Goal: Transaction & Acquisition: Purchase product/service

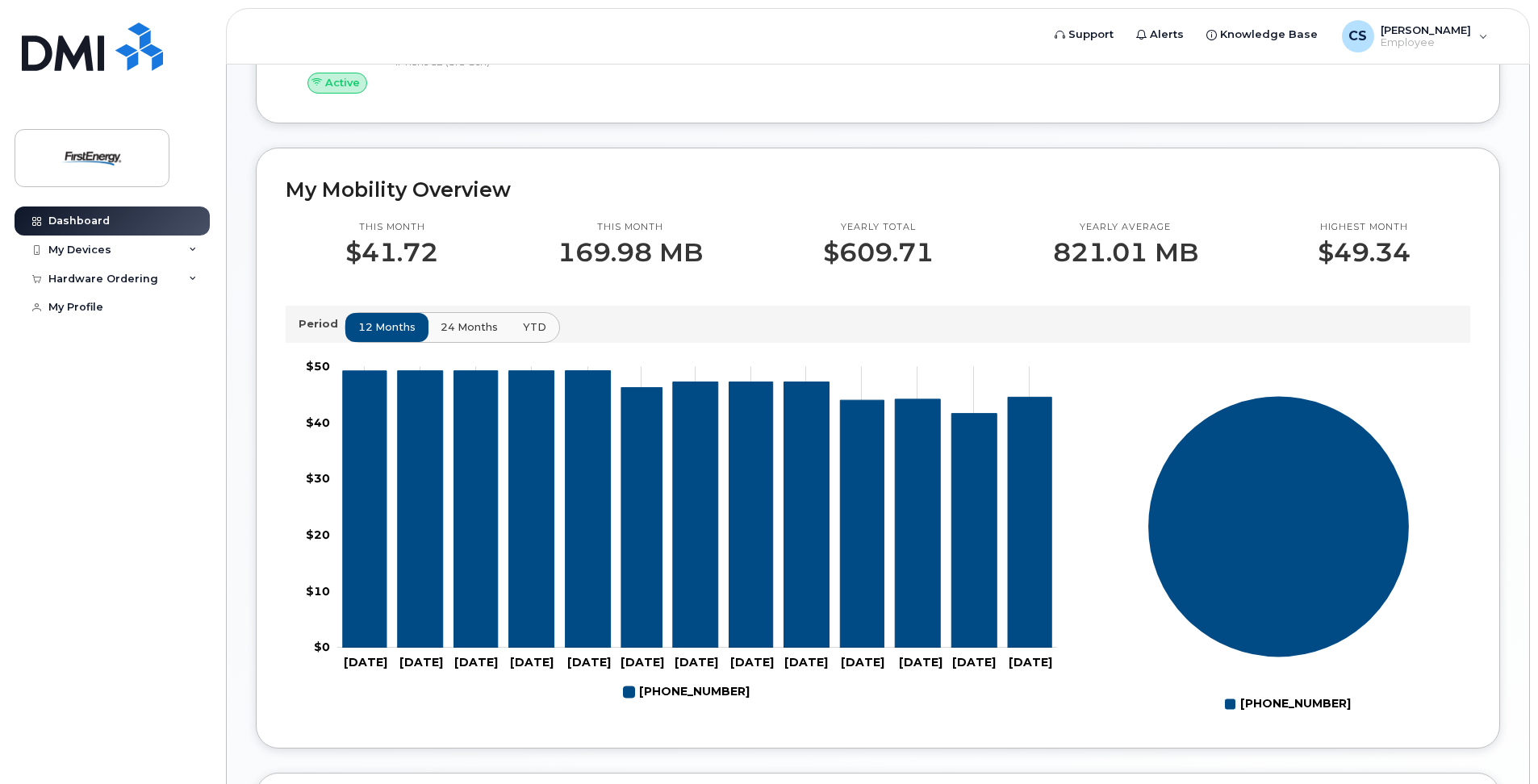
scroll to position [403, 0]
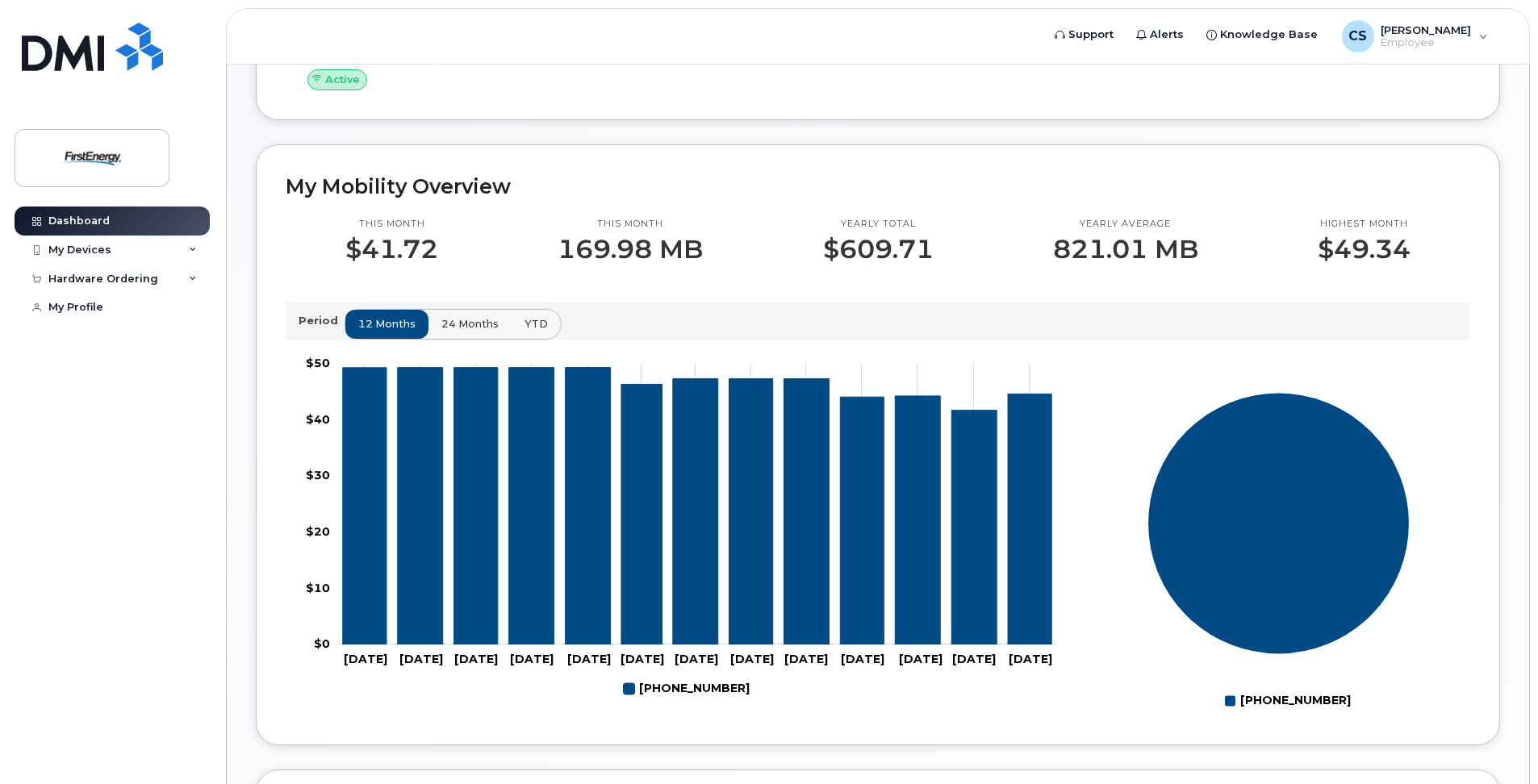
click at [479, 325] on span "24 months" at bounding box center [470, 323] width 57 height 15
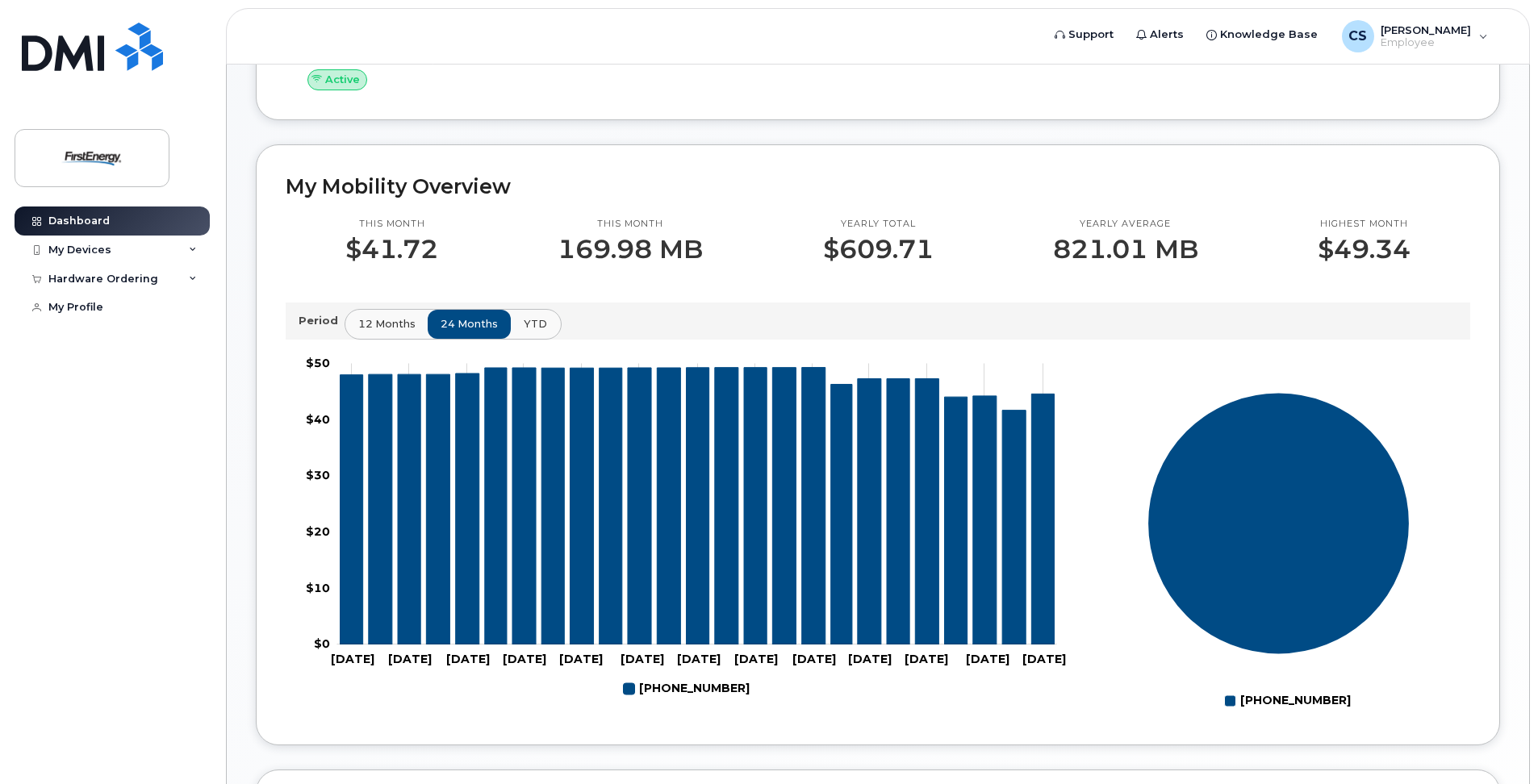
click at [519, 328] on button "YTD" at bounding box center [535, 324] width 51 height 29
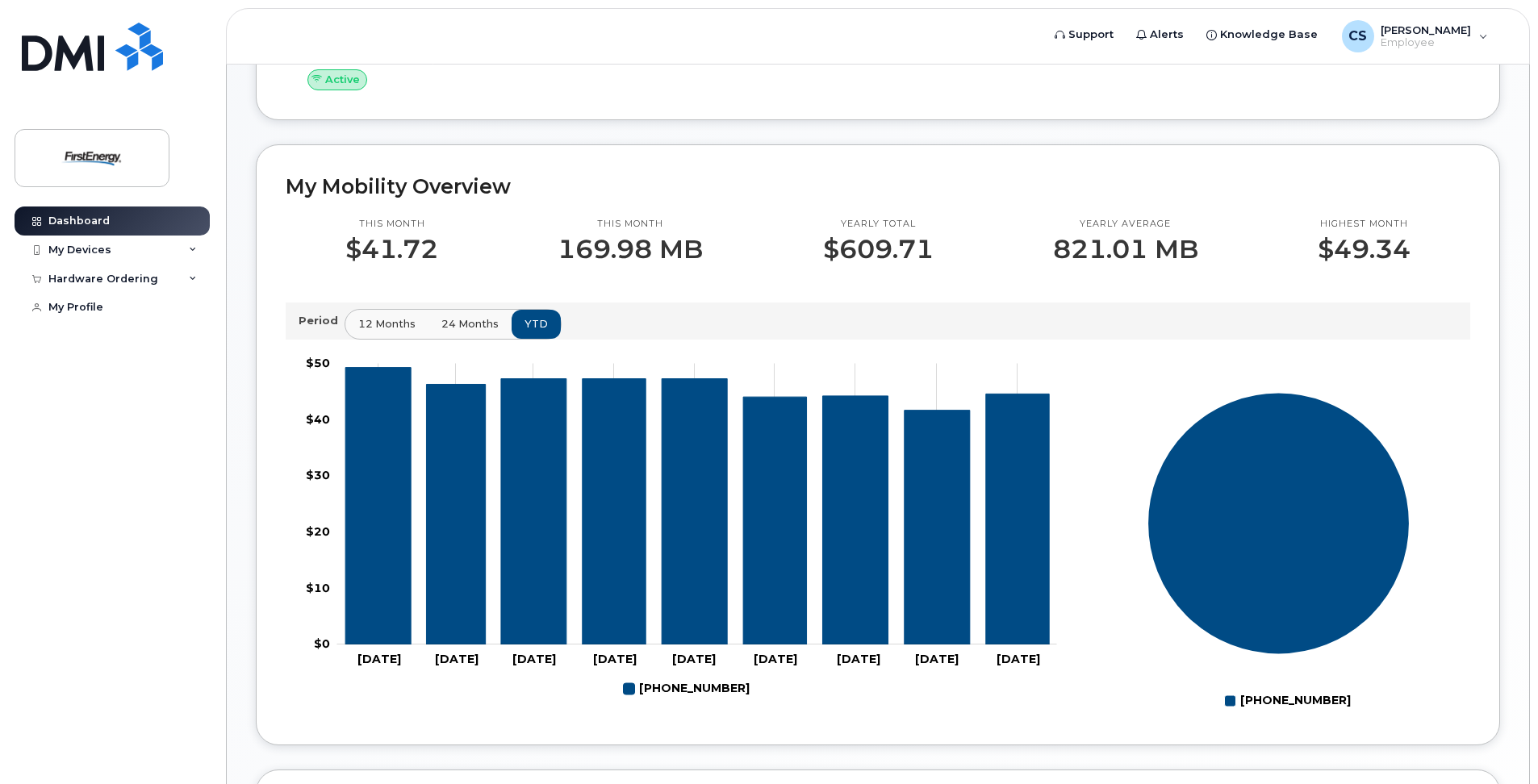
click at [467, 325] on span "24 months" at bounding box center [470, 323] width 57 height 15
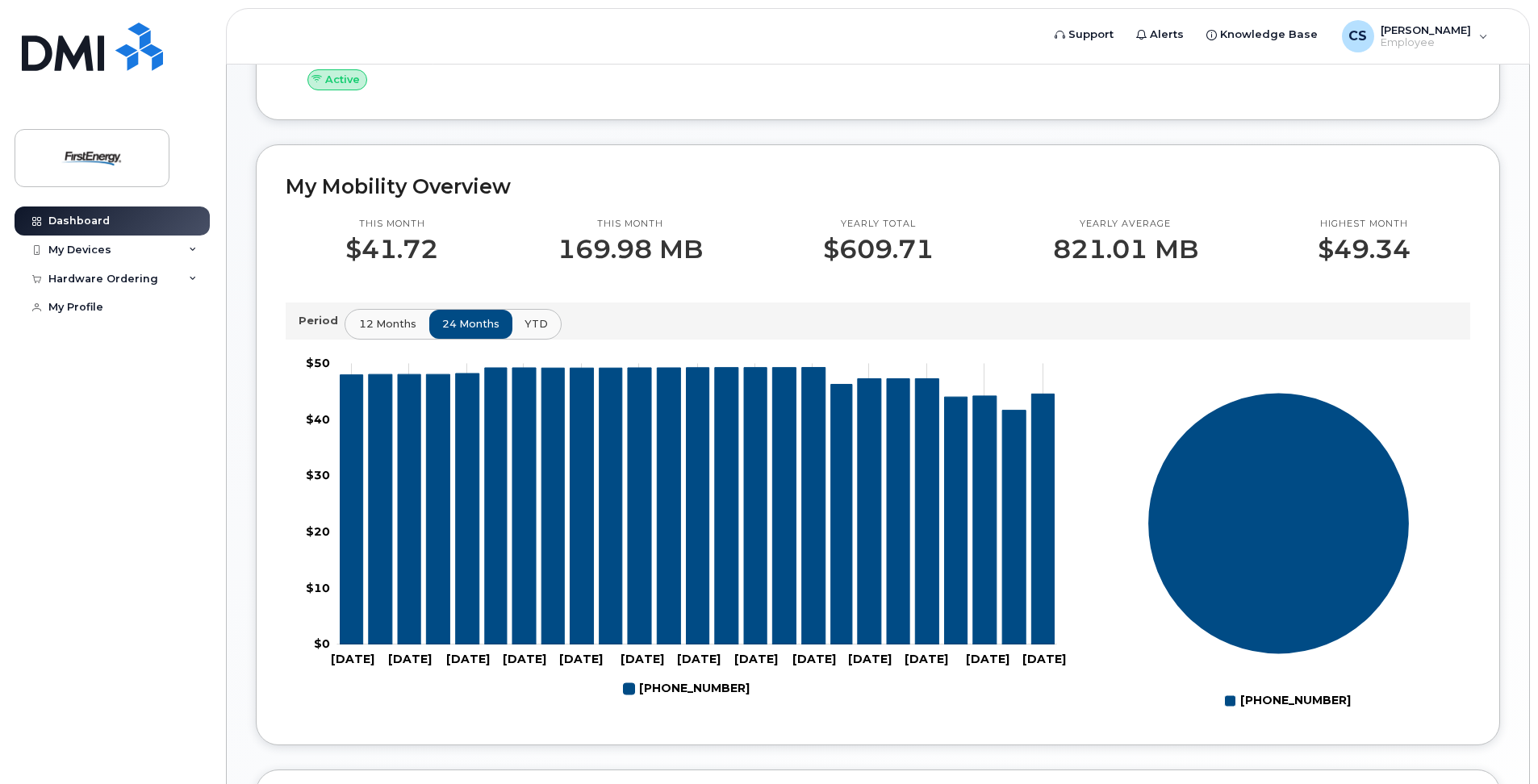
click at [383, 322] on span "12 months" at bounding box center [387, 323] width 57 height 15
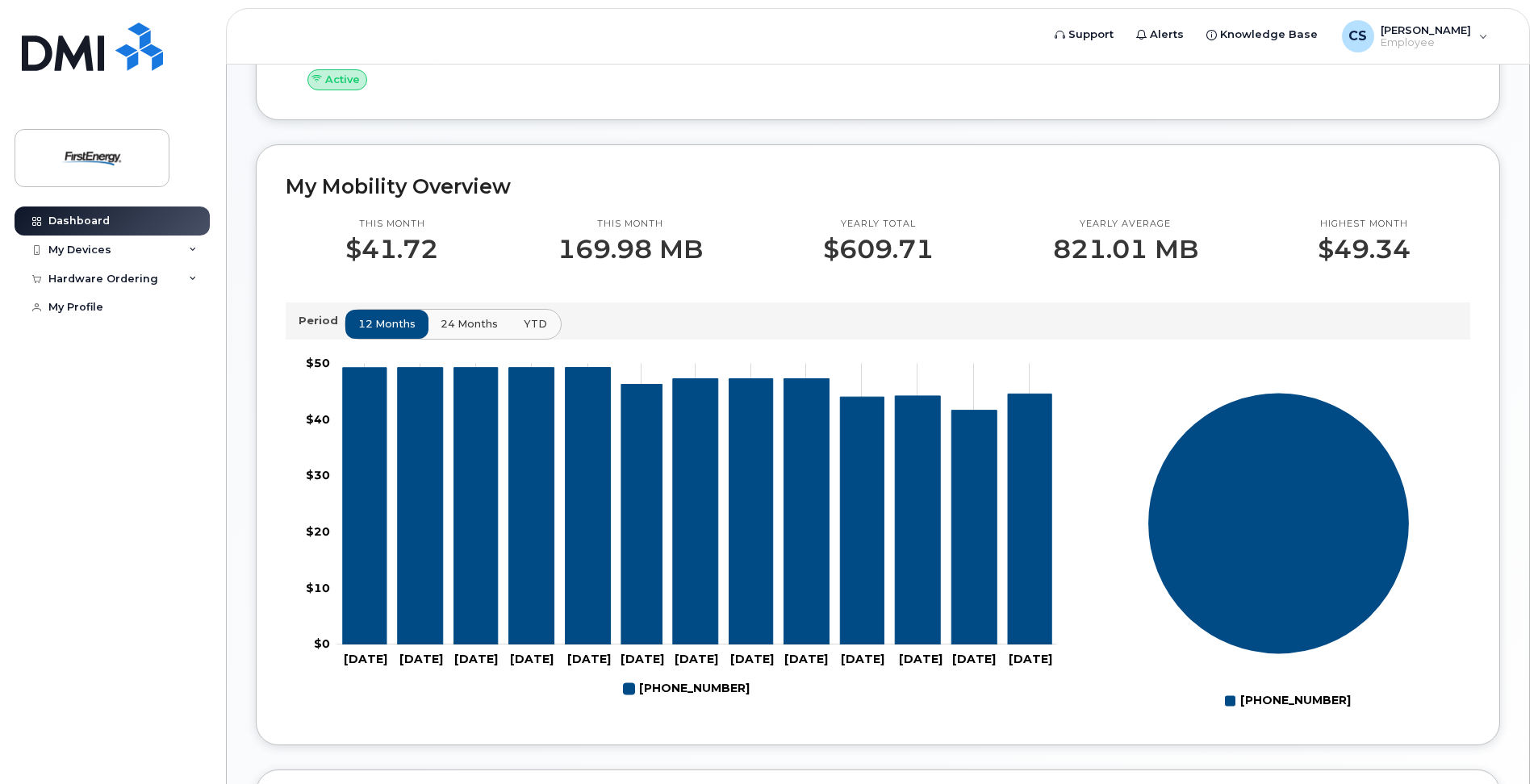
click at [538, 329] on span "YTD" at bounding box center [535, 323] width 23 height 15
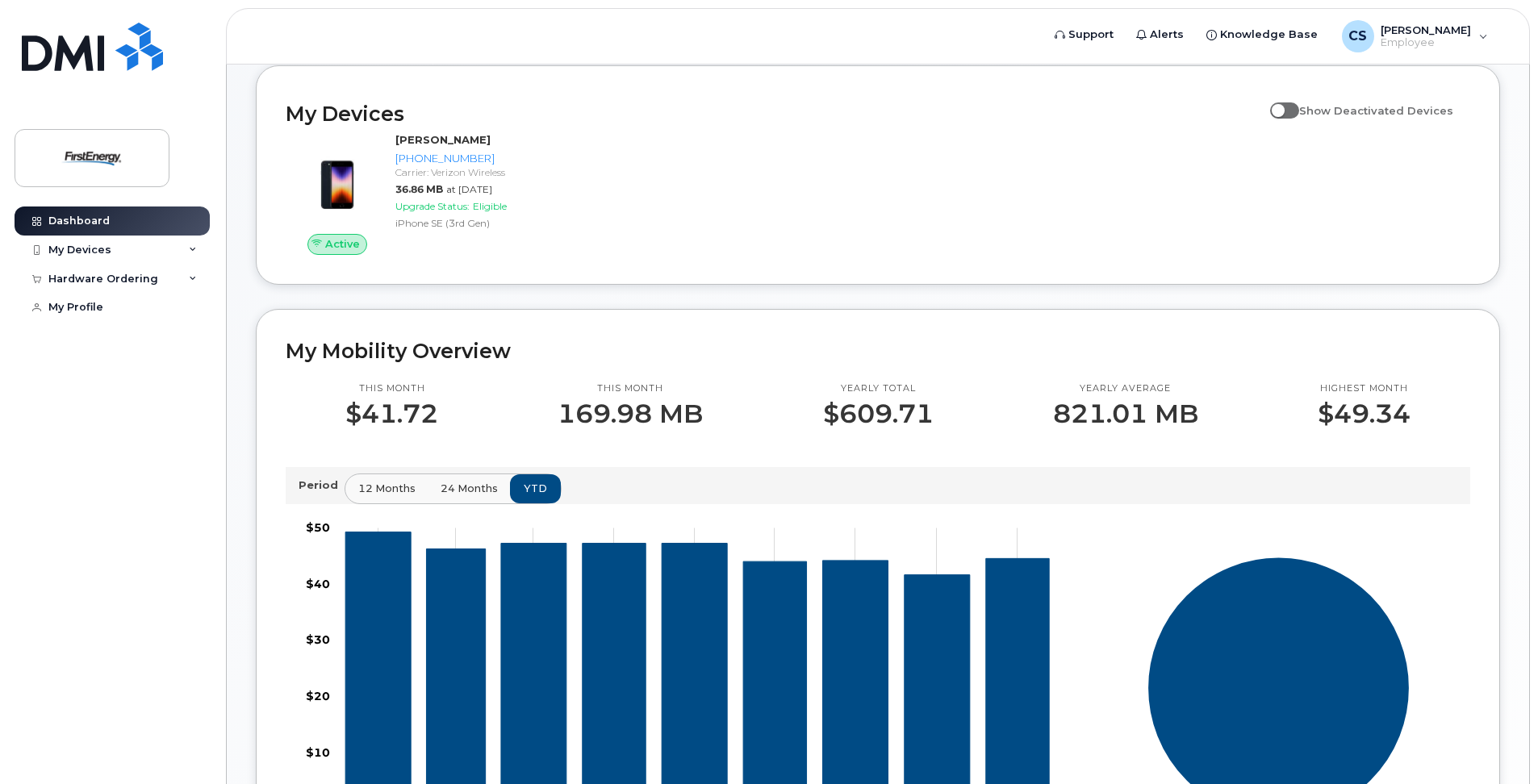
scroll to position [154, 0]
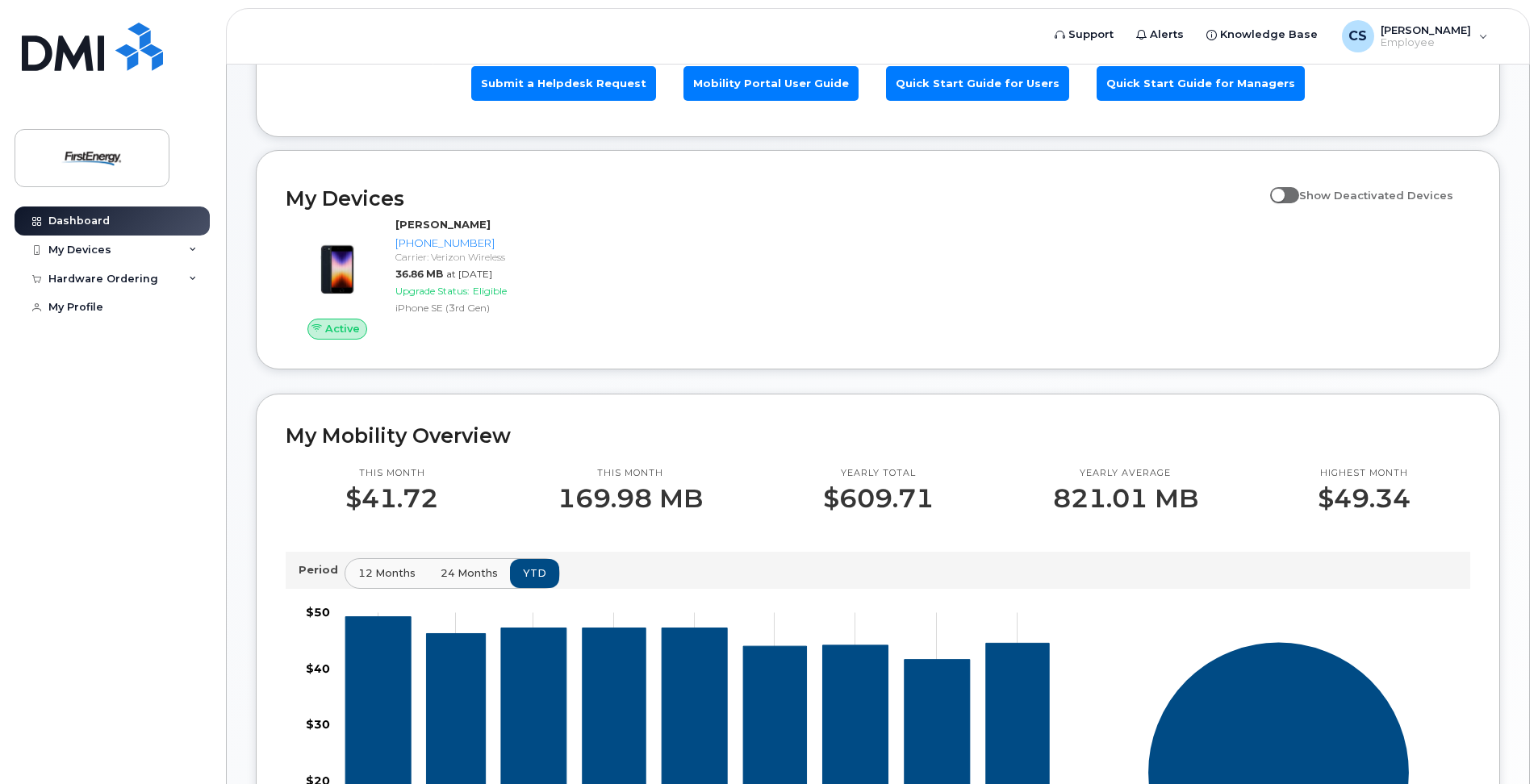
click at [1299, 198] on span at bounding box center [1284, 195] width 29 height 16
click at [1282, 193] on input "Show Deactivated Devices" at bounding box center [1276, 186] width 13 height 13
click at [1290, 195] on span at bounding box center [1284, 195] width 29 height 16
click at [1282, 193] on input "Show Deactivated Devices" at bounding box center [1276, 186] width 13 height 13
checkbox input "false"
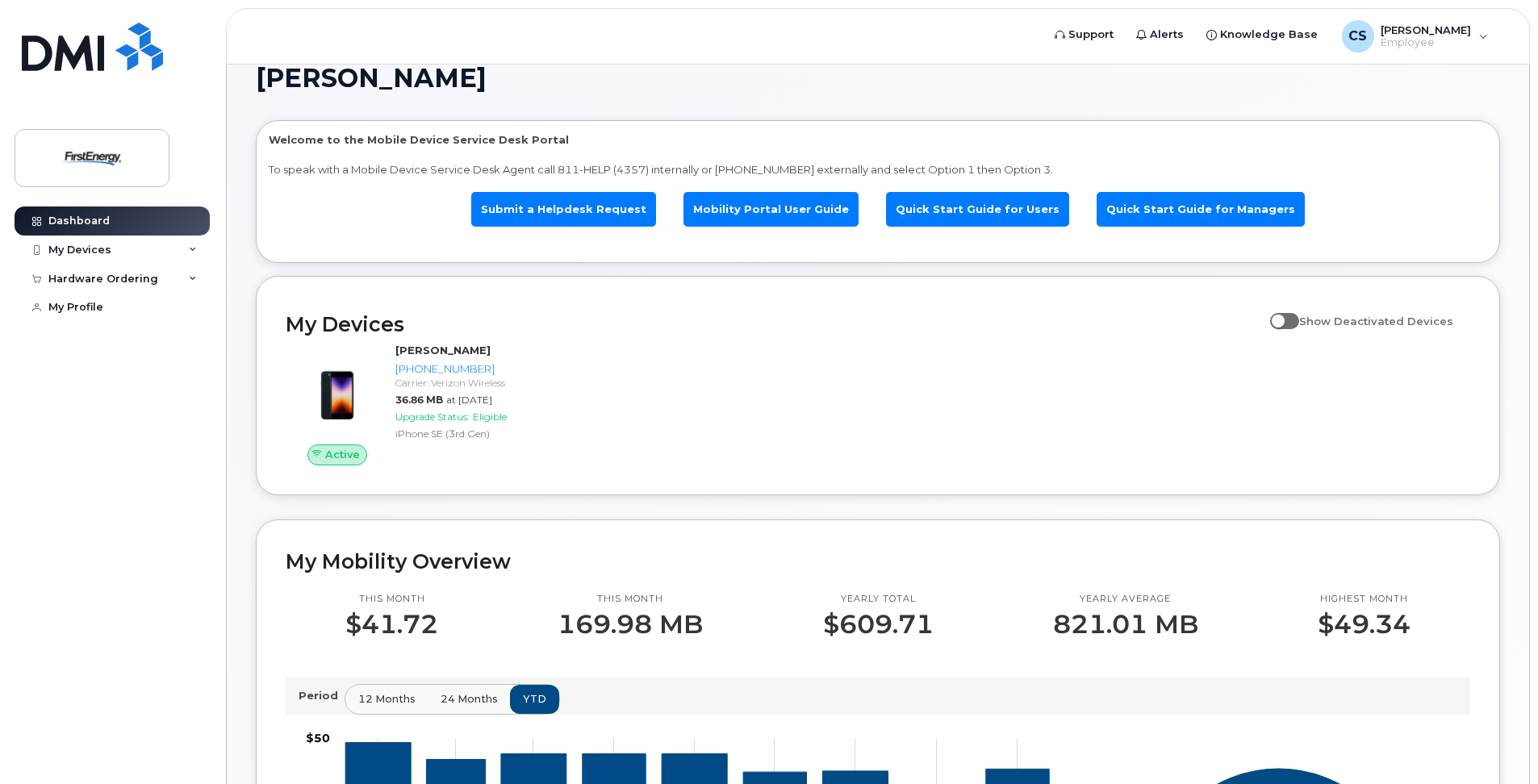
scroll to position [0, 0]
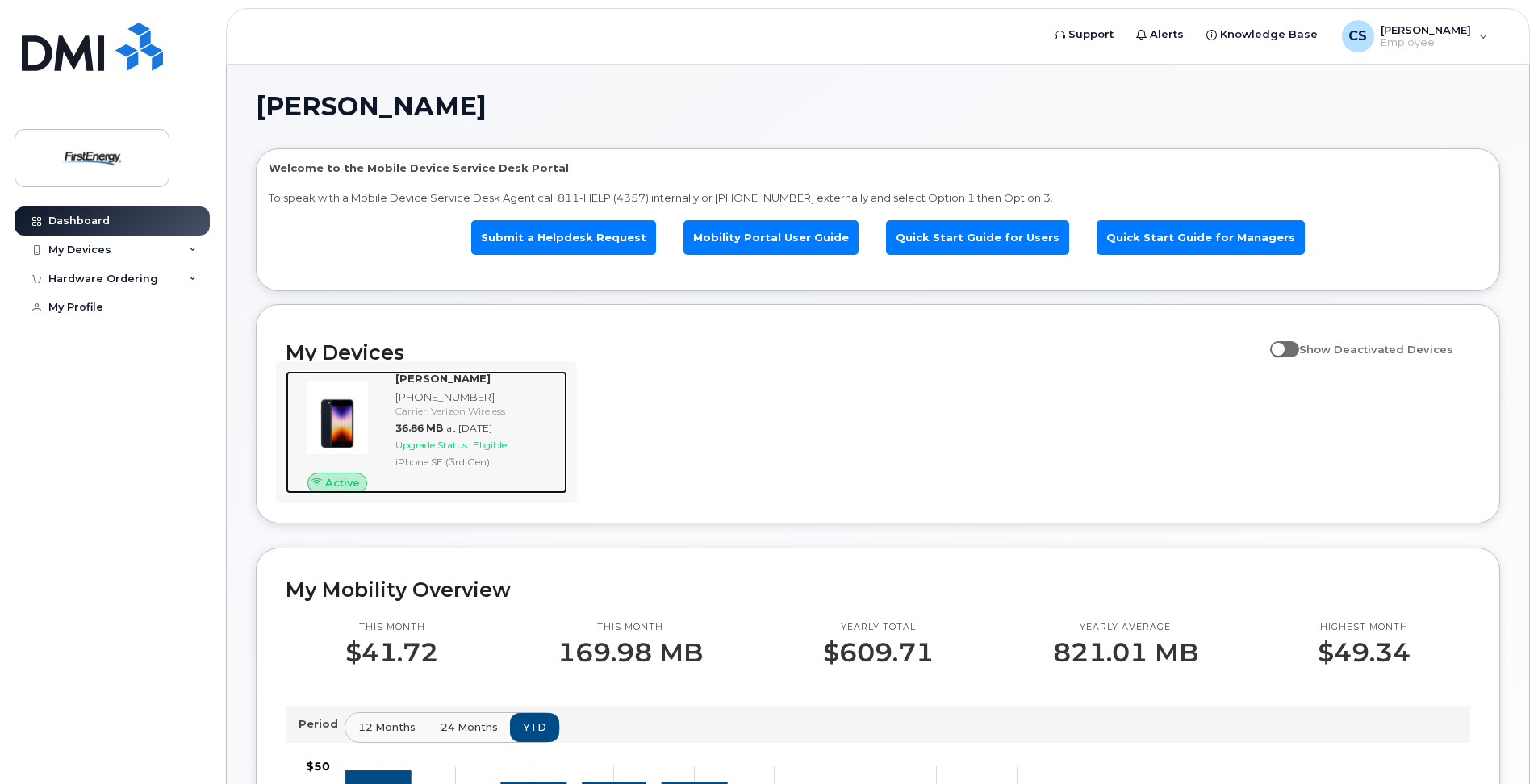
click at [459, 443] on span "Upgrade Status:" at bounding box center [433, 444] width 74 height 12
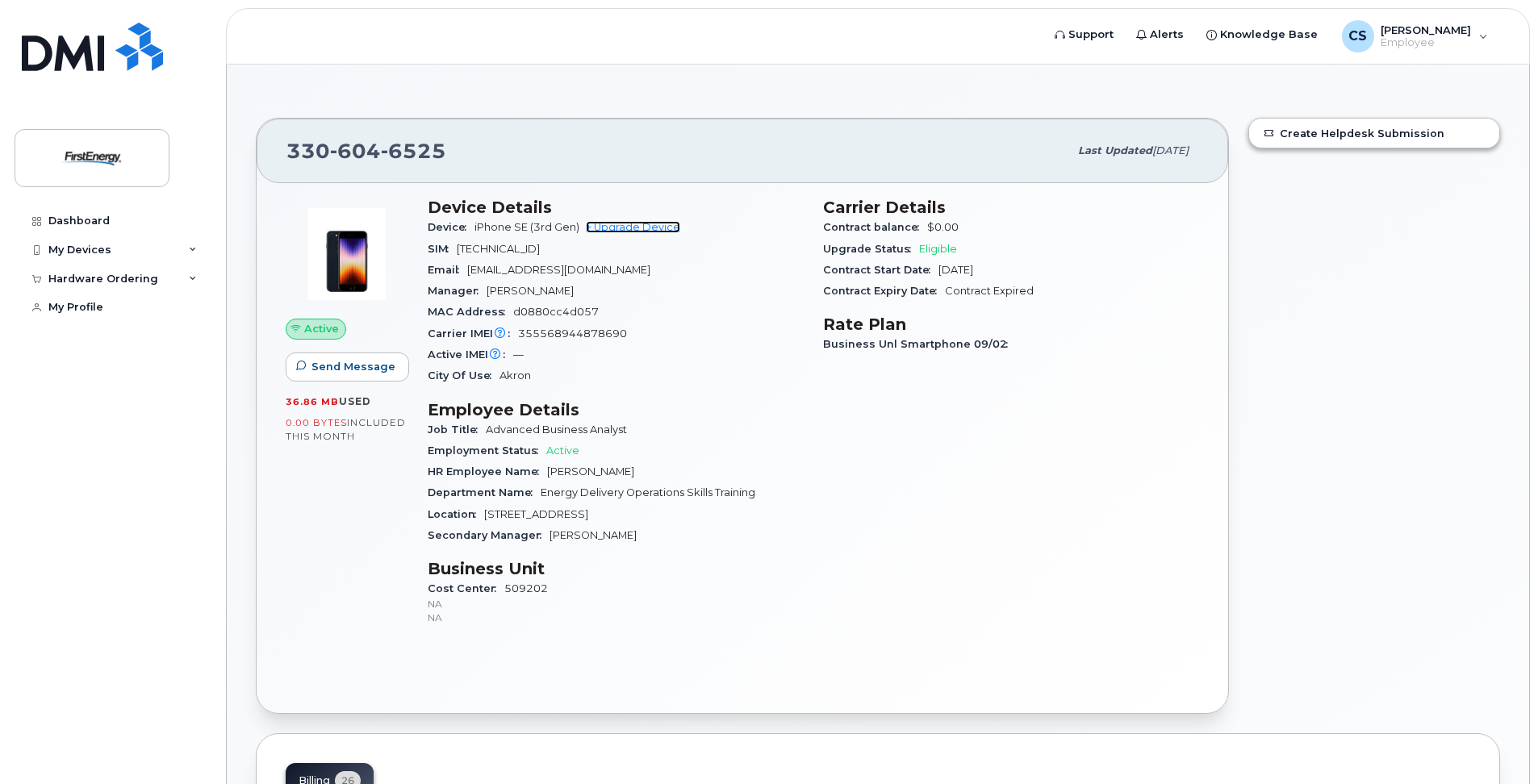
click at [652, 228] on link "+ Upgrade Device" at bounding box center [633, 227] width 94 height 12
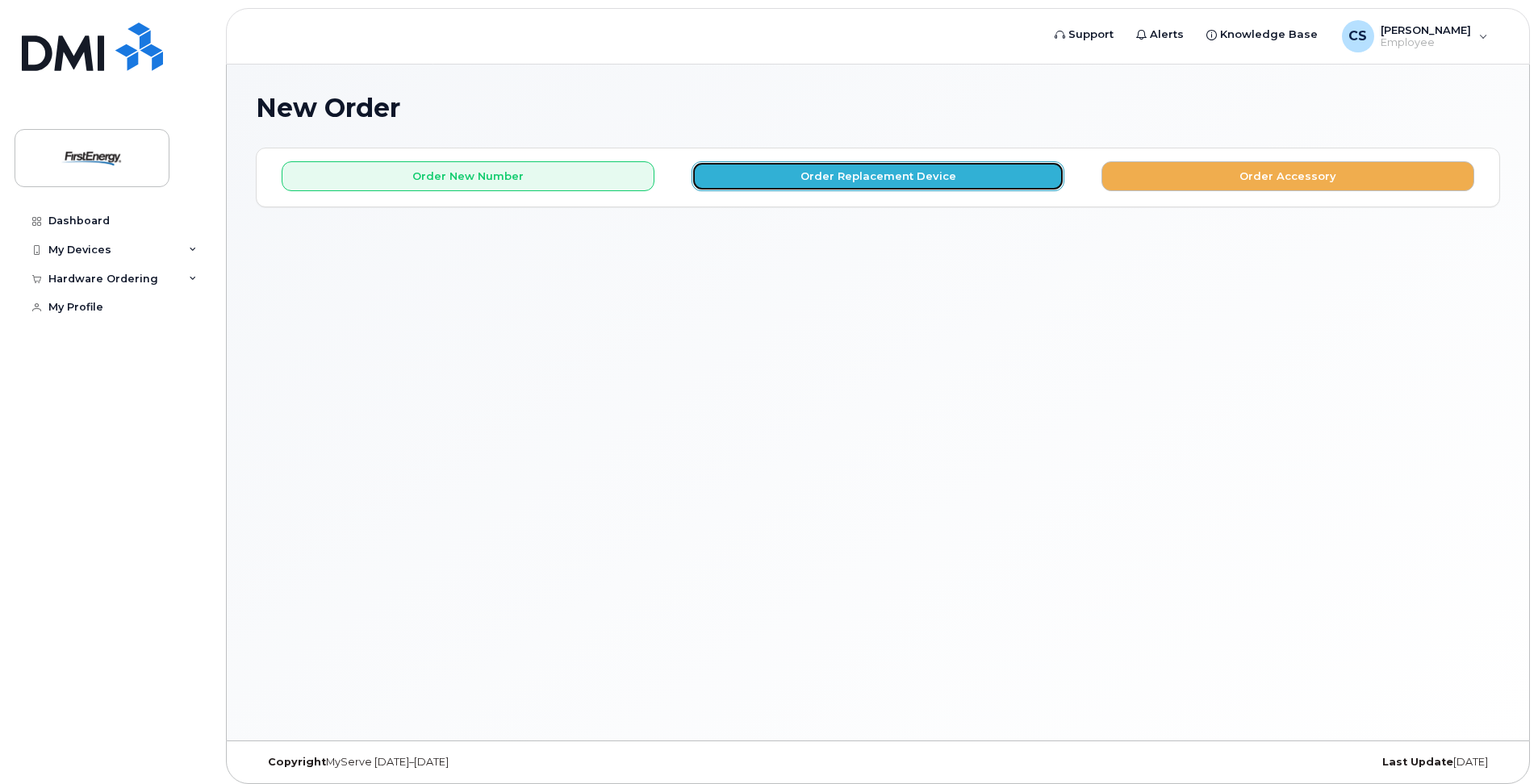
click at [843, 178] on button "Order Replacement Device" at bounding box center [877, 176] width 373 height 30
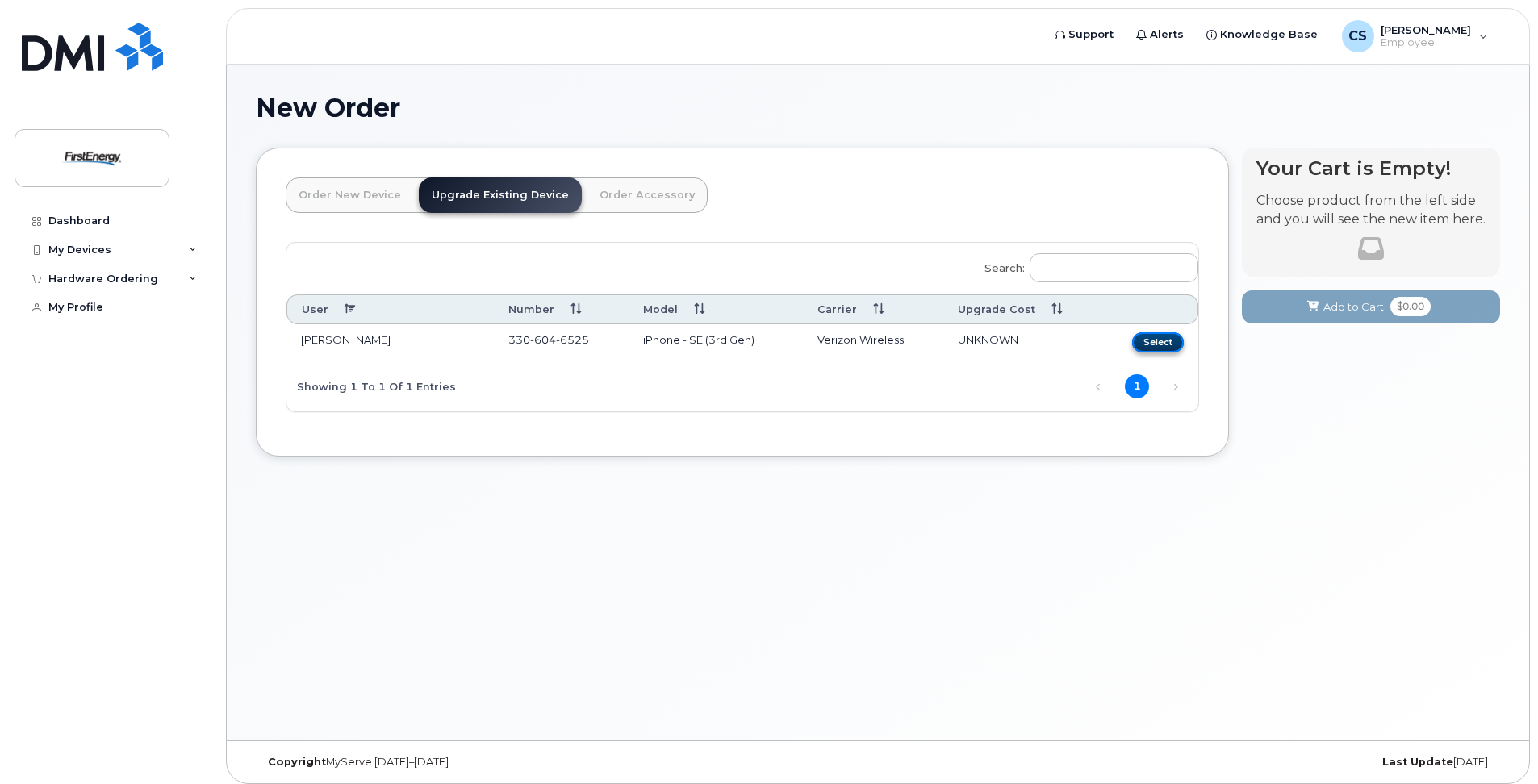
click at [1163, 345] on button "Select" at bounding box center [1158, 343] width 52 height 20
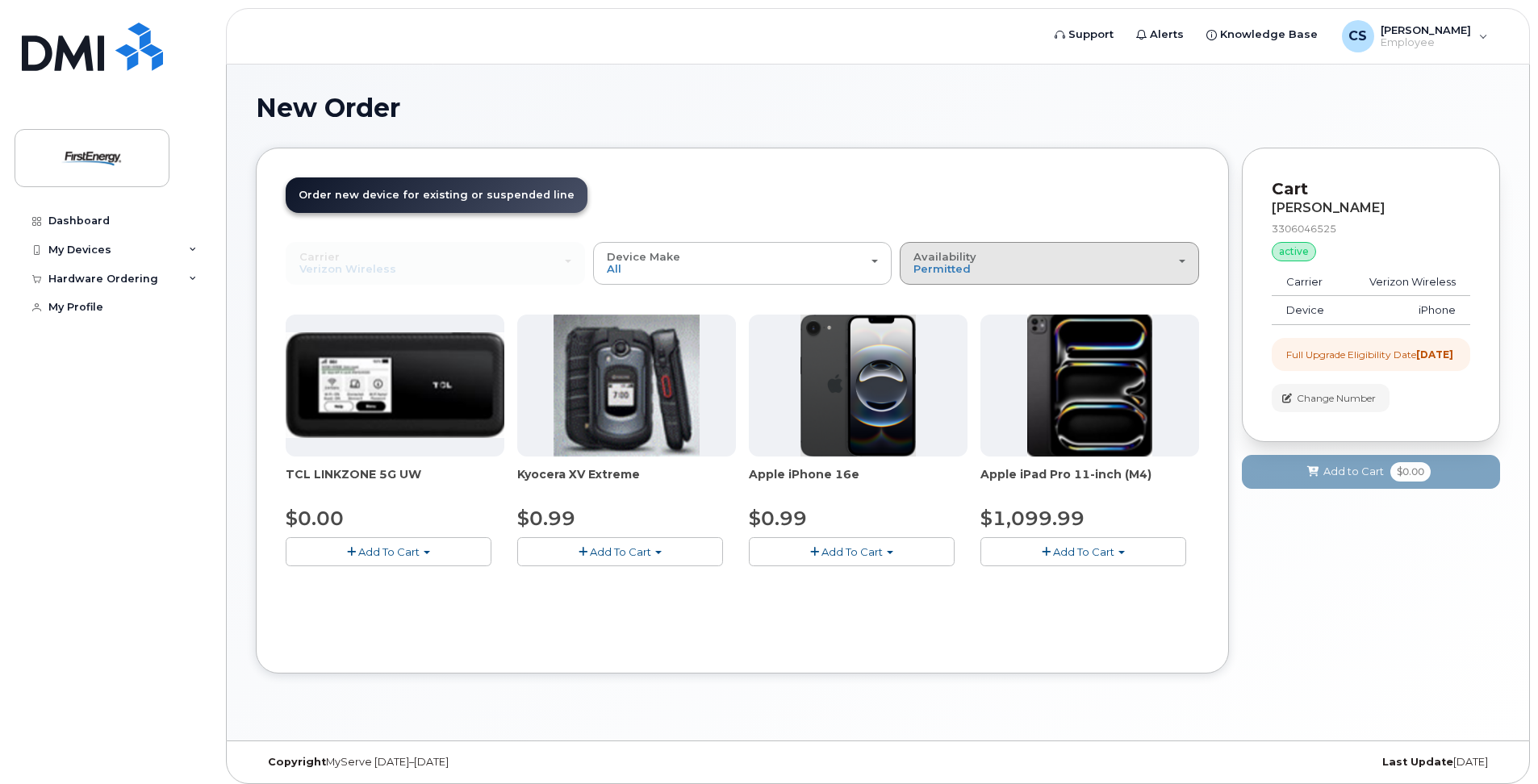
click at [981, 265] on div "Availability Permitted All" at bounding box center [1049, 263] width 272 height 25
click at [937, 329] on div "All" at bounding box center [1048, 327] width 291 height 19
click at [975, 258] on div "Availability Permitted All" at bounding box center [1049, 263] width 272 height 25
click at [985, 176] on div "Order New Device Upgrade Existing Device Order Accessory Order new device and n…" at bounding box center [742, 410] width 972 height 525
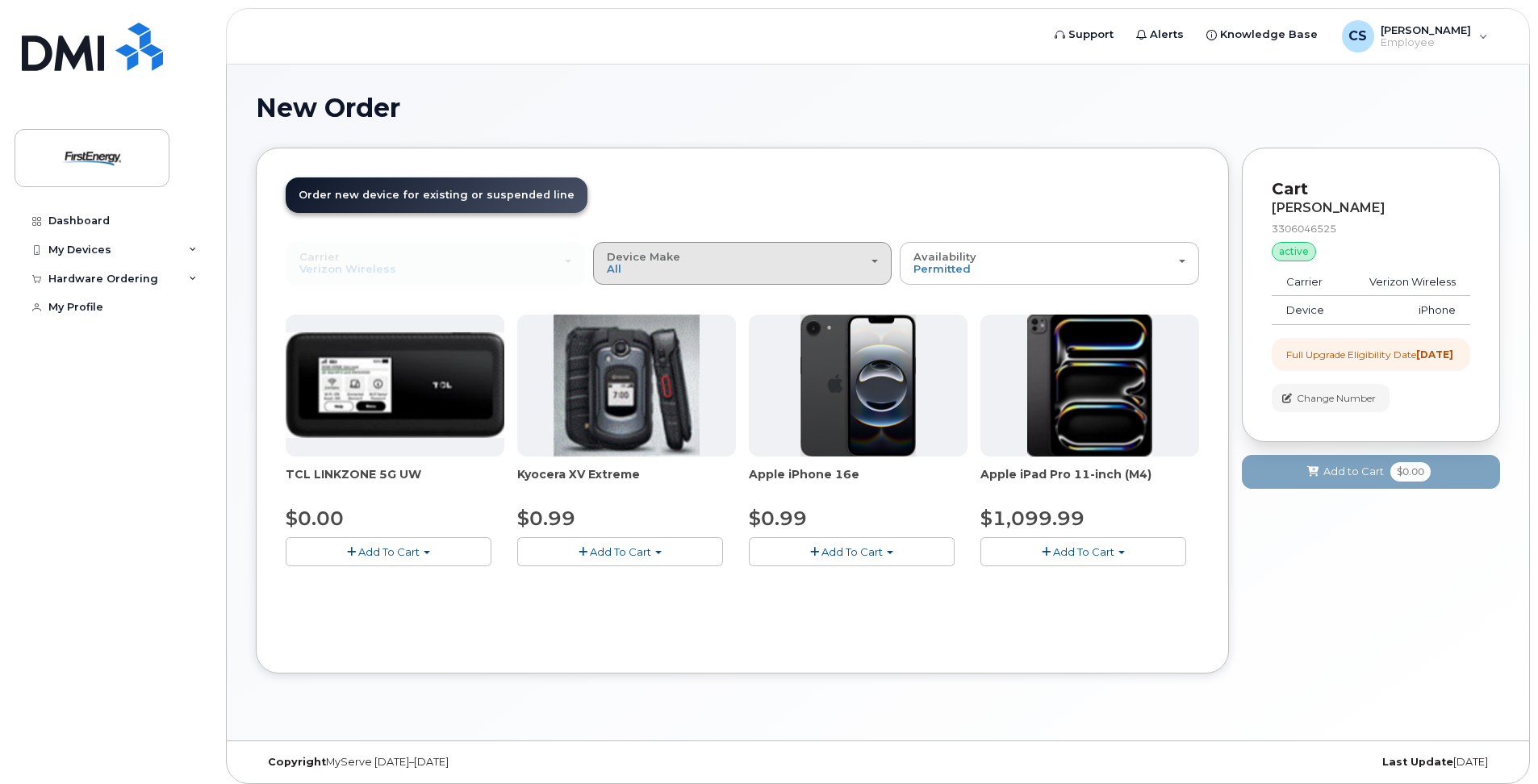
click at [768, 251] on div "Device Make All Cell Phone iPhone Modem Tablet" at bounding box center [743, 263] width 272 height 25
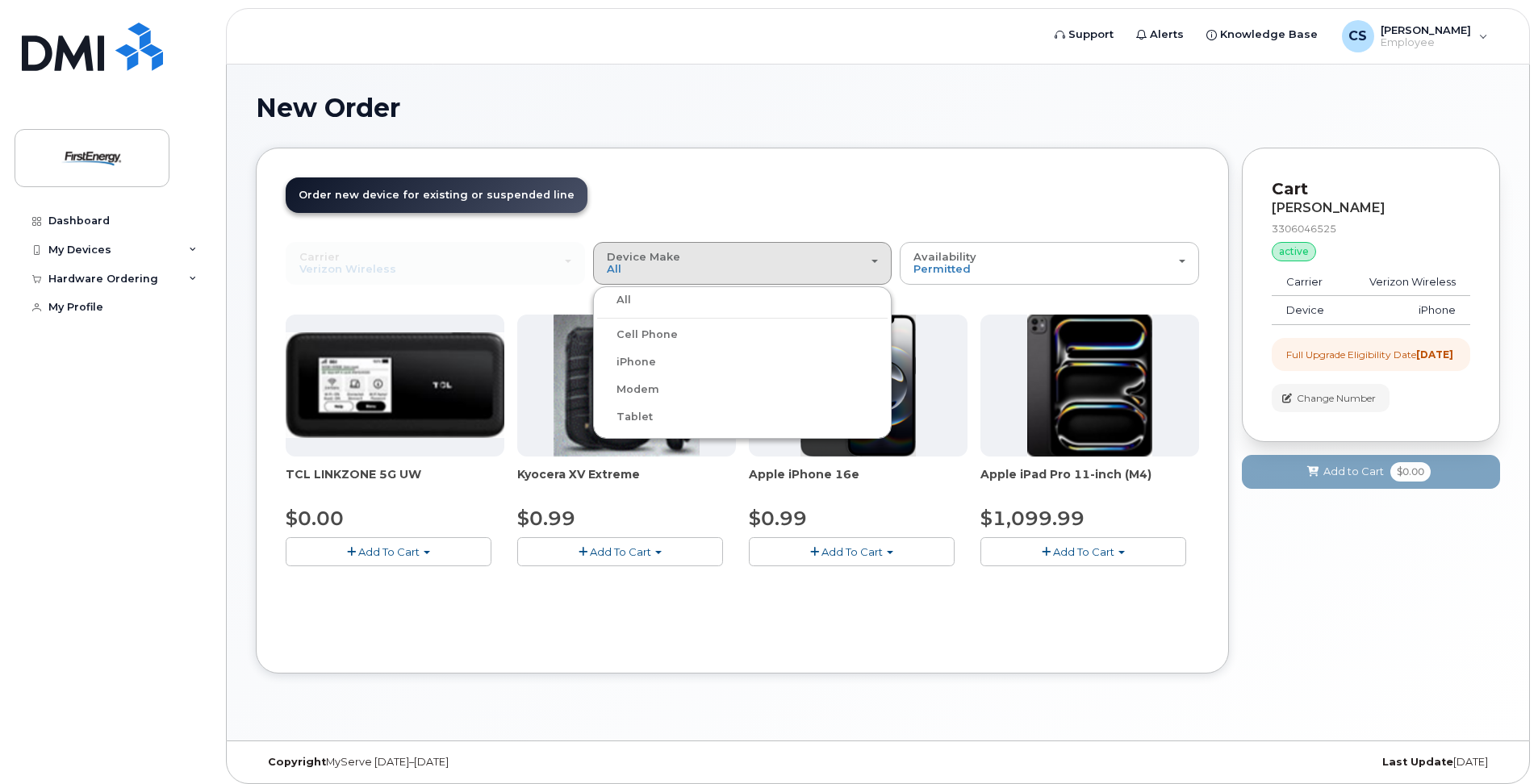
click at [656, 334] on label "Cell Phone" at bounding box center [637, 334] width 81 height 19
click at [0, 0] on input "Cell Phone" at bounding box center [0, 0] width 0 height 0
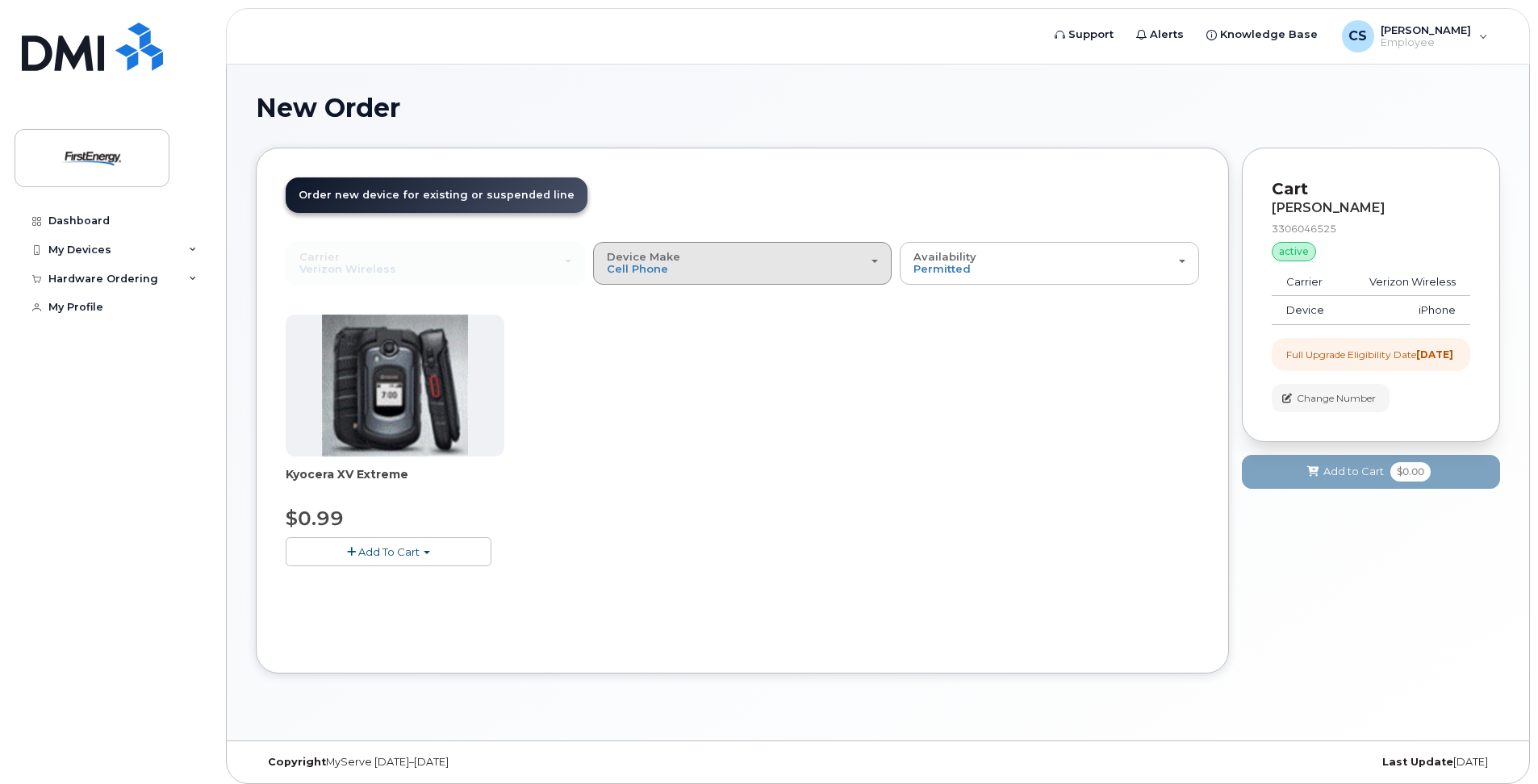
click at [880, 260] on button "Device Make All Cell Phone iPhone Modem Tablet" at bounding box center [742, 263] width 299 height 42
click at [637, 362] on label "iPhone" at bounding box center [626, 362] width 59 height 19
click at [0, 0] on input "iPhone" at bounding box center [0, 0] width 0 height 0
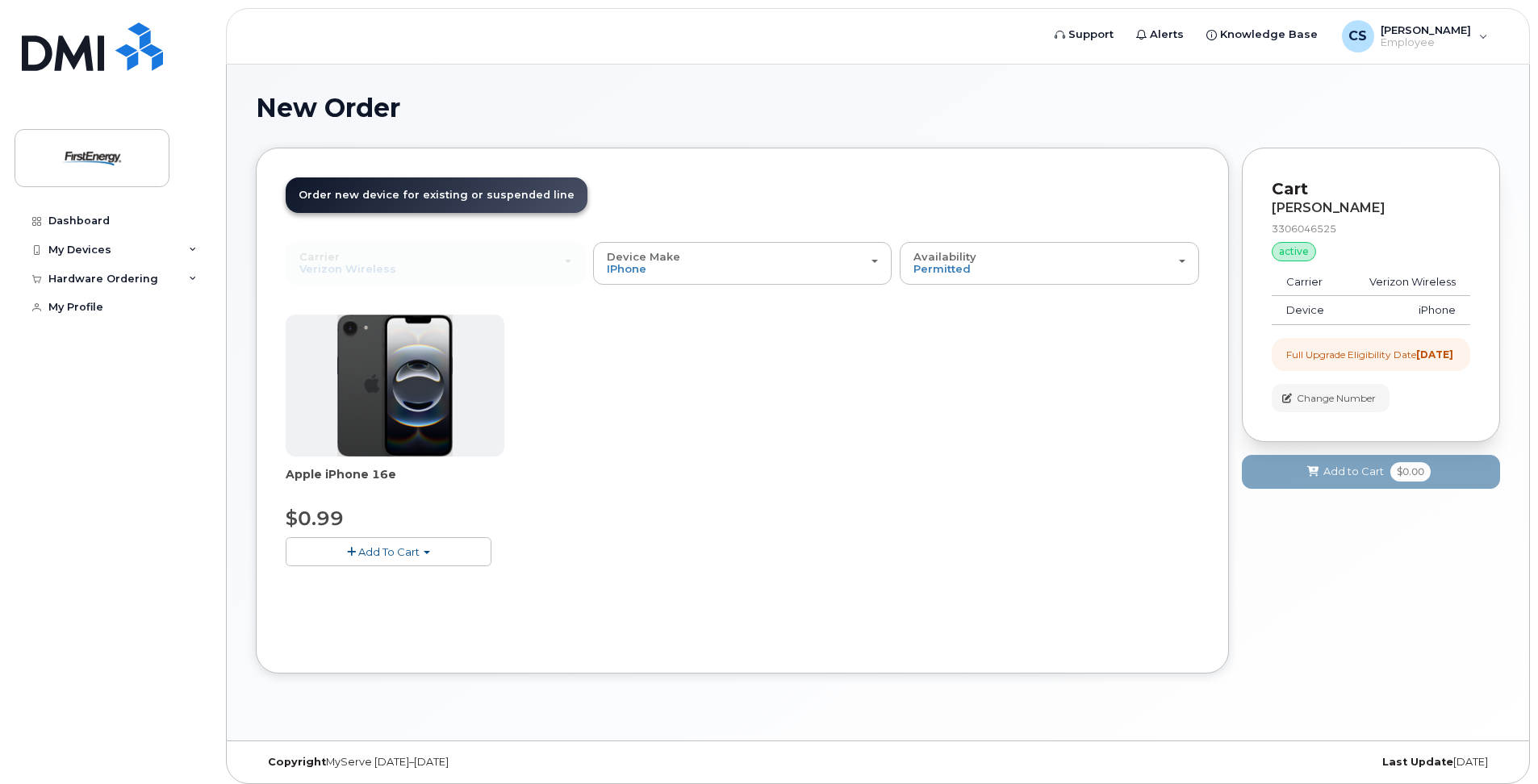
click at [366, 552] on span "Add To Cart" at bounding box center [388, 551] width 61 height 13
click at [412, 548] on span "Add To Cart" at bounding box center [388, 551] width 61 height 13
click at [350, 553] on span "button" at bounding box center [351, 551] width 9 height 10
click at [382, 586] on link "$0.99 - 2 Year Upgrade" at bounding box center [368, 581] width 156 height 20
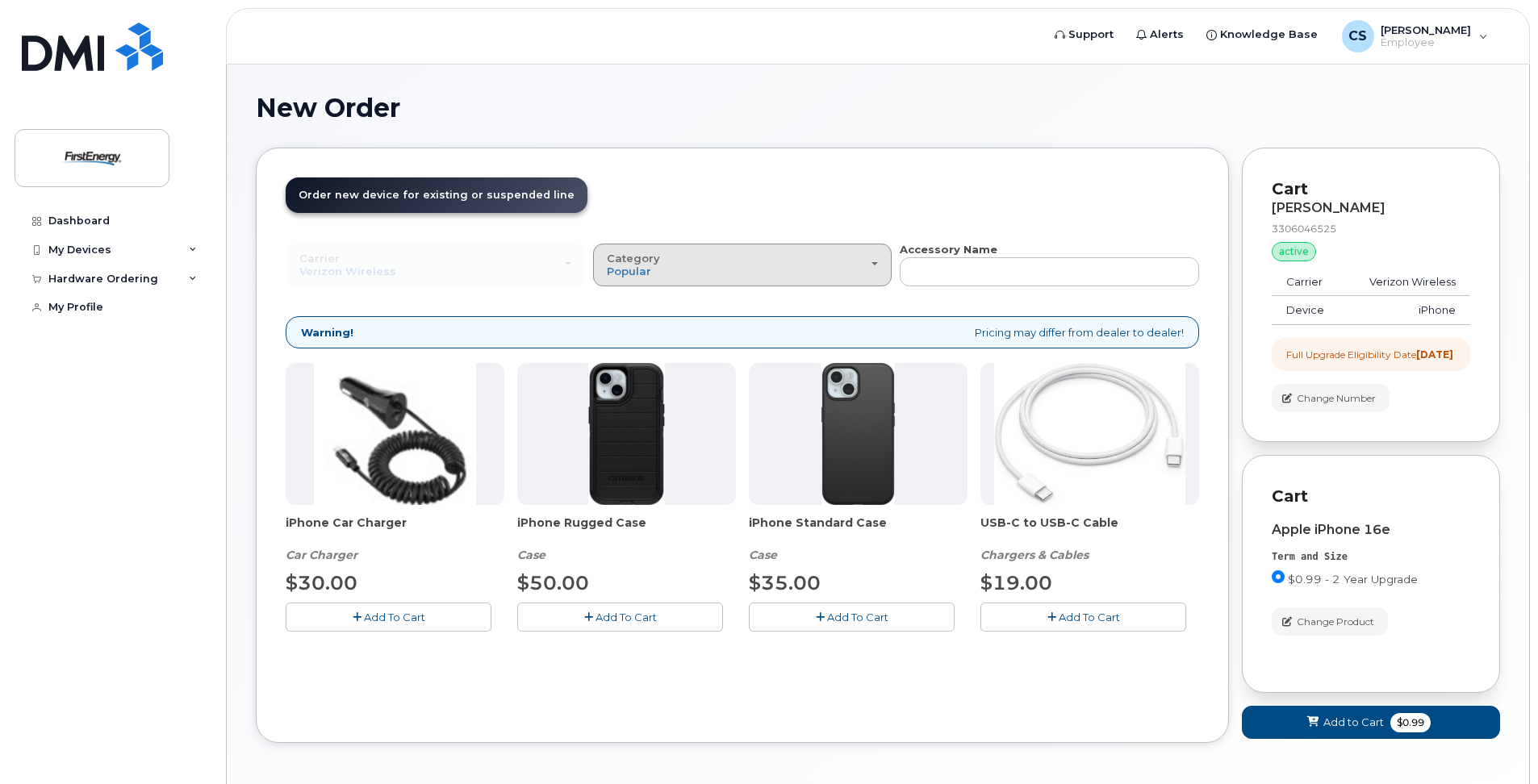
click at [876, 268] on div "Category Popular" at bounding box center [743, 265] width 272 height 25
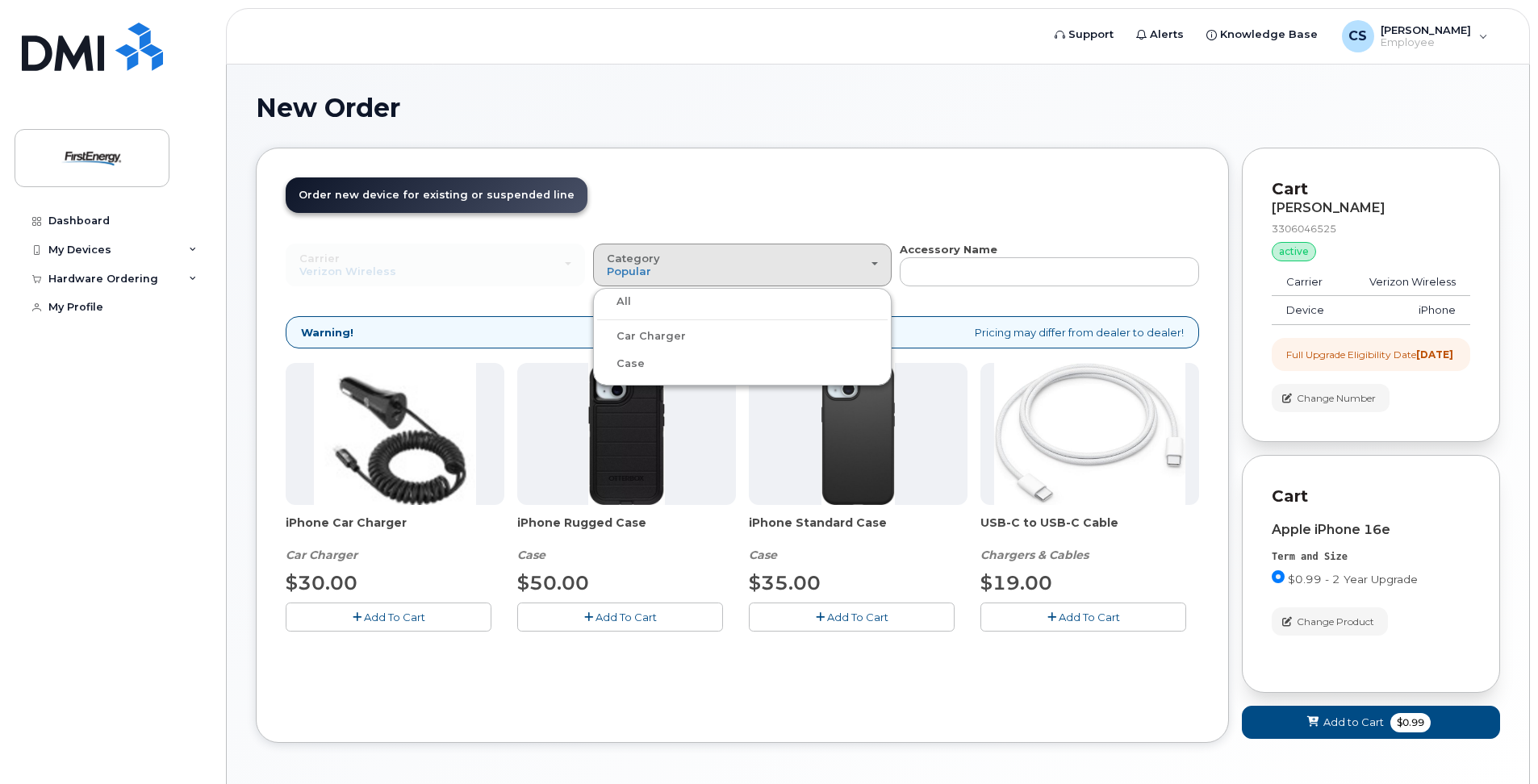
click at [727, 300] on div "All" at bounding box center [742, 301] width 291 height 19
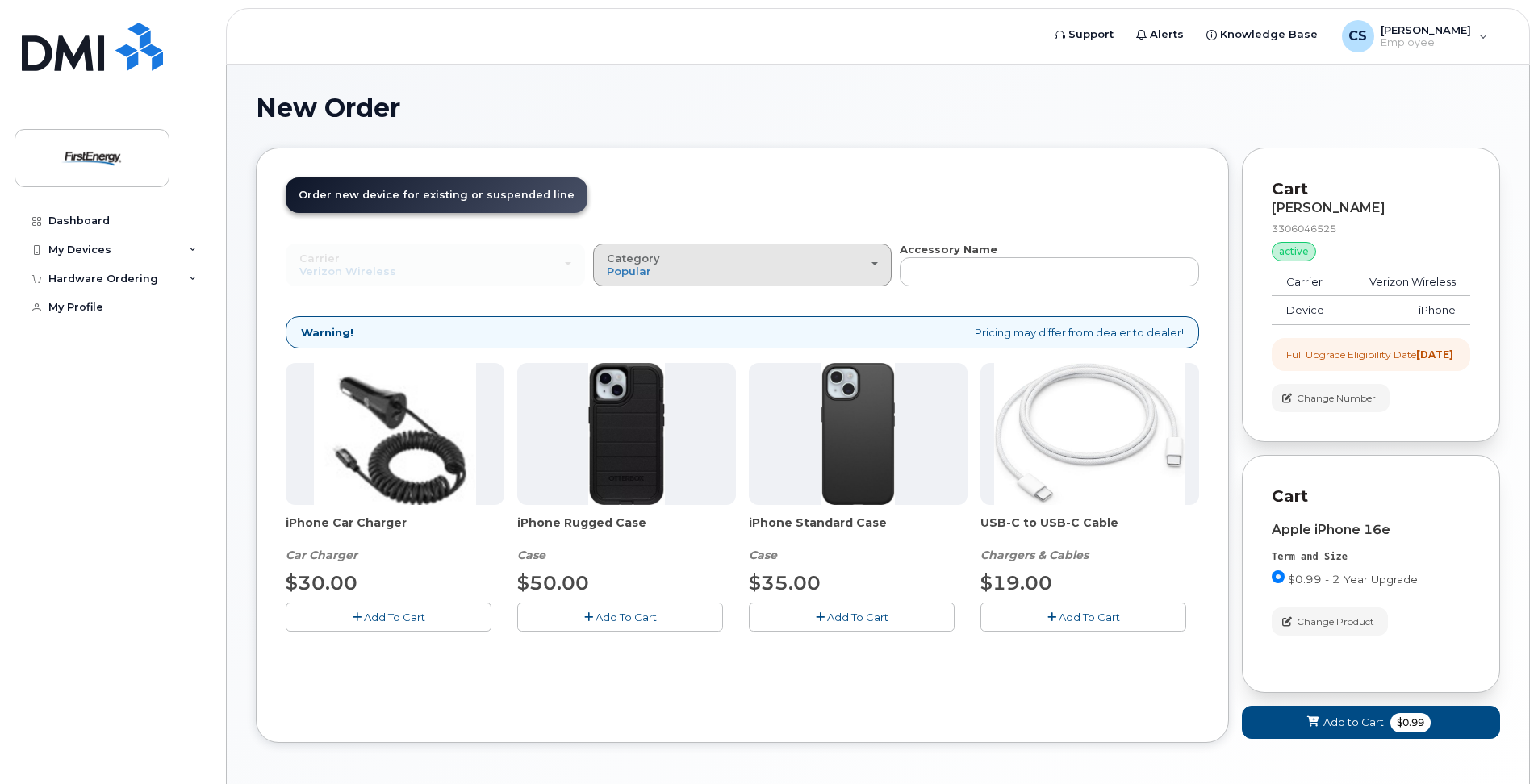
click at [792, 275] on div "Category Popular" at bounding box center [743, 265] width 272 height 25
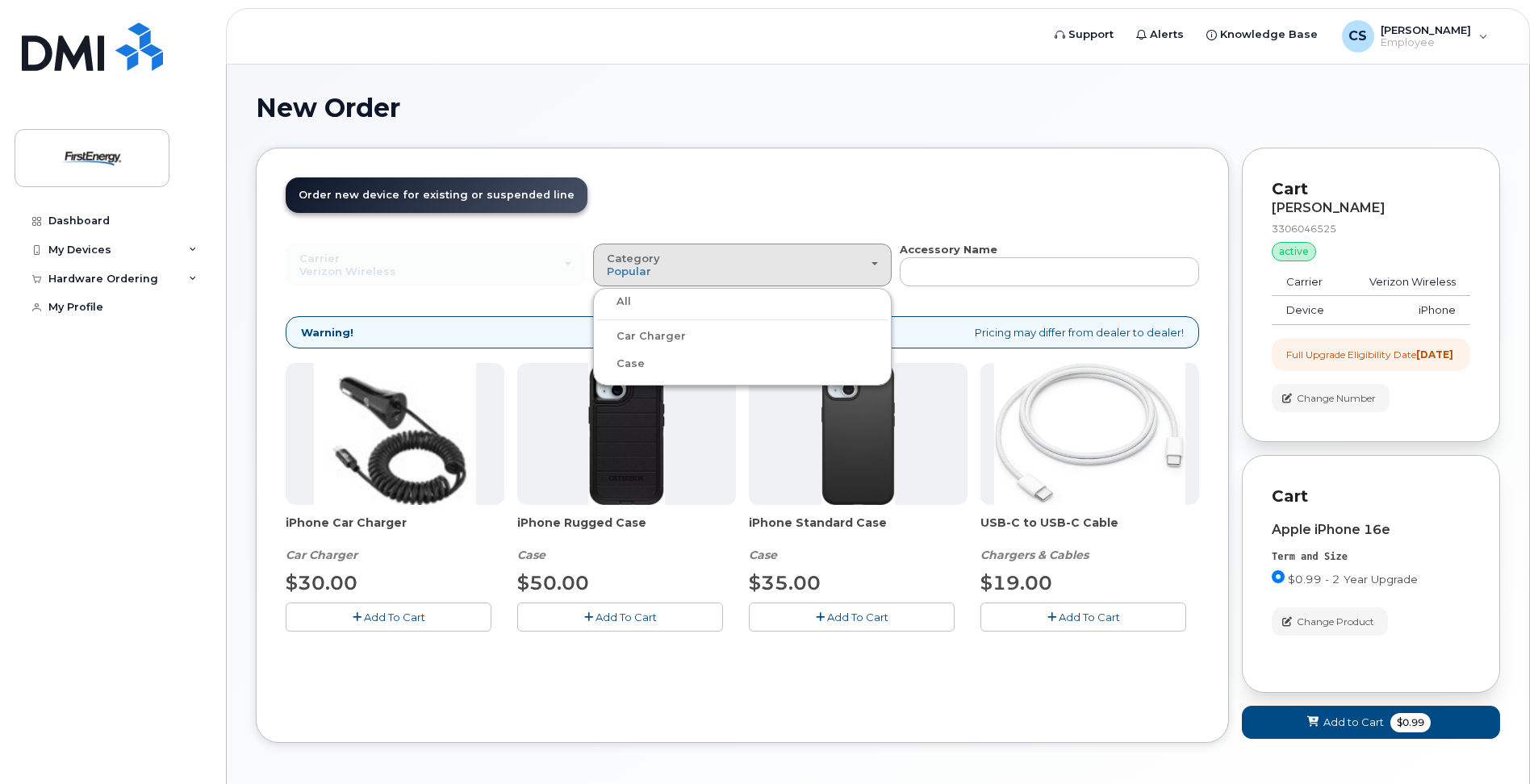
click at [765, 334] on div "Car Charger" at bounding box center [742, 336] width 291 height 19
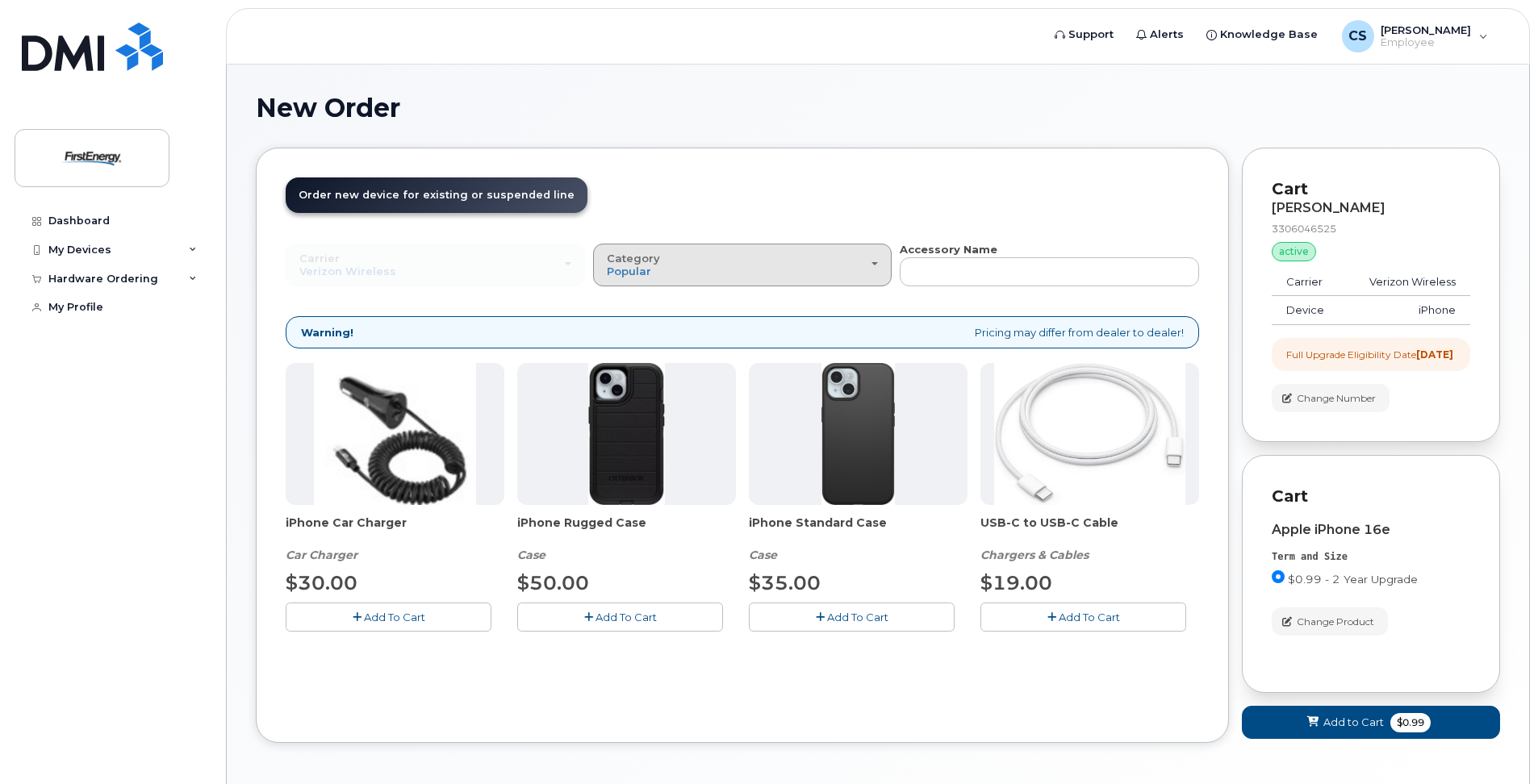
click at [655, 263] on span "Category" at bounding box center [633, 258] width 53 height 13
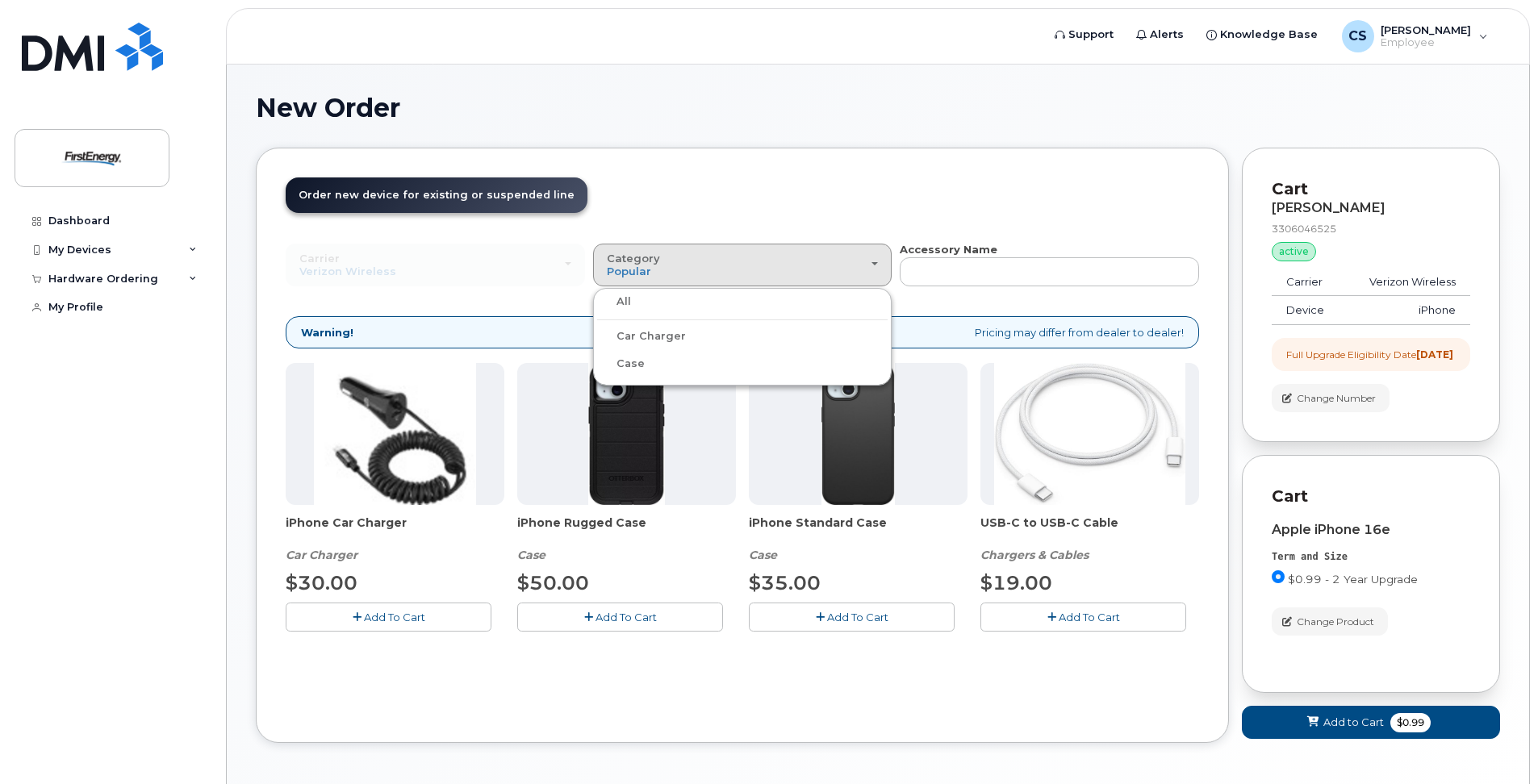
click at [647, 338] on label "Car Charger" at bounding box center [641, 336] width 89 height 19
click at [0, 0] on input "Car Charger" at bounding box center [0, 0] width 0 height 0
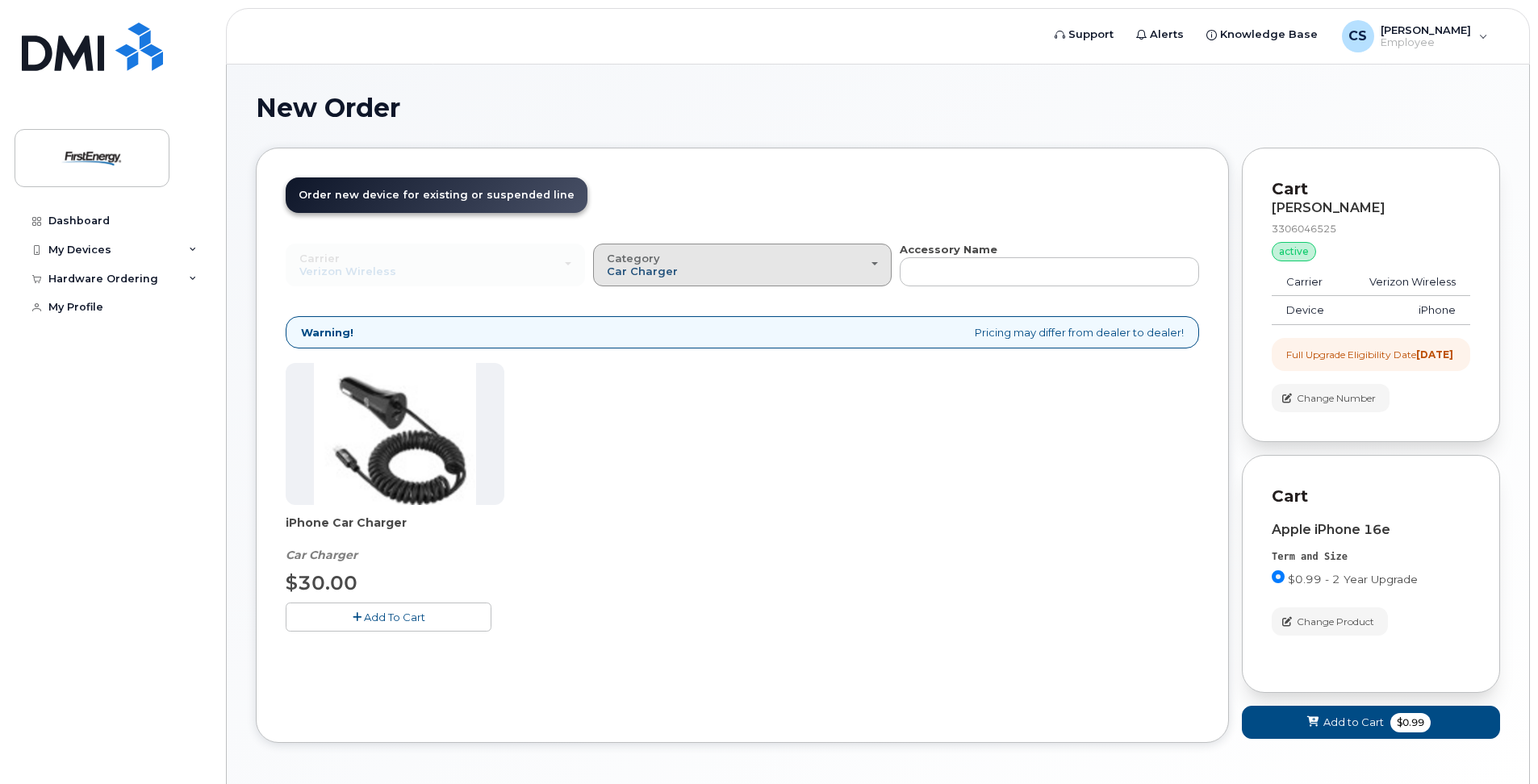
click at [656, 275] on span "Car Charger" at bounding box center [642, 271] width 71 height 13
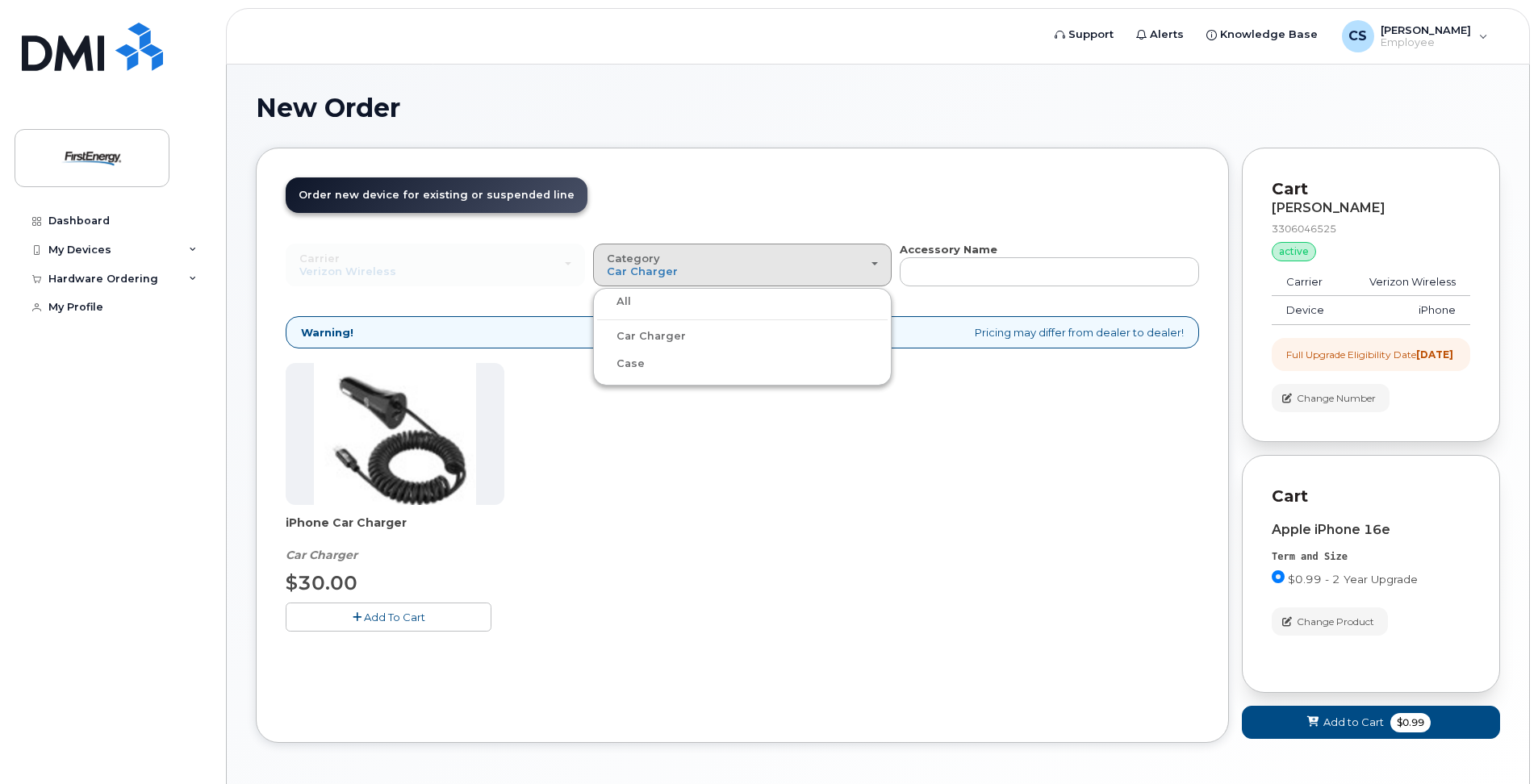
click at [644, 367] on div "Case" at bounding box center [742, 363] width 291 height 19
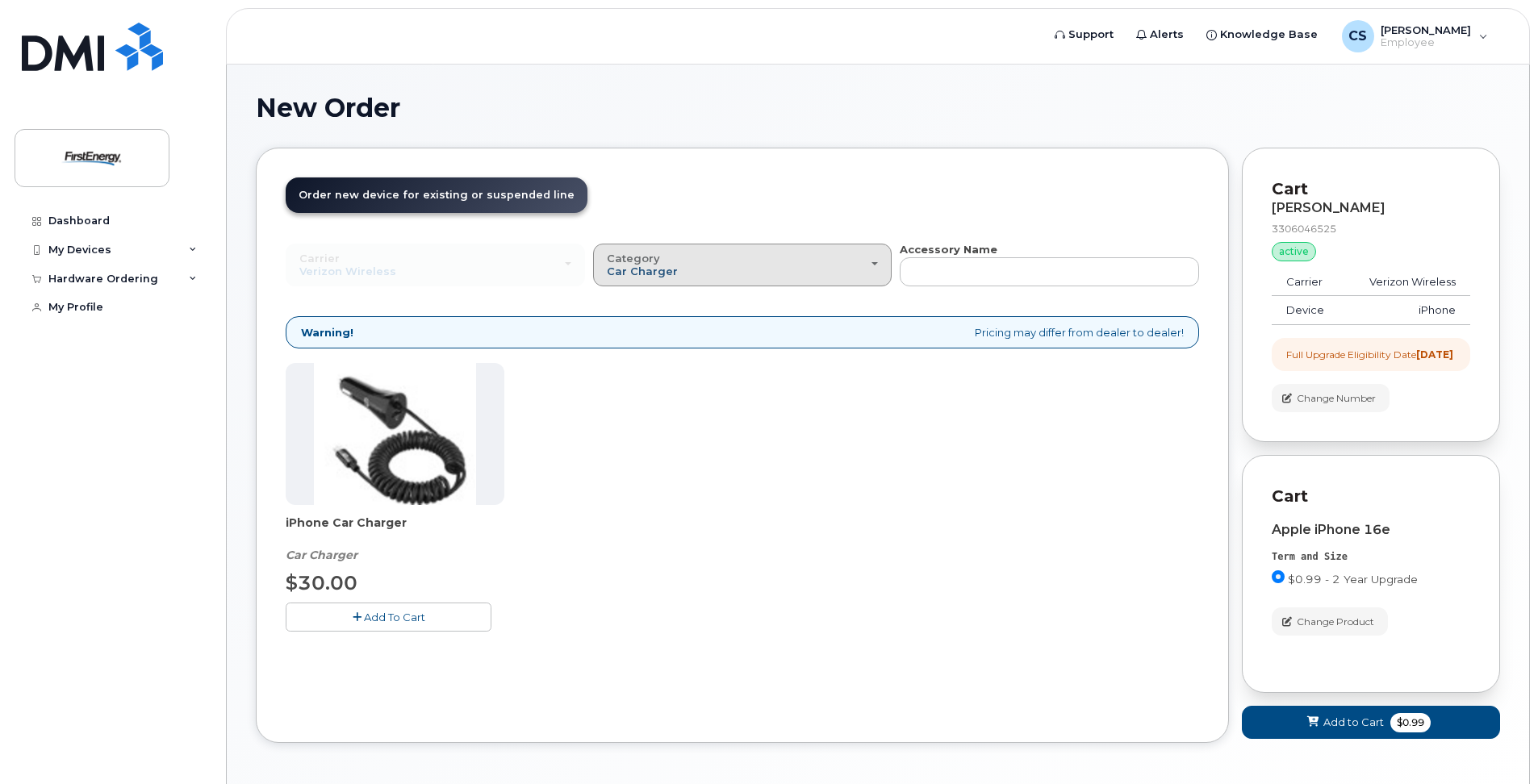
click at [633, 268] on span "Car Charger" at bounding box center [642, 271] width 71 height 13
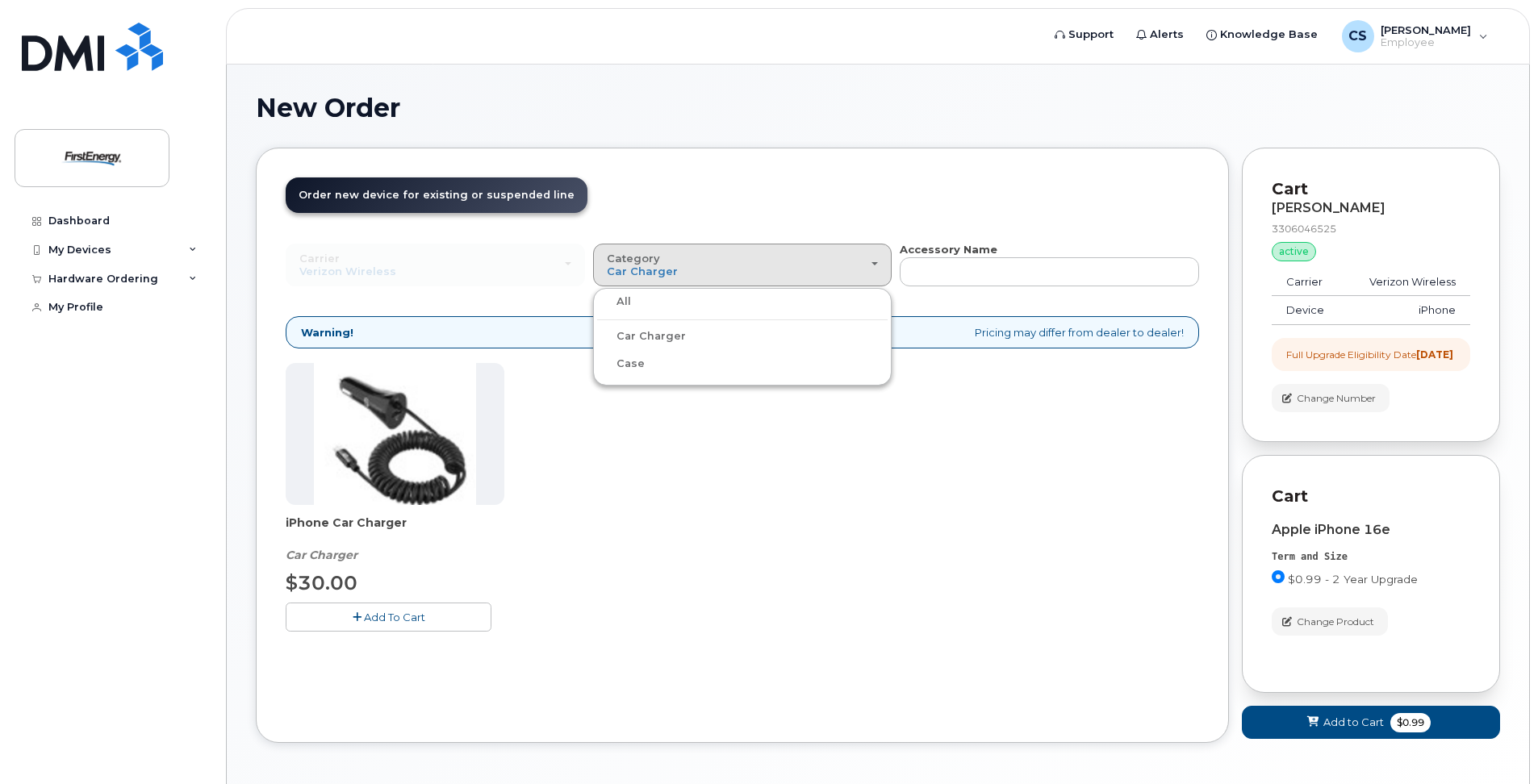
click at [627, 360] on label "Case" at bounding box center [621, 363] width 48 height 19
click at [0, 0] on input "Case" at bounding box center [0, 0] width 0 height 0
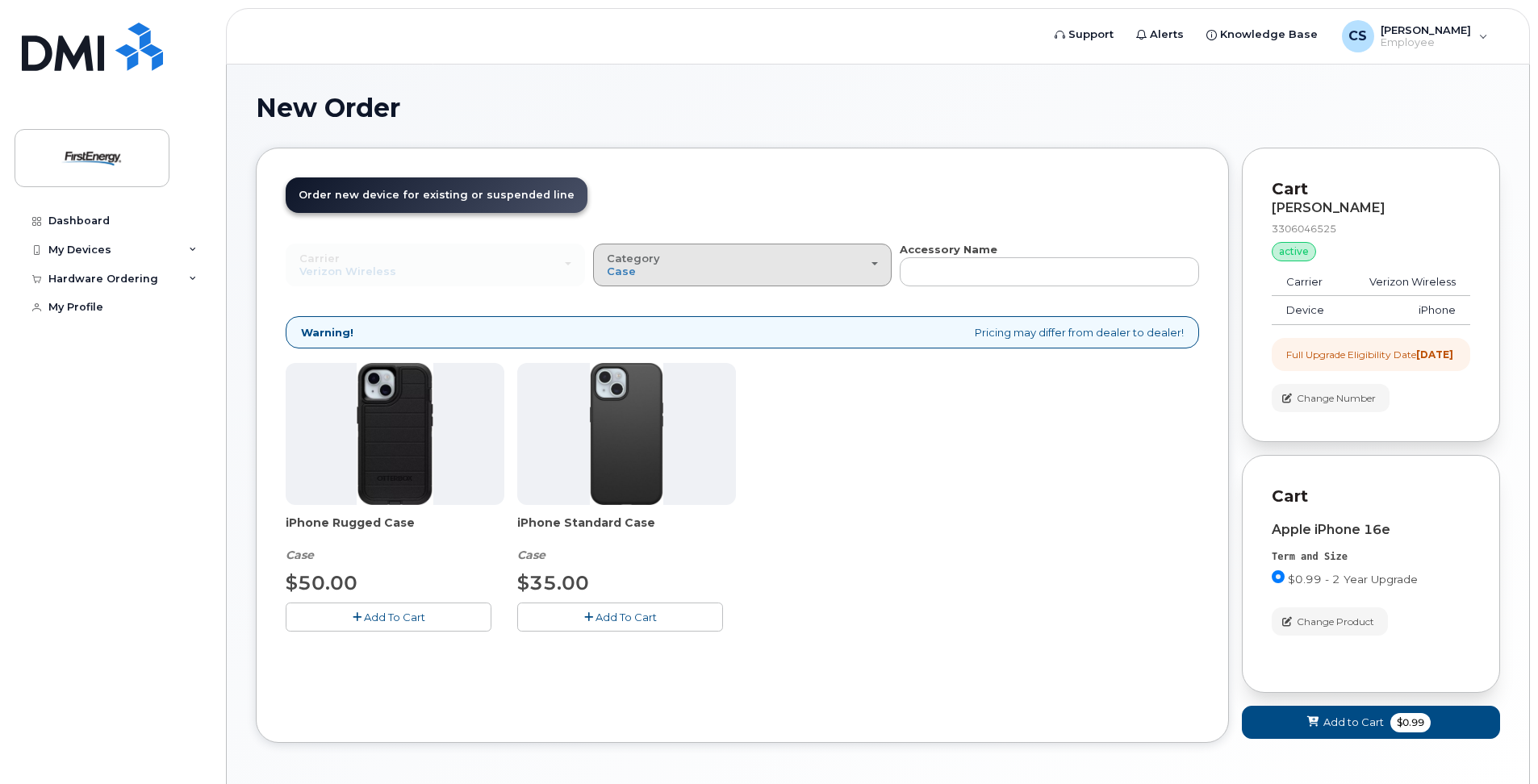
click at [634, 273] on div "Category Case" at bounding box center [743, 265] width 272 height 25
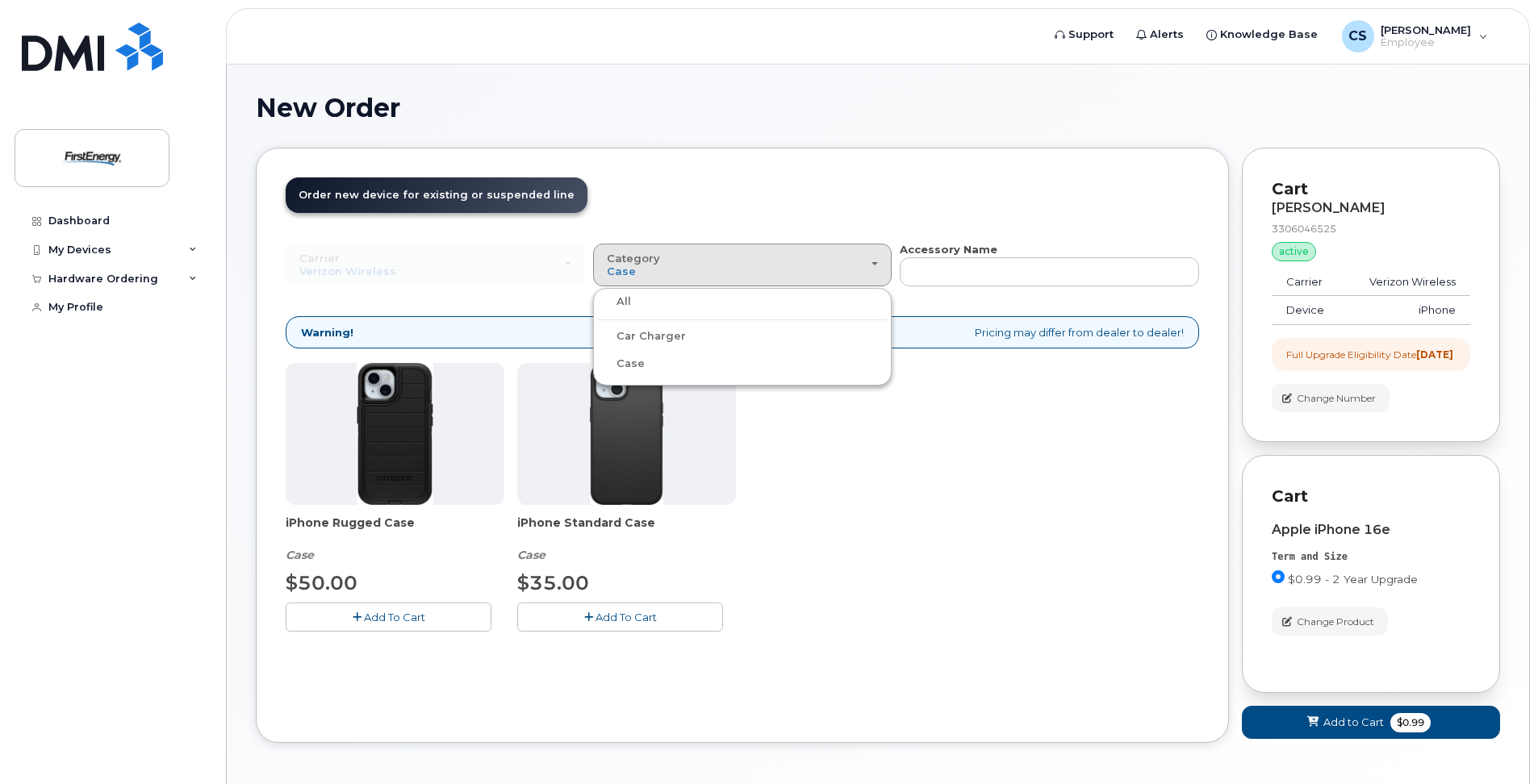
click at [623, 304] on label "All" at bounding box center [614, 301] width 34 height 19
click at [0, 0] on input "All" at bounding box center [0, 0] width 0 height 0
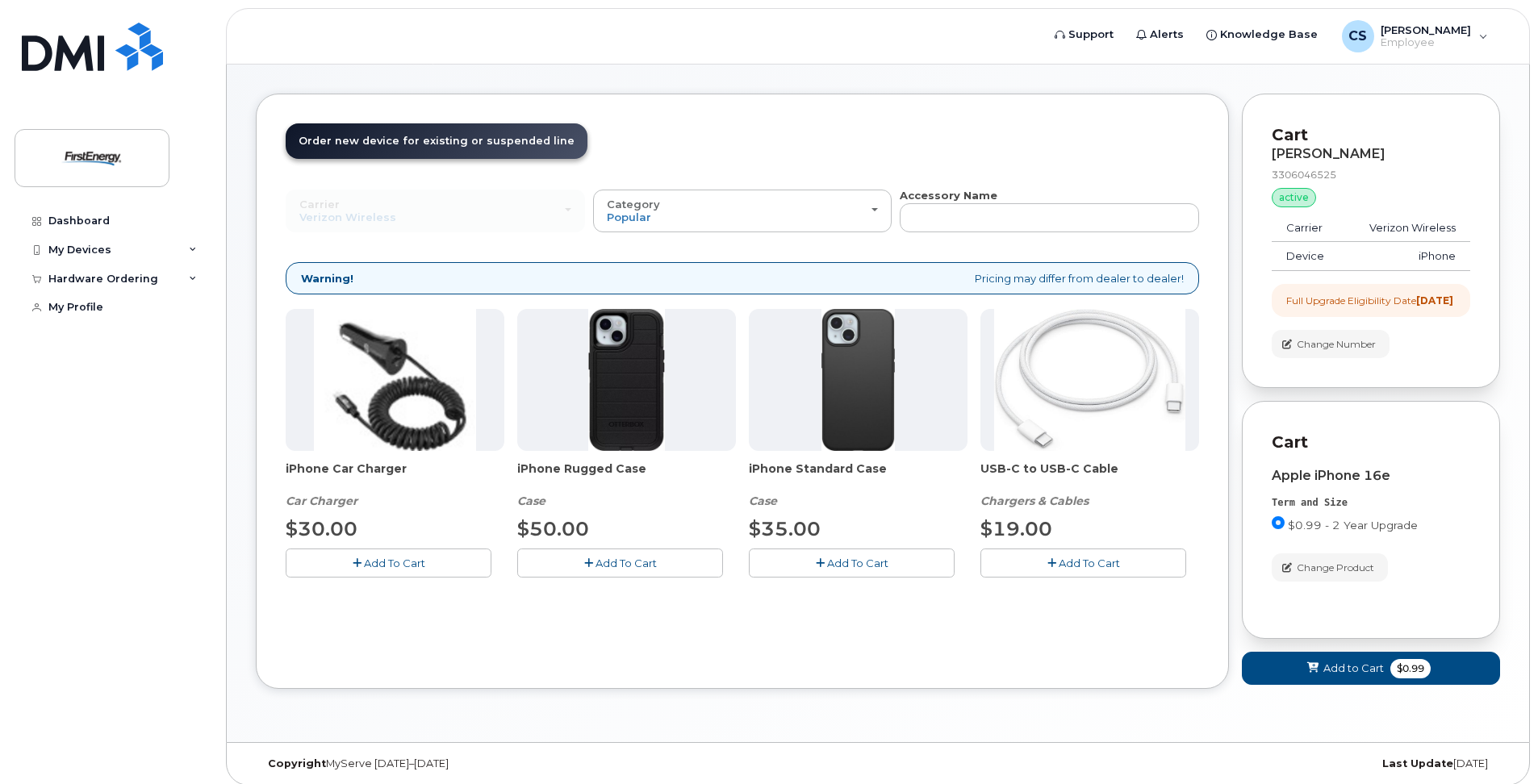
scroll to position [77, 0]
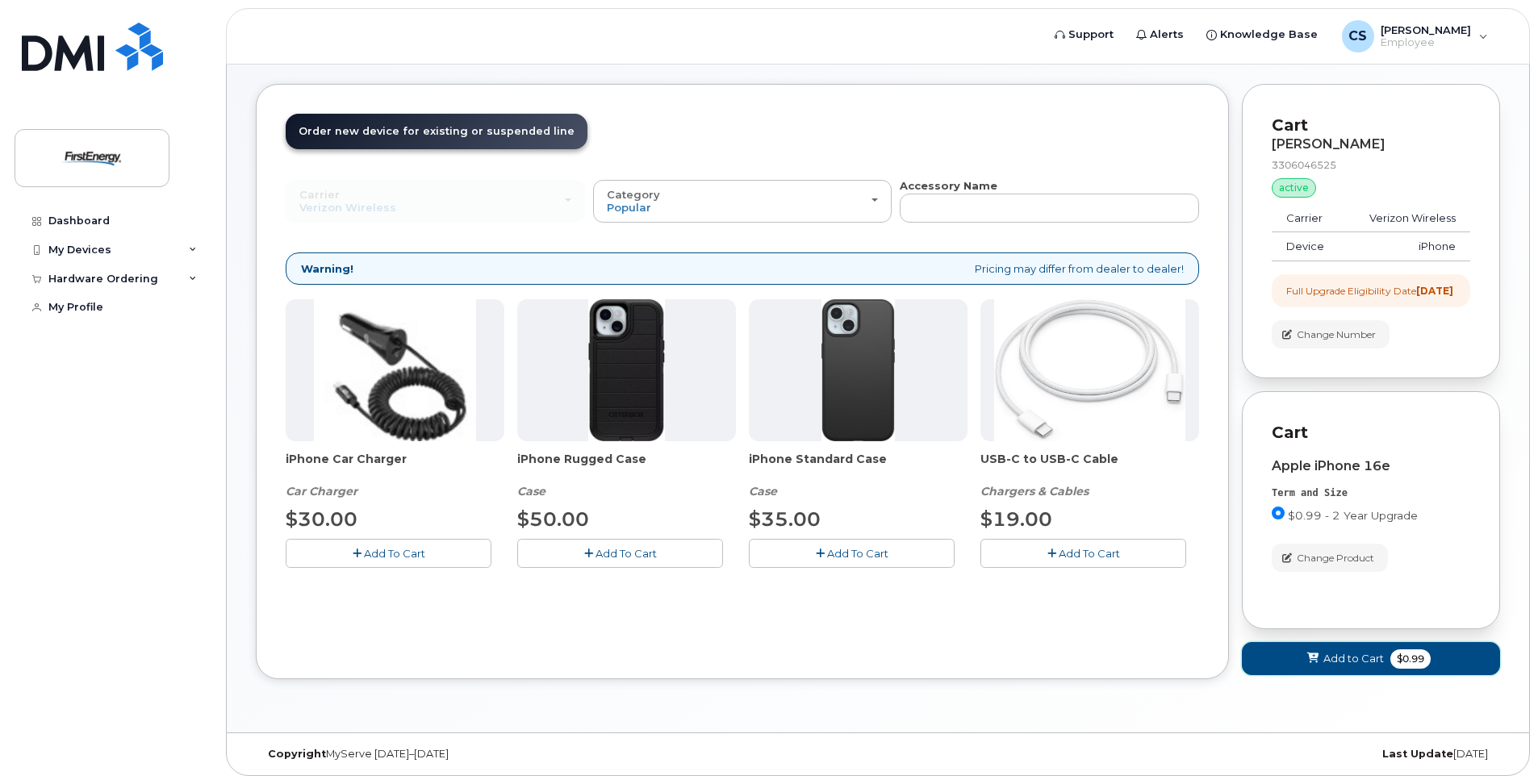
click at [1357, 654] on span "Add to Cart" at bounding box center [1353, 657] width 61 height 15
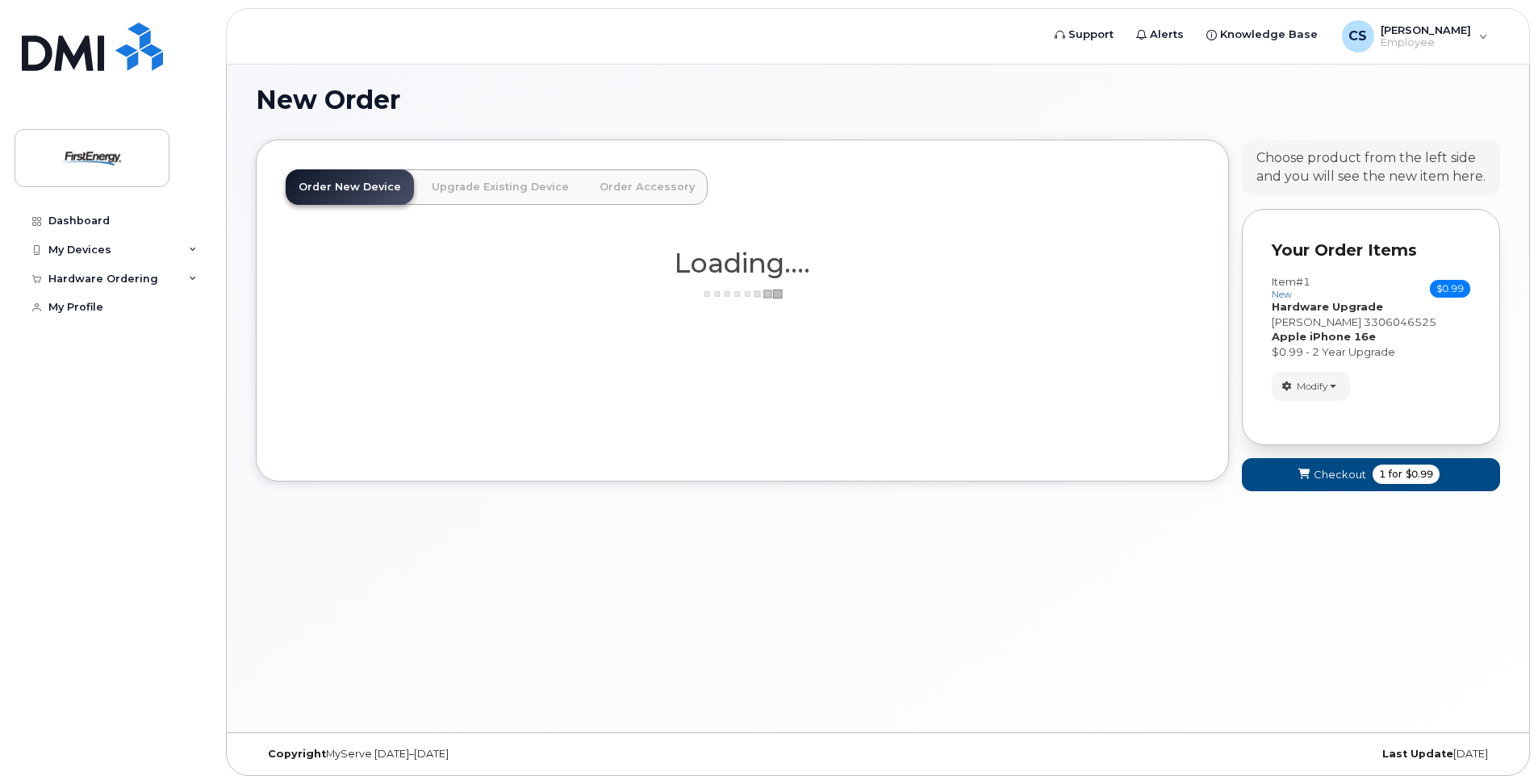
scroll to position [8, 0]
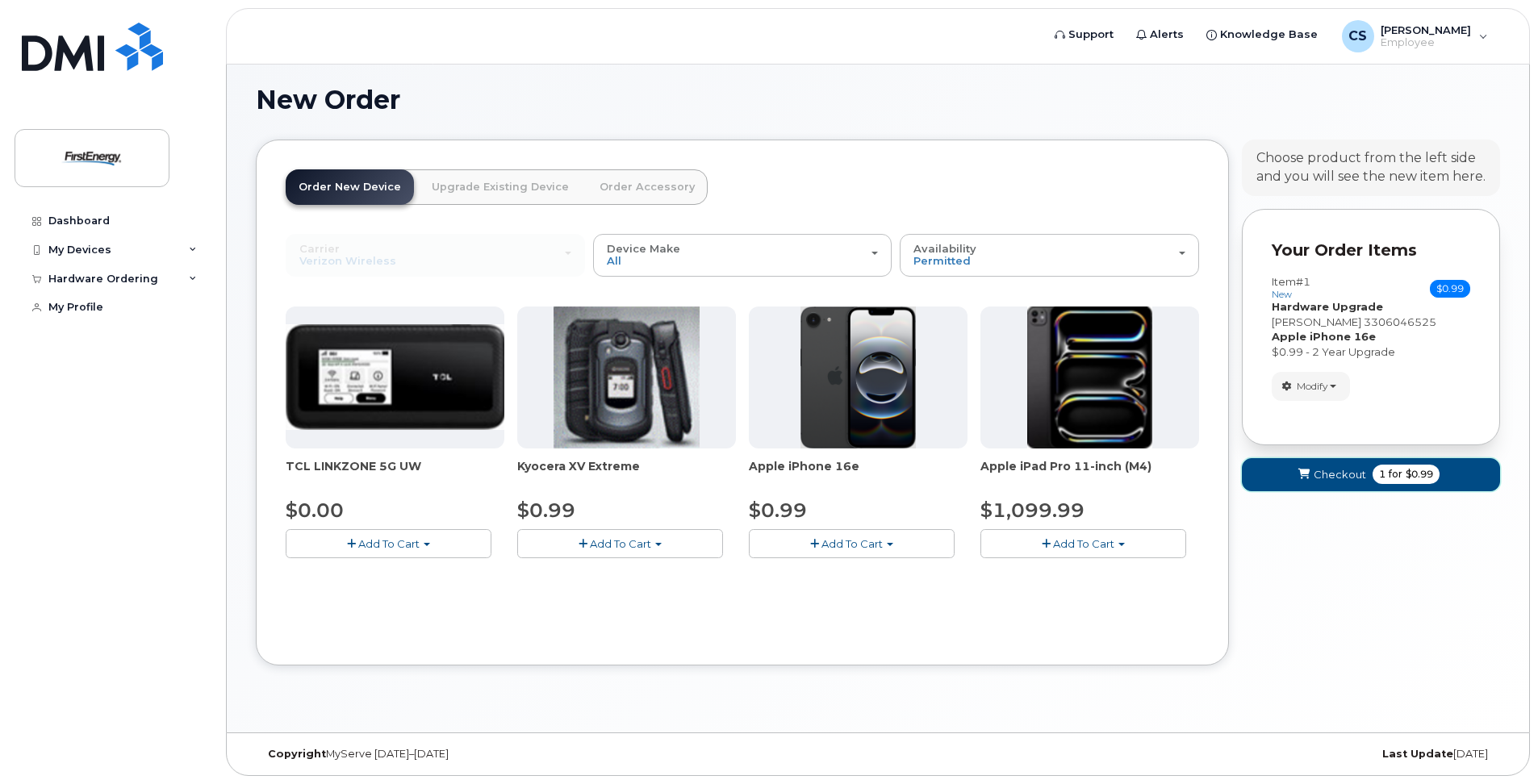
click at [1349, 482] on span "Checkout" at bounding box center [1339, 473] width 52 height 15
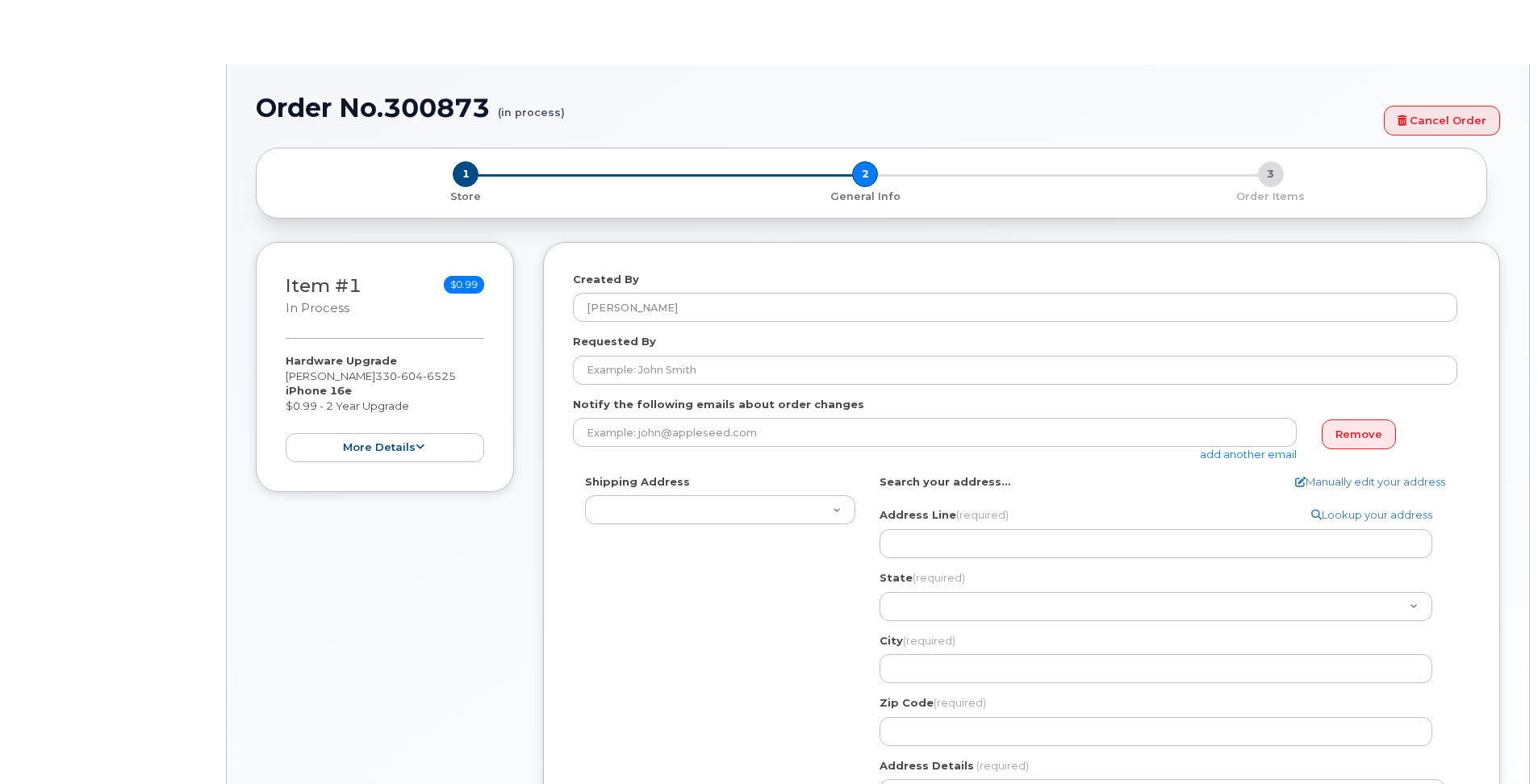
select select
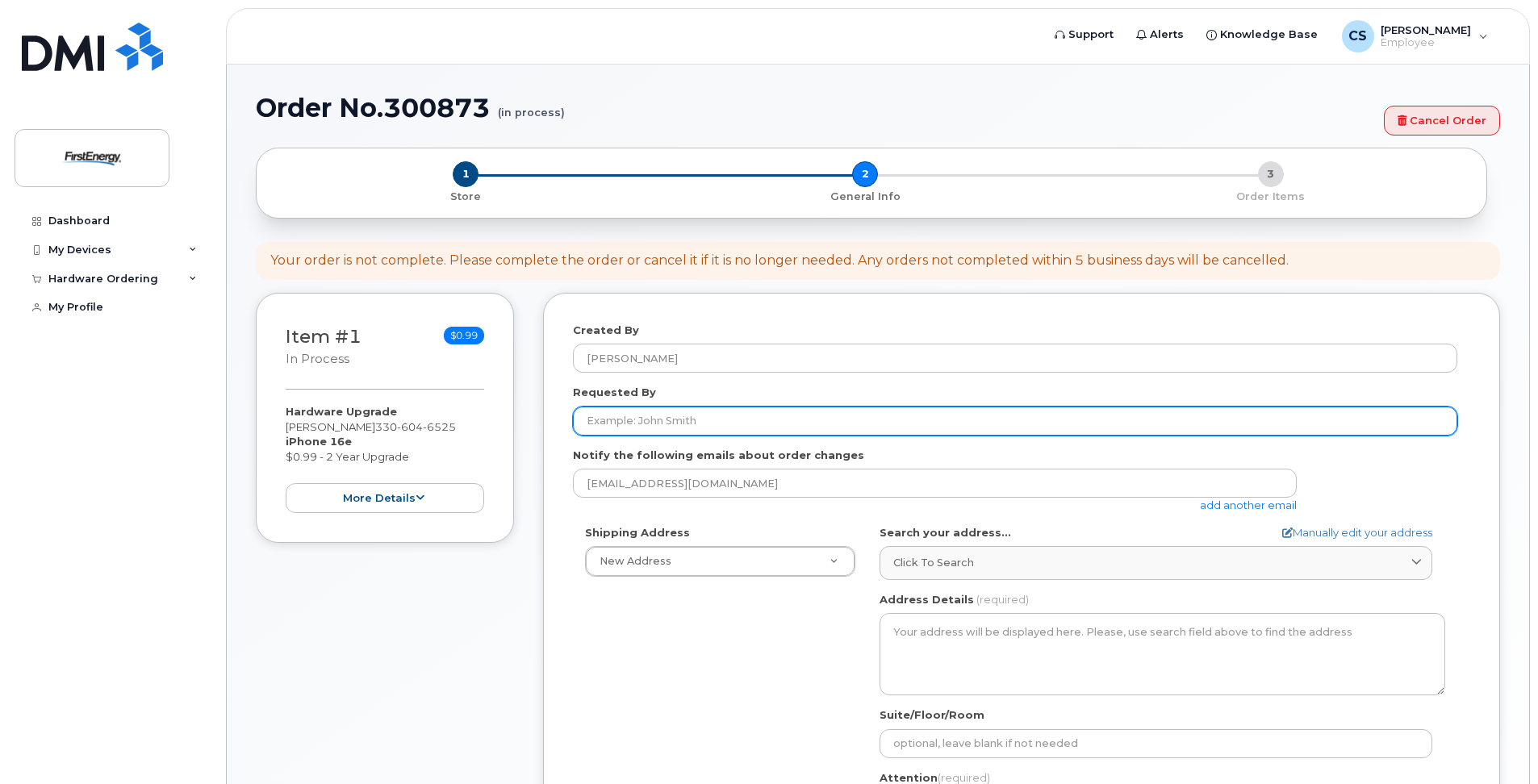
click at [797, 424] on input "Requested By" at bounding box center [1014, 420] width 884 height 29
type input "c"
type input "4"
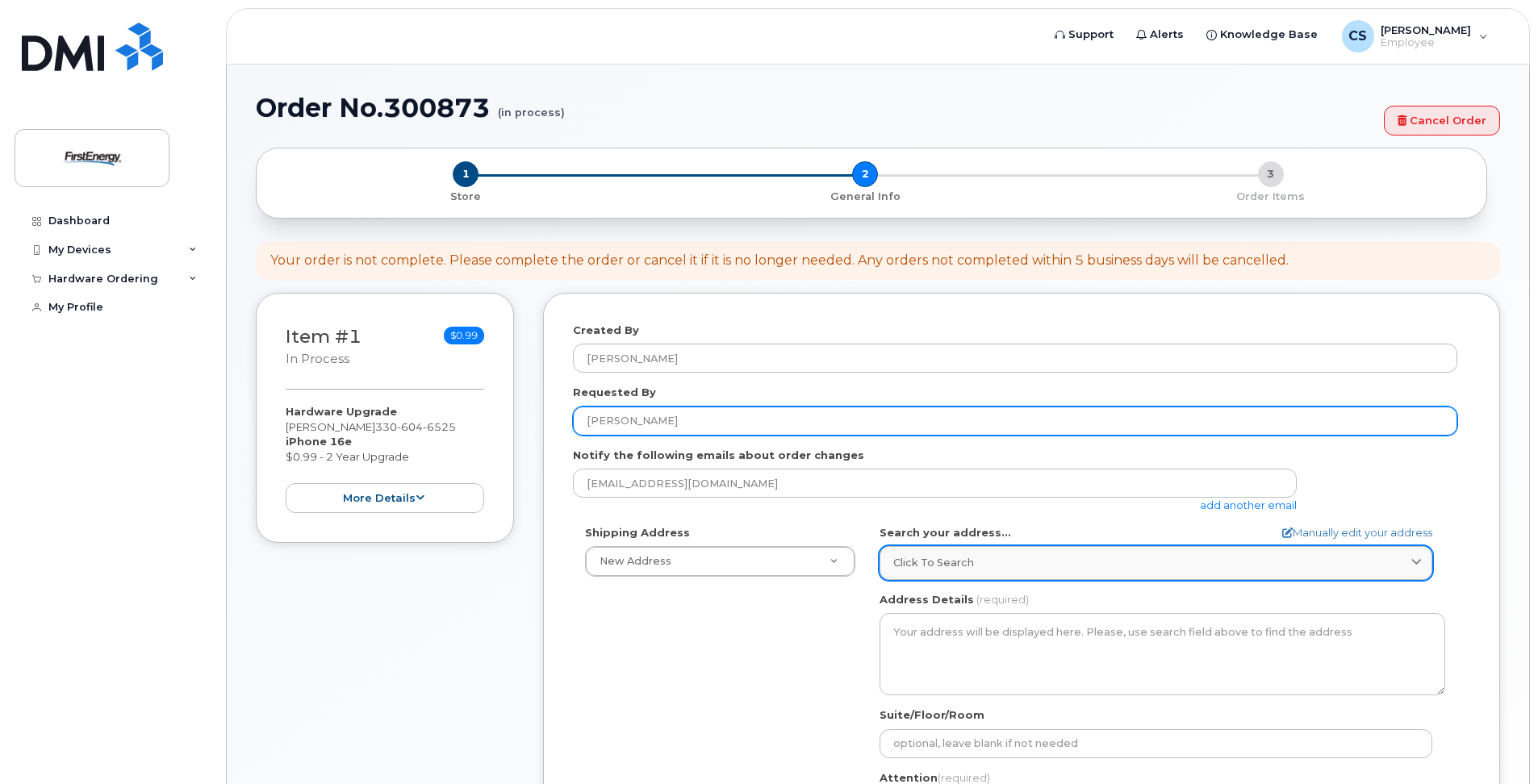
type input "[PERSON_NAME]"
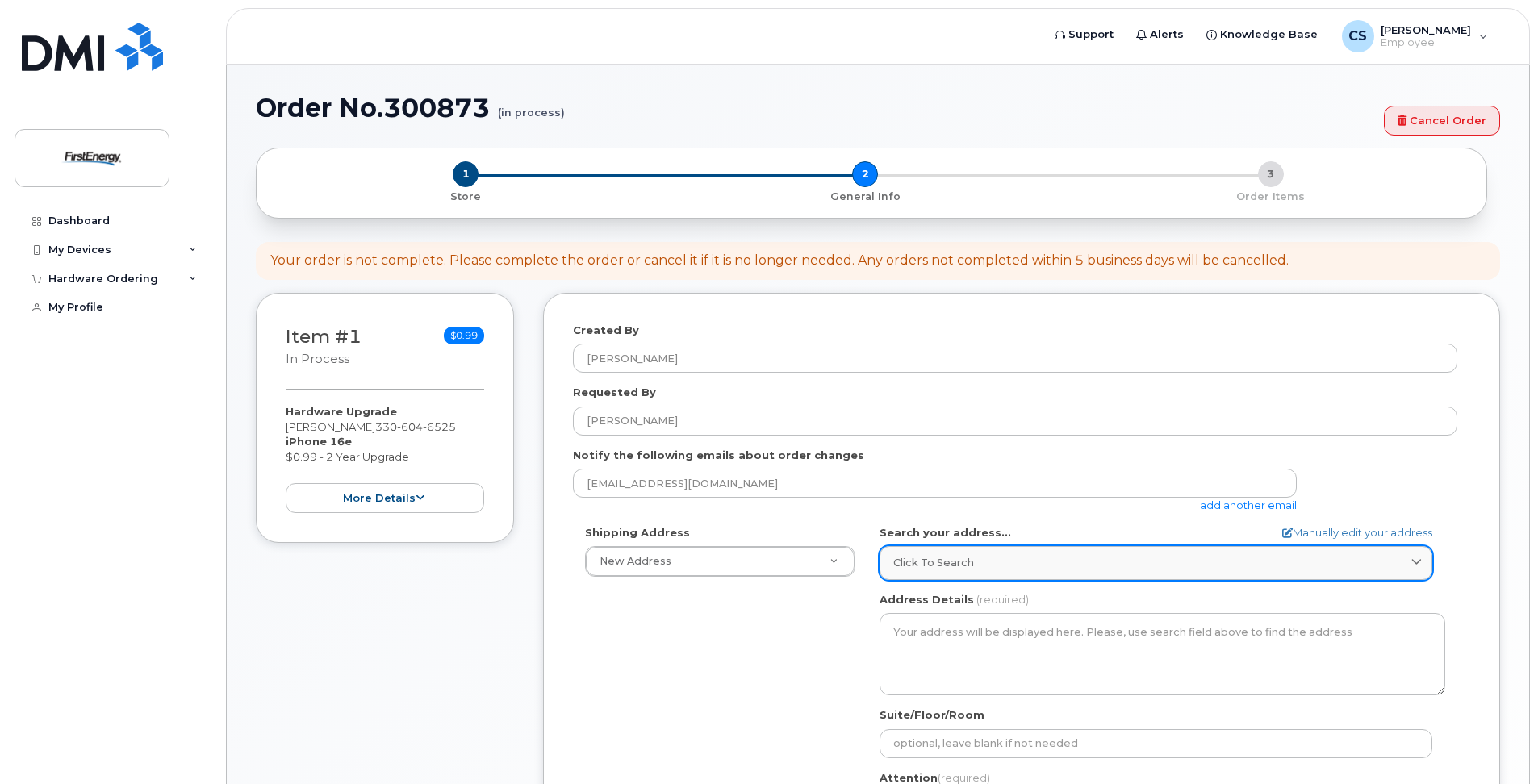
click at [1043, 562] on div "Click to search" at bounding box center [1155, 561] width 525 height 15
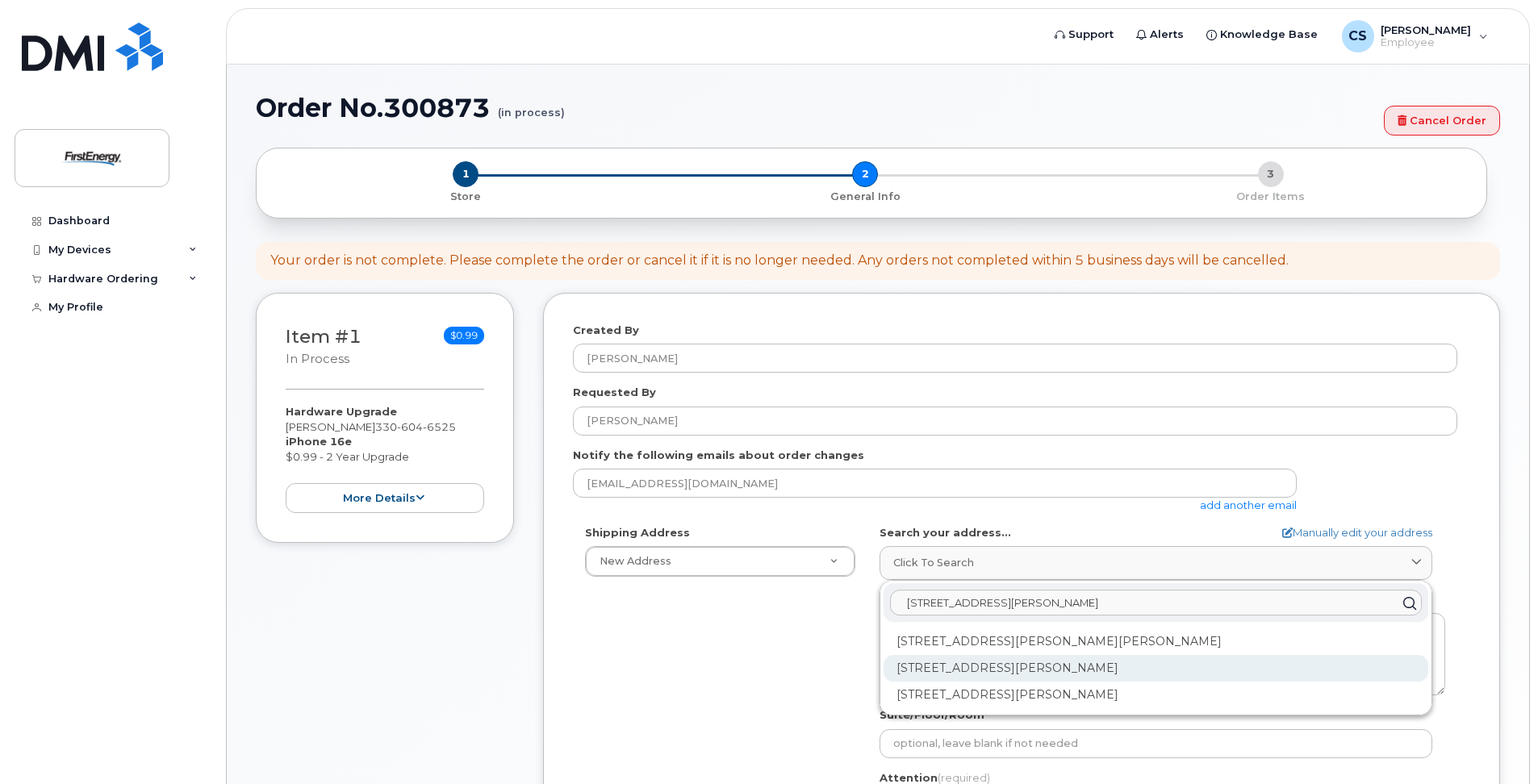
type input "135 mowry road"
click at [1016, 671] on div "135 Mowry Rd Monaca PA 15061-2223" at bounding box center [1155, 667] width 545 height 27
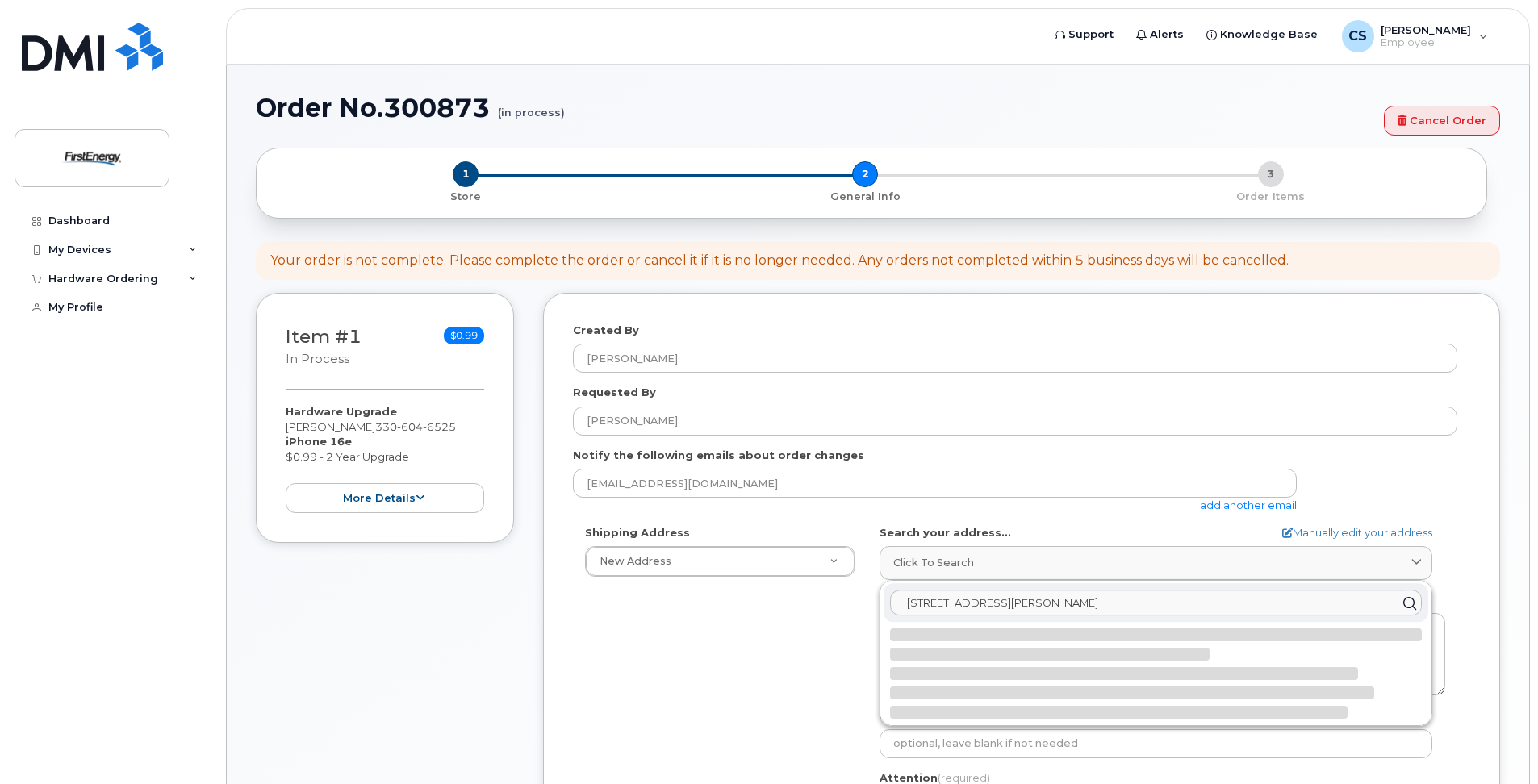
select select
type textarea "135 Mowry Rd MONACA PA 15061-2223 UNITED STATES"
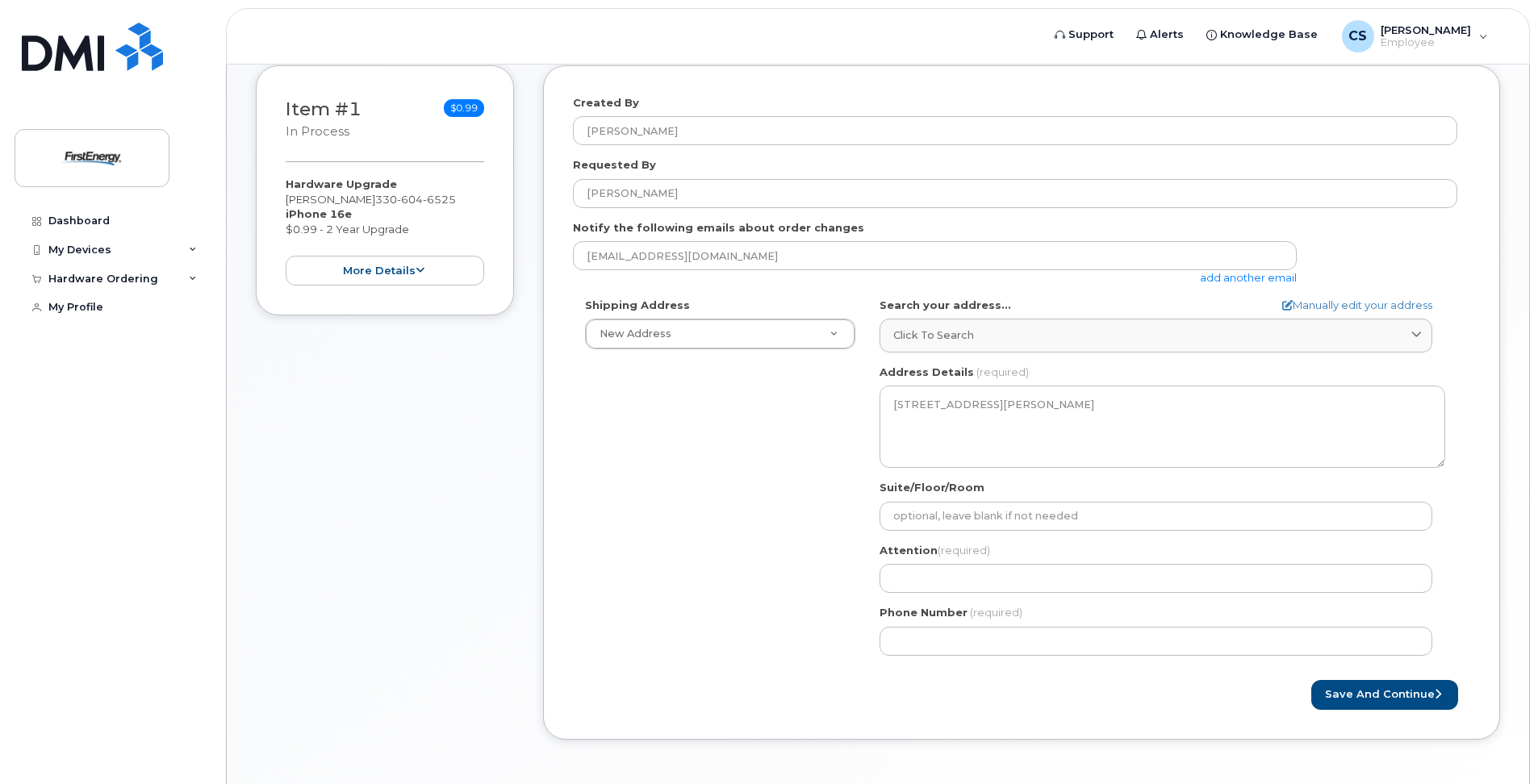
scroll to position [242, 0]
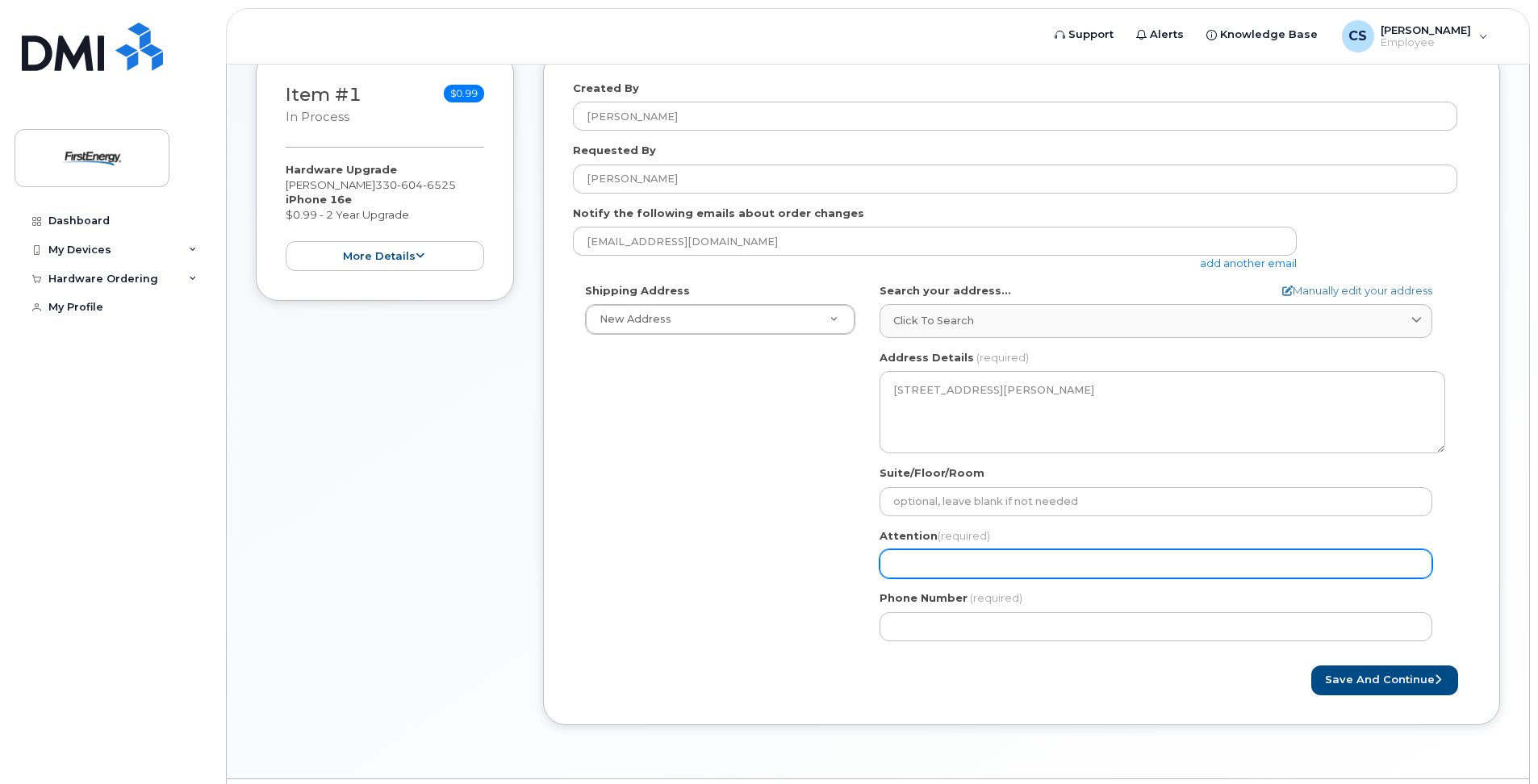
click at [944, 555] on input "Attention (required)" at bounding box center [1155, 563] width 553 height 29
select select
type input "S"
select select
type input "St"
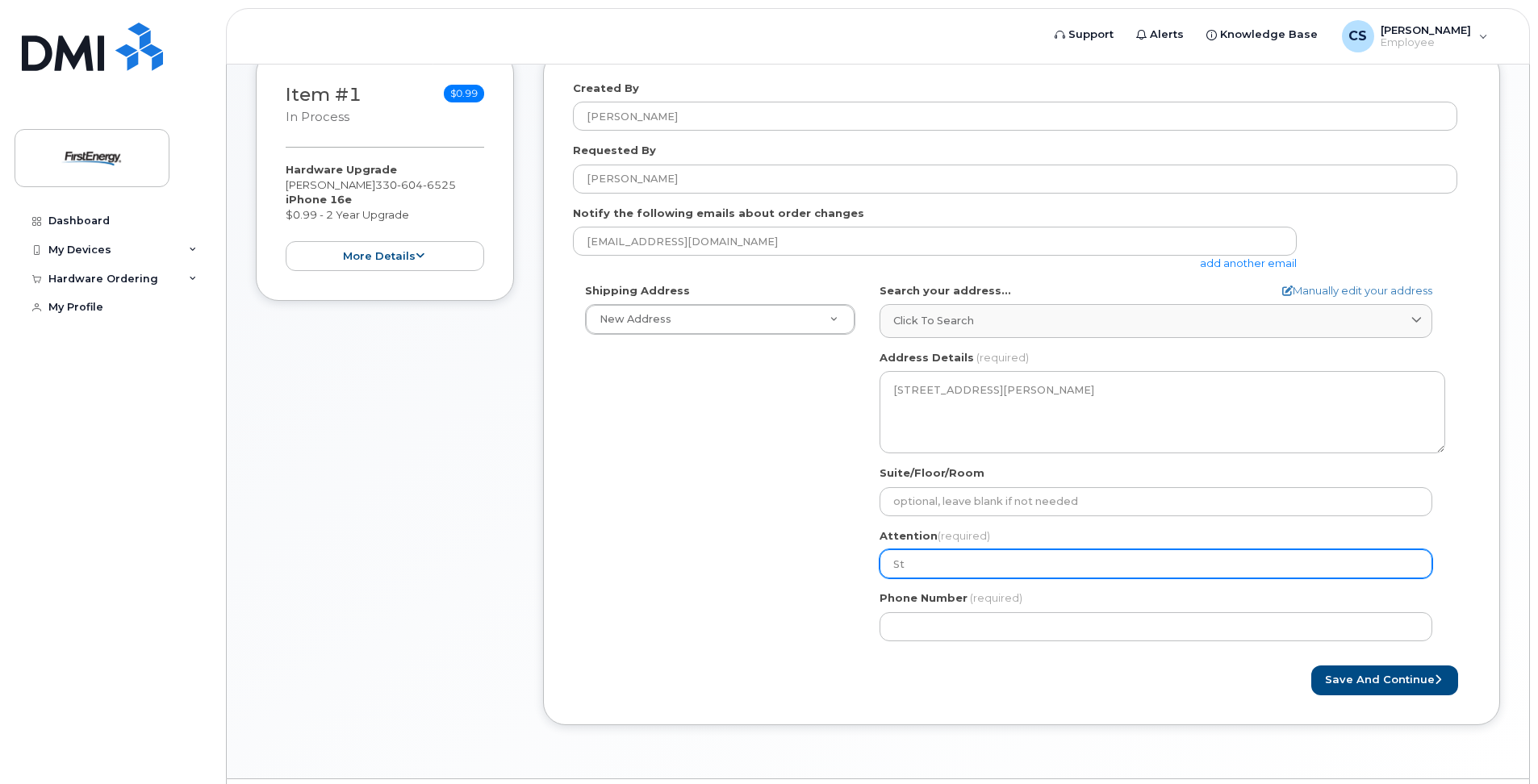
select select
type input "Ste"
select select
type input "Step"
select select
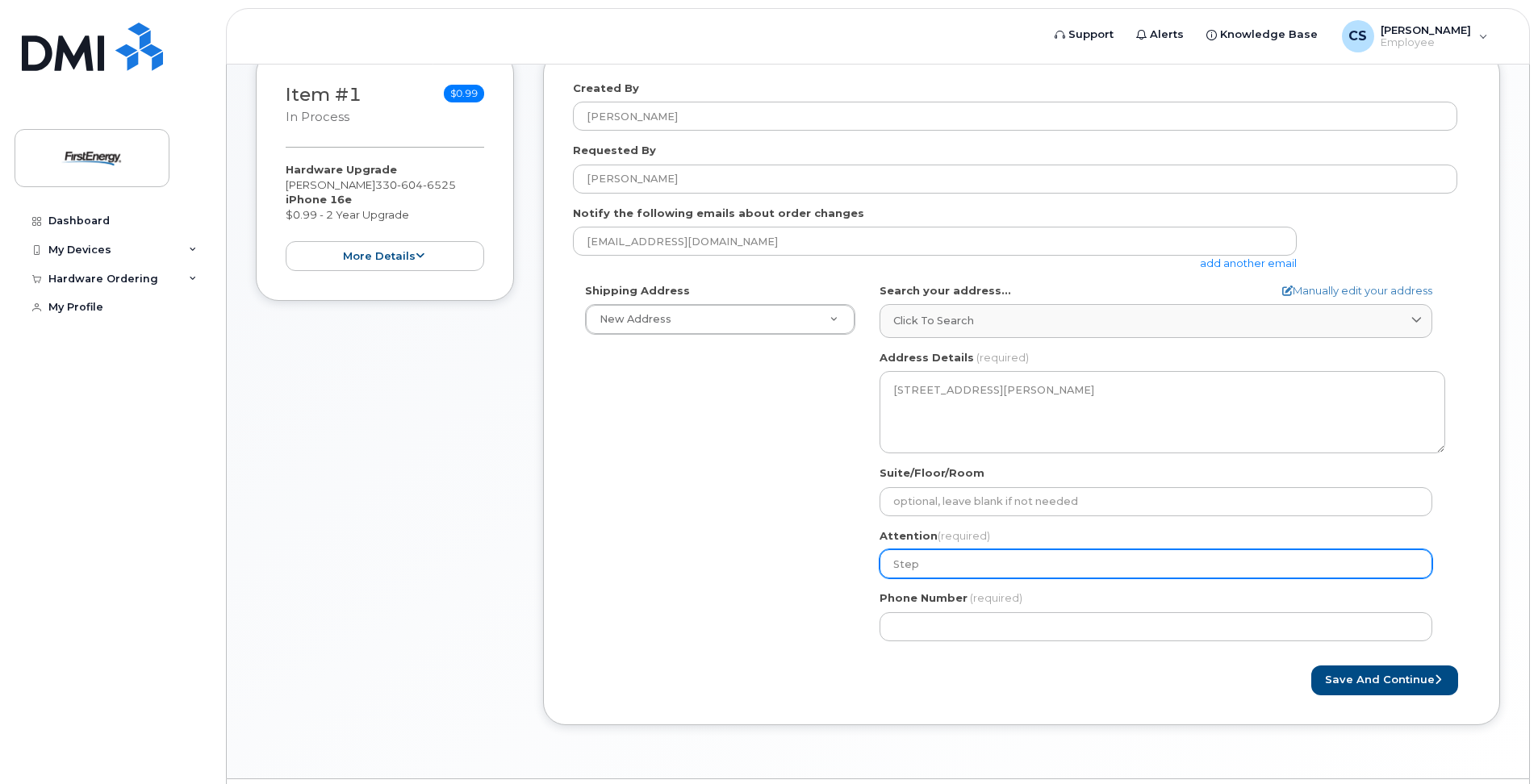
type input "Steph"
select select
type input "Stepha"
select select
type input "Stephan"
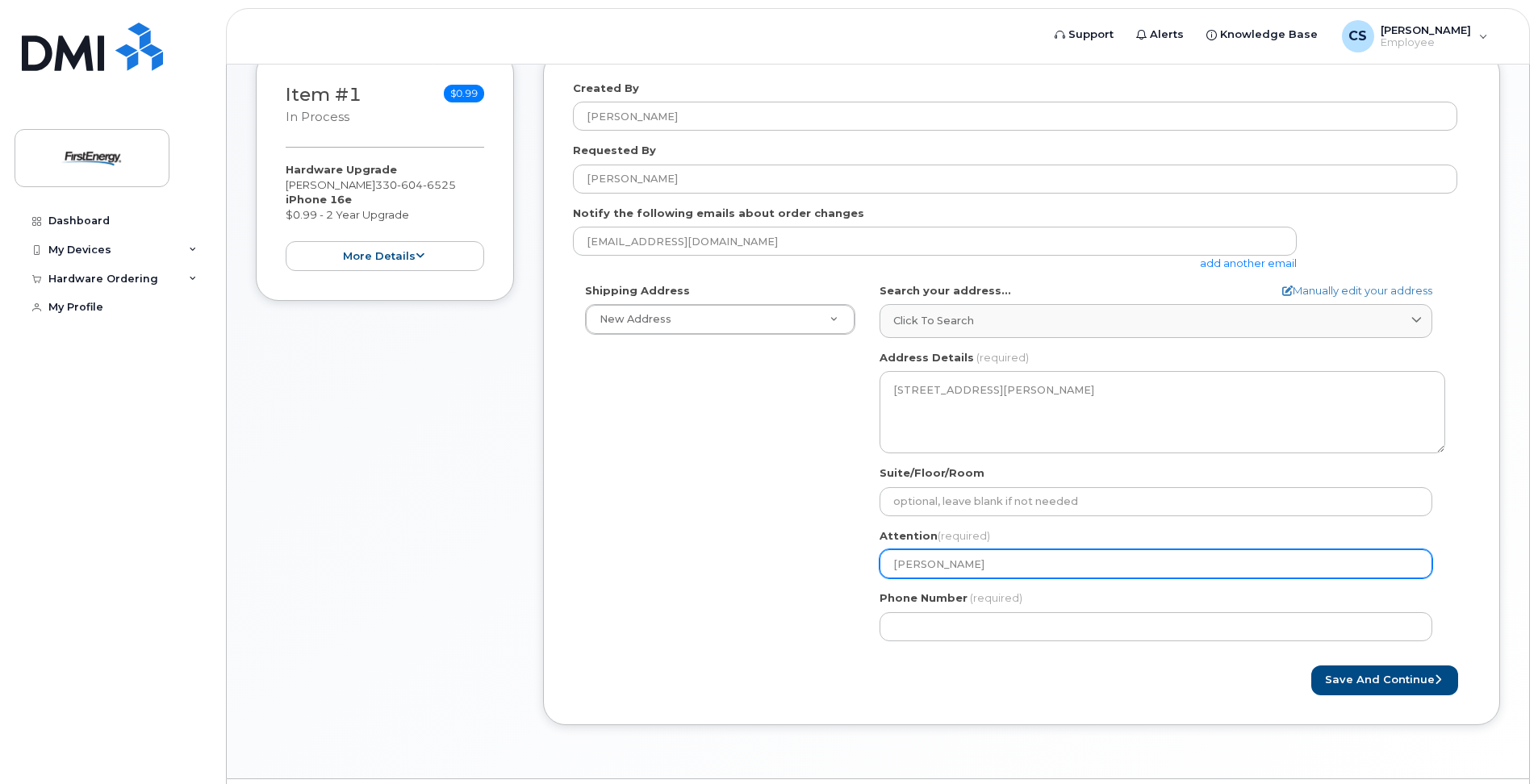
select select
type input "Stephani"
select select
type input "Stephanie"
select select
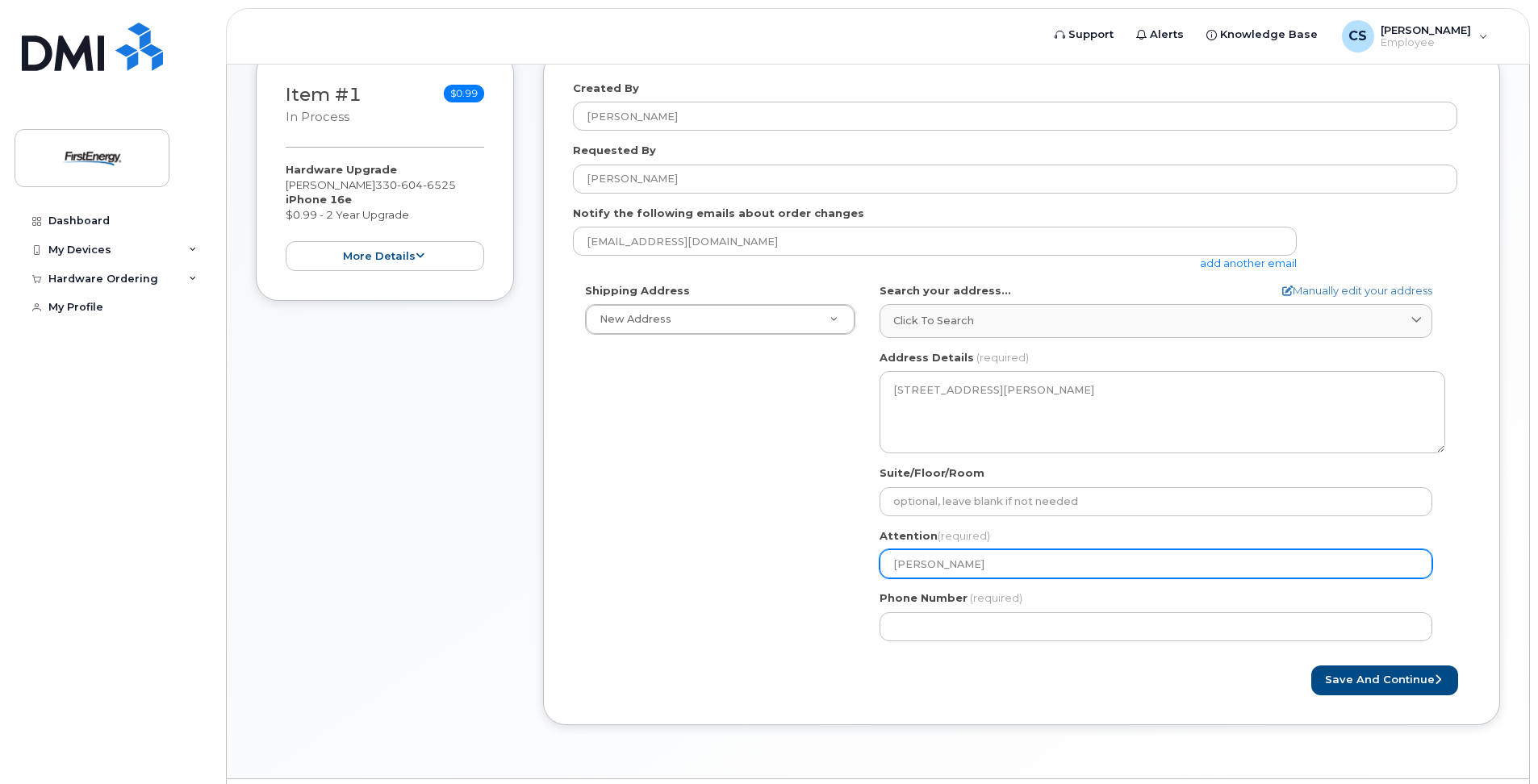
type input "Stephanie C"
select select
type input "Stephanie Ca"
select select
type input "Stephanie Car"
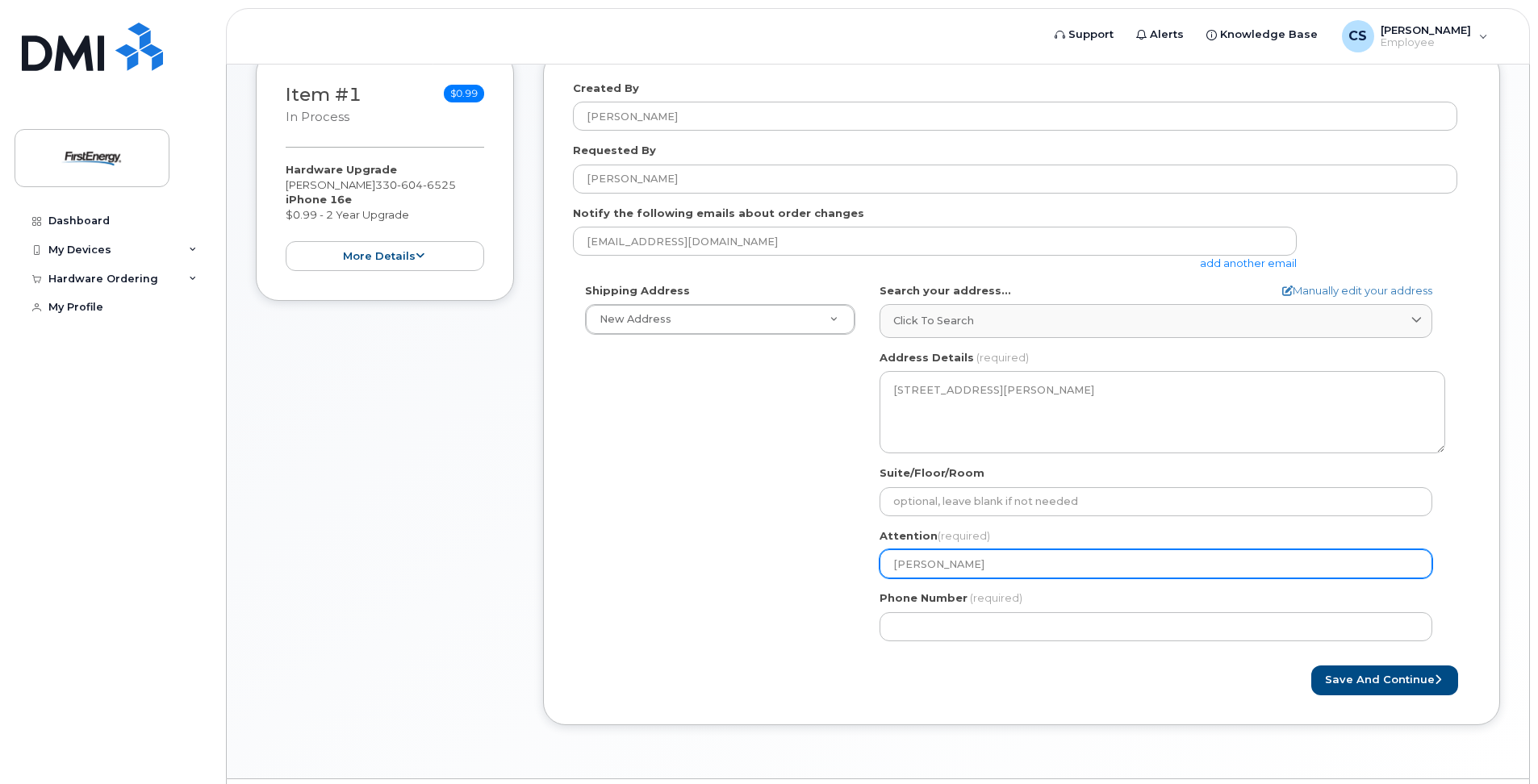
select select
type input "Stephanie Carn"
select select
type input "Stephanie Carna"
select select
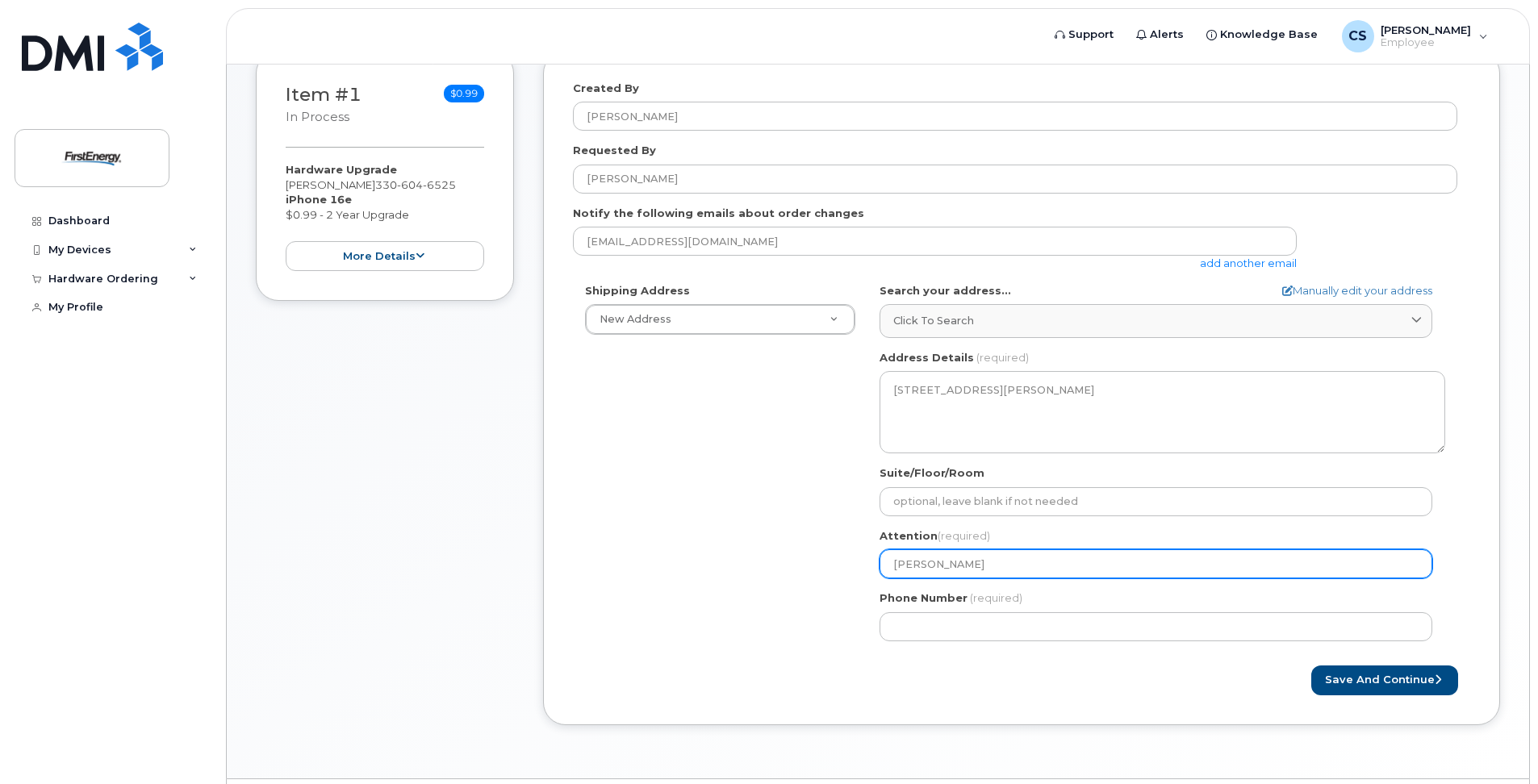
type input "Stephanie Carnah"
select select
type input "Stephanie Carnaha"
select select
type input "Stephanie Carnahan"
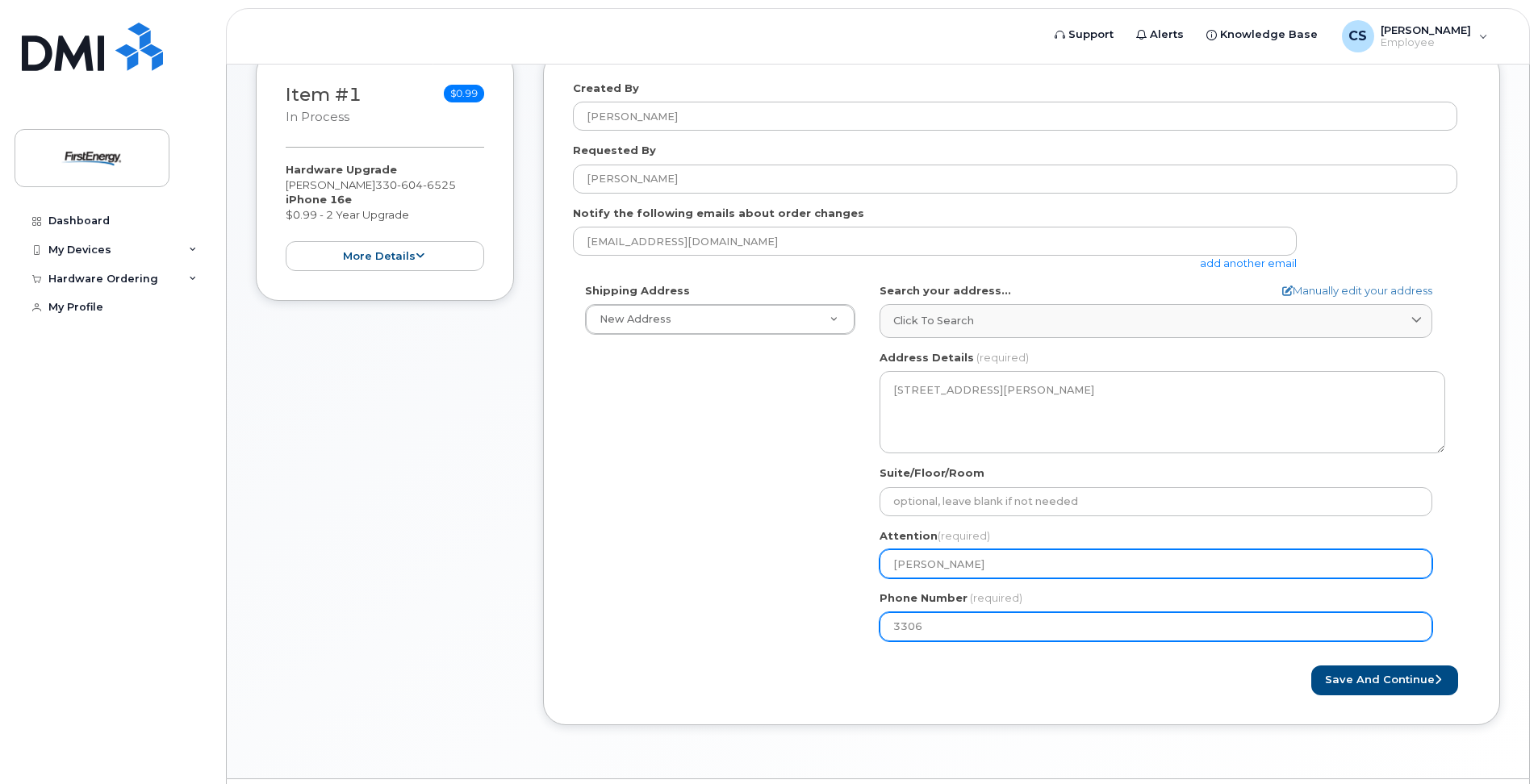
type input "330"
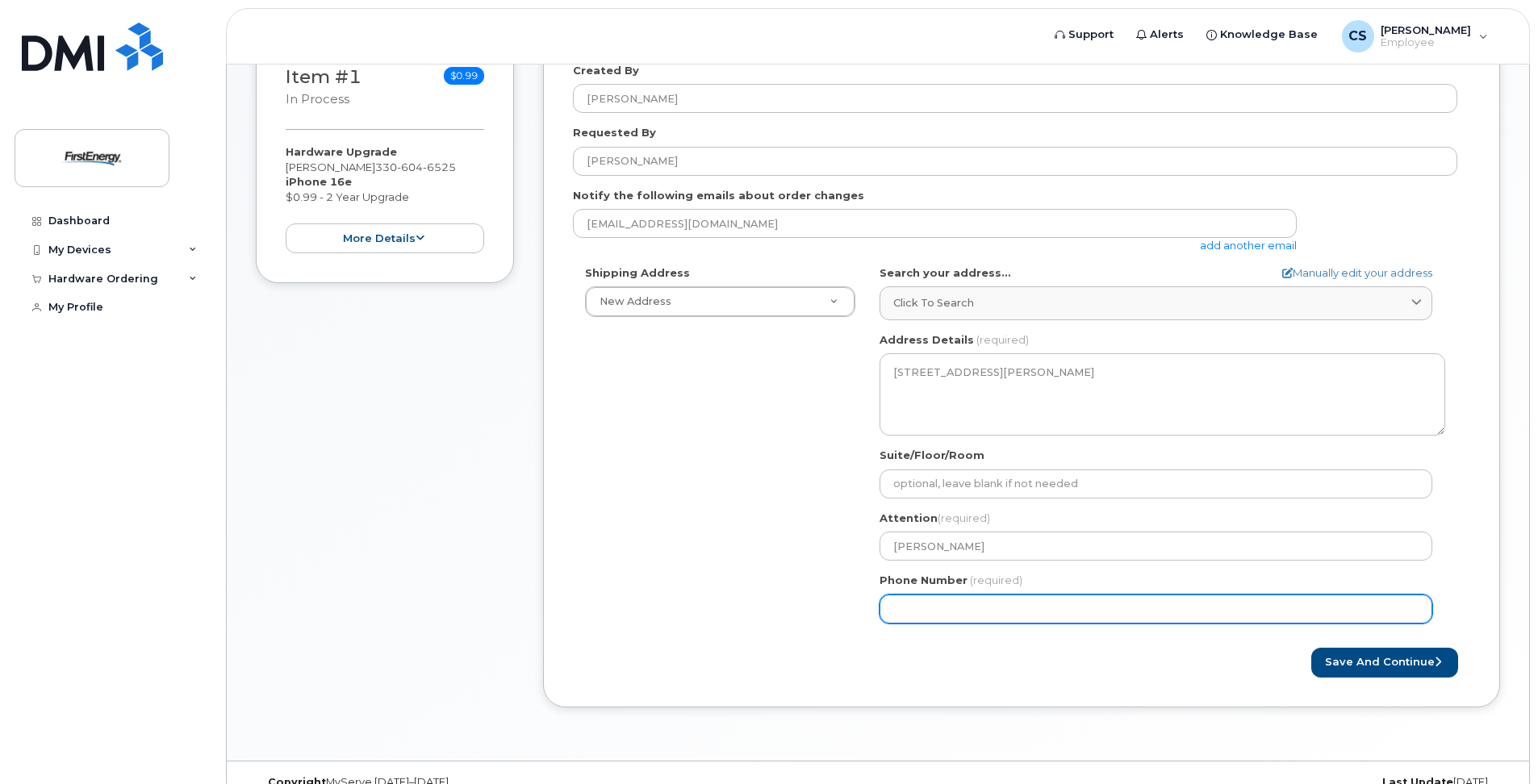
scroll to position [288, 0]
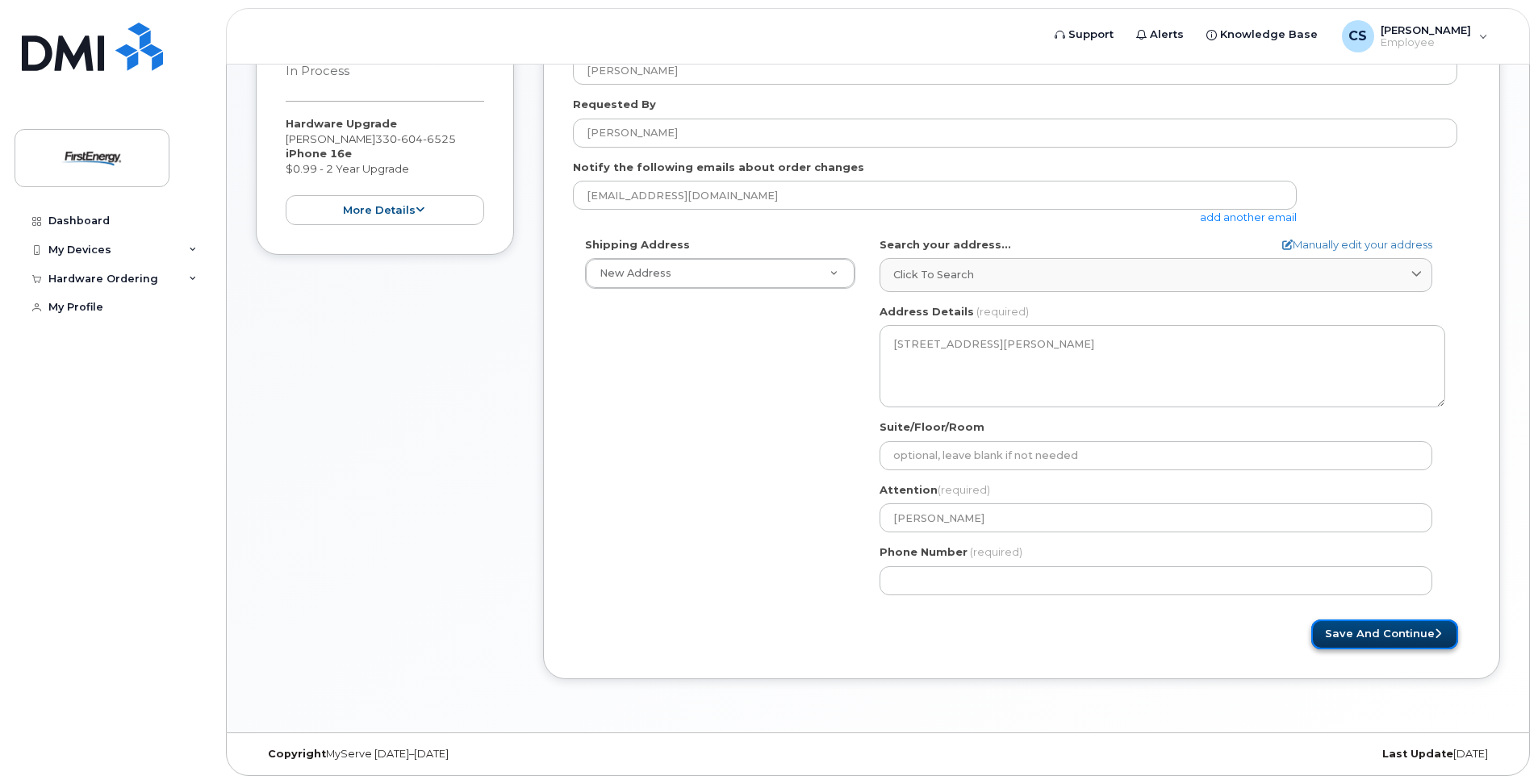
click at [1392, 641] on button "Save and Continue" at bounding box center [1384, 634] width 147 height 30
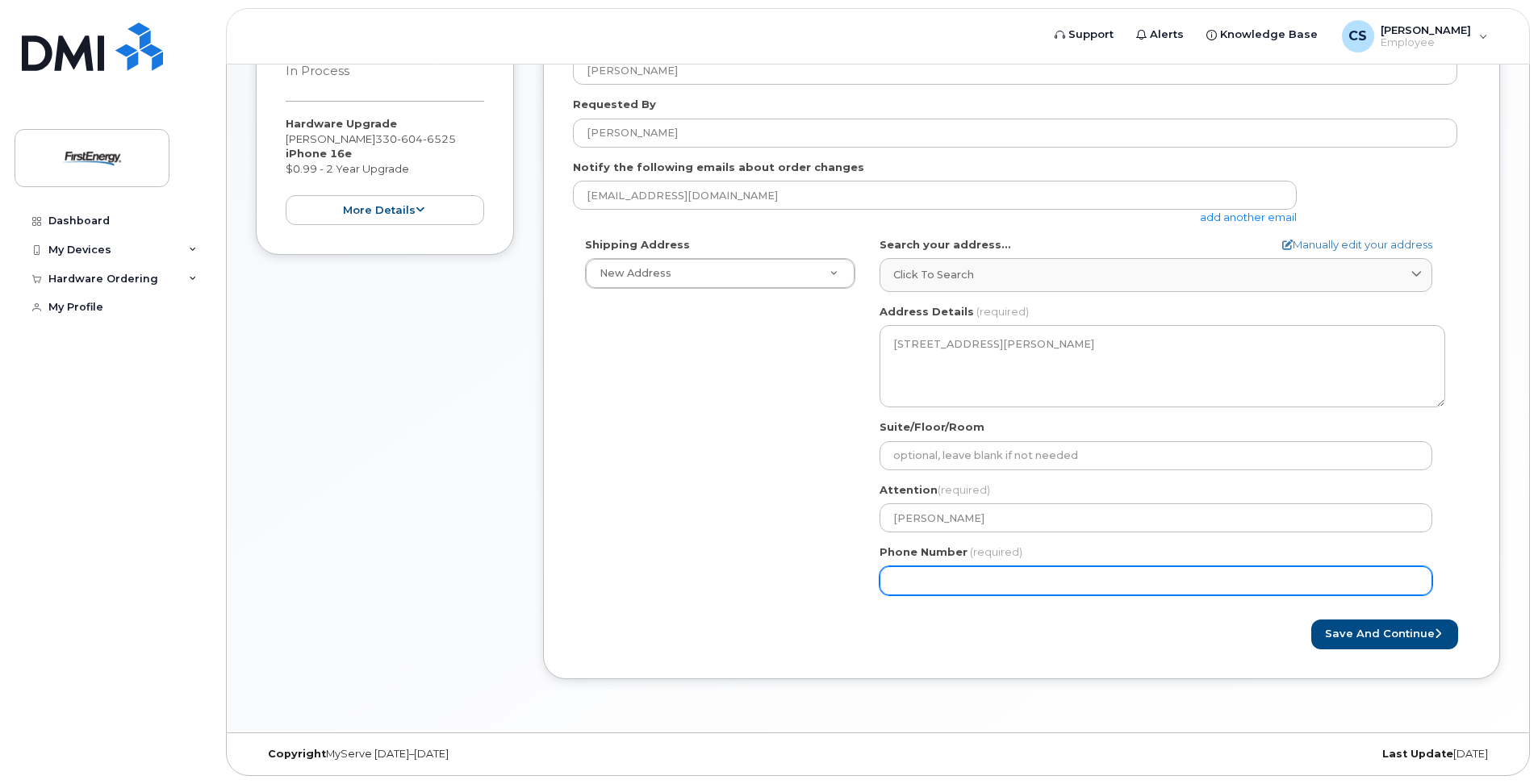
drag, startPoint x: 1077, startPoint y: 579, endPoint x: 832, endPoint y: 569, distance: 245.2
click at [832, 569] on div "Shipping Address New Address New Address PA Monaca Search your address... Manua…" at bounding box center [1014, 421] width 884 height 371
type input "330604652"
select select
type input "3306046525"
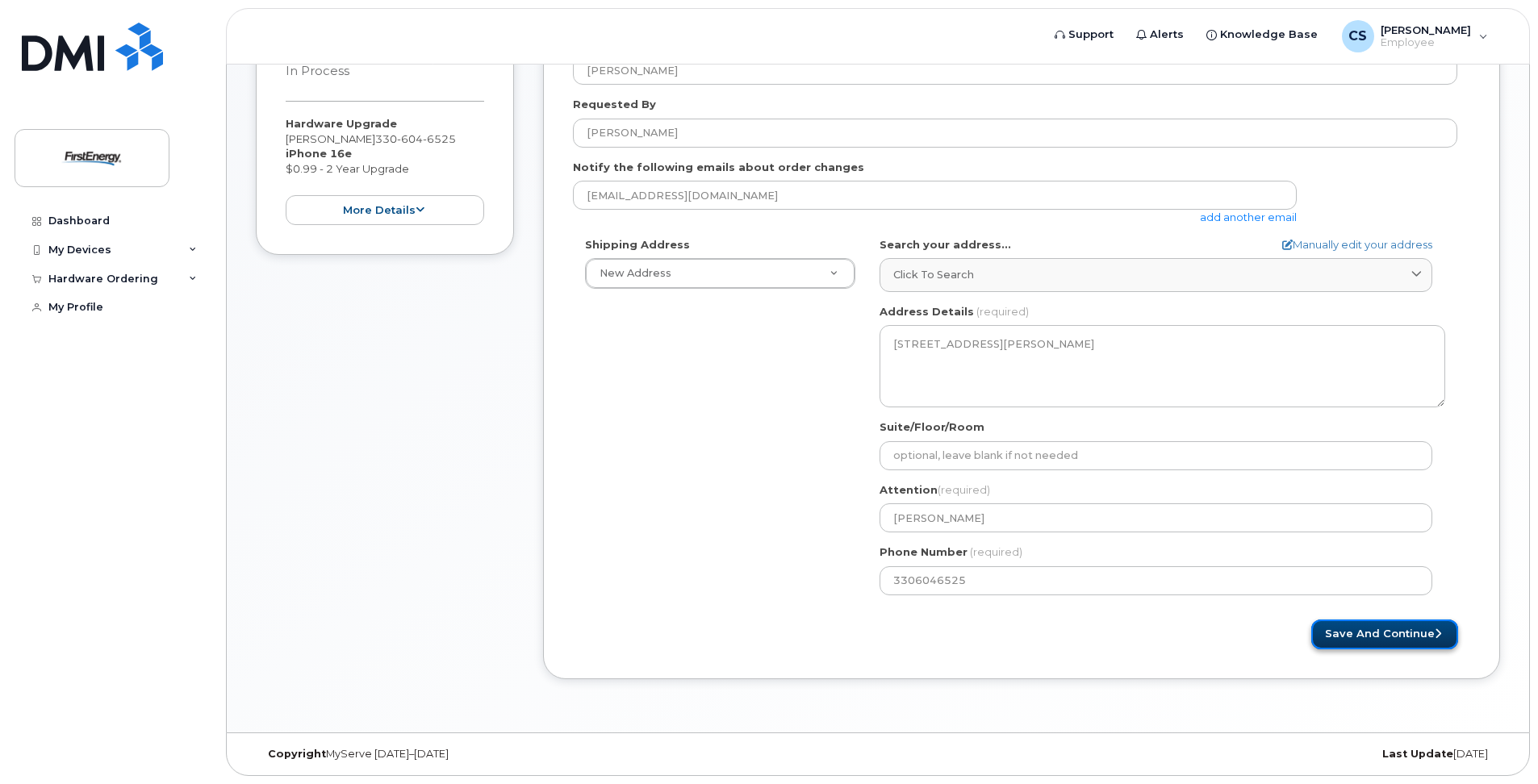
click at [1371, 635] on button "Save and Continue" at bounding box center [1384, 634] width 147 height 30
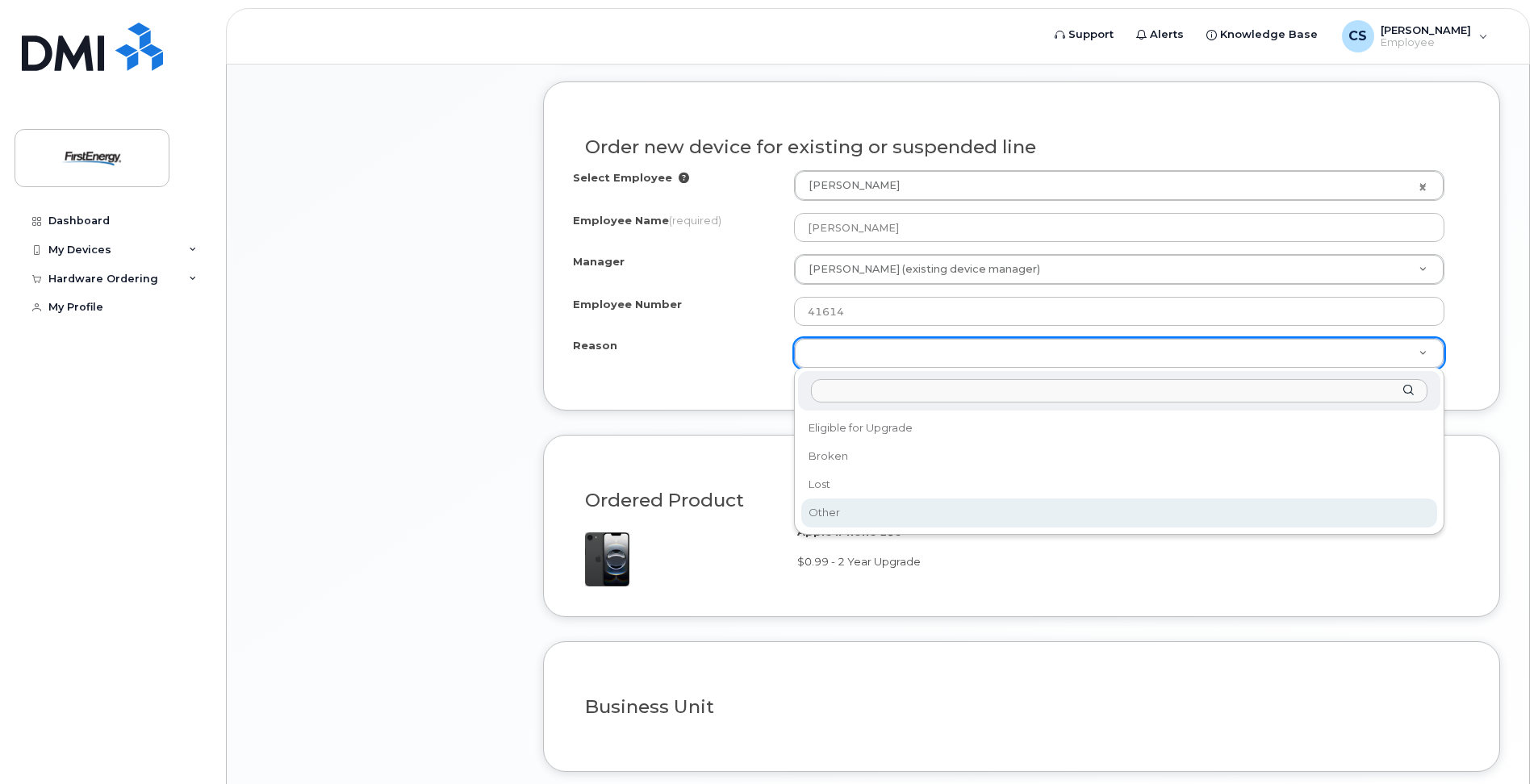
scroll to position [806, 0]
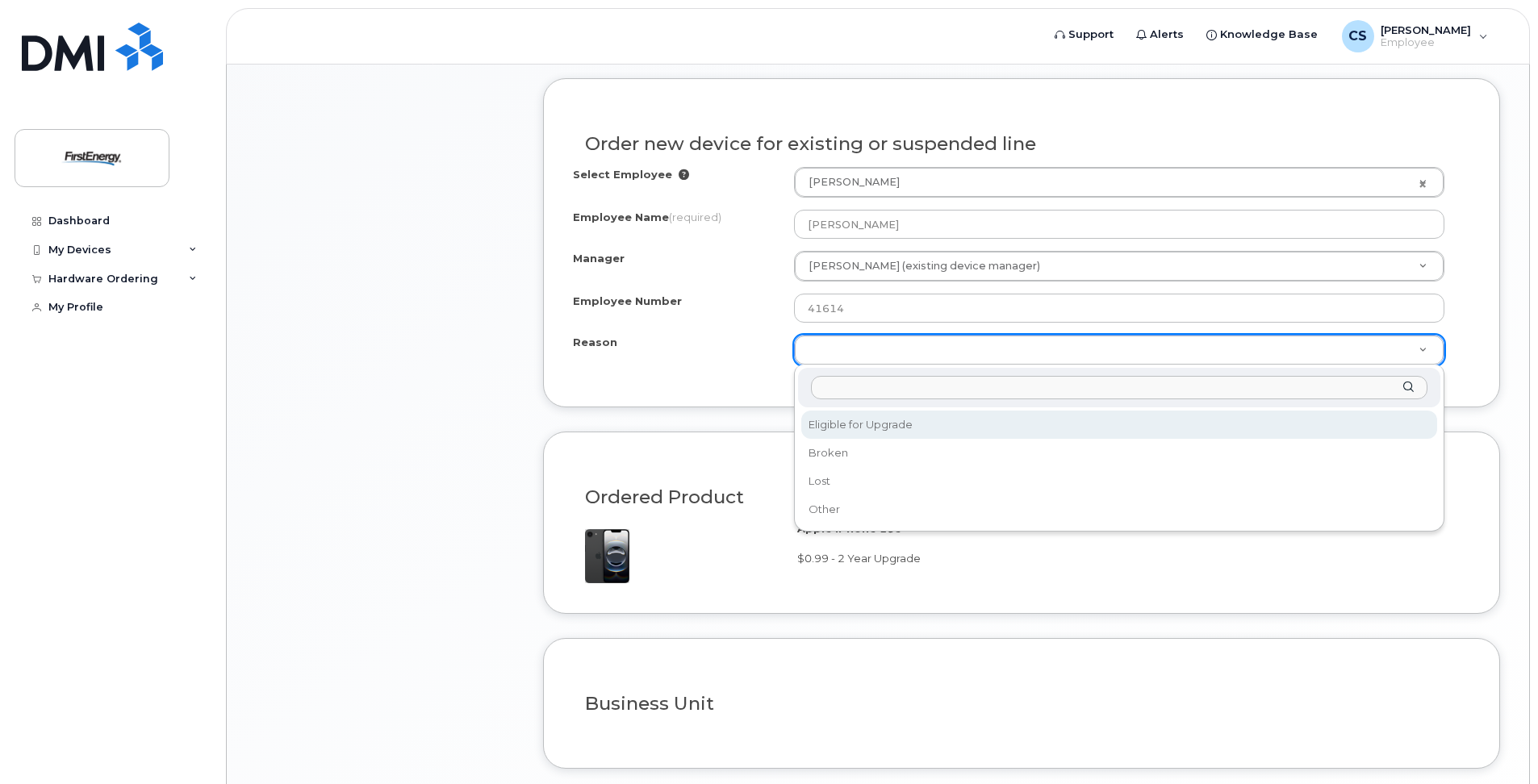
select select "eligible_for_upgrade"
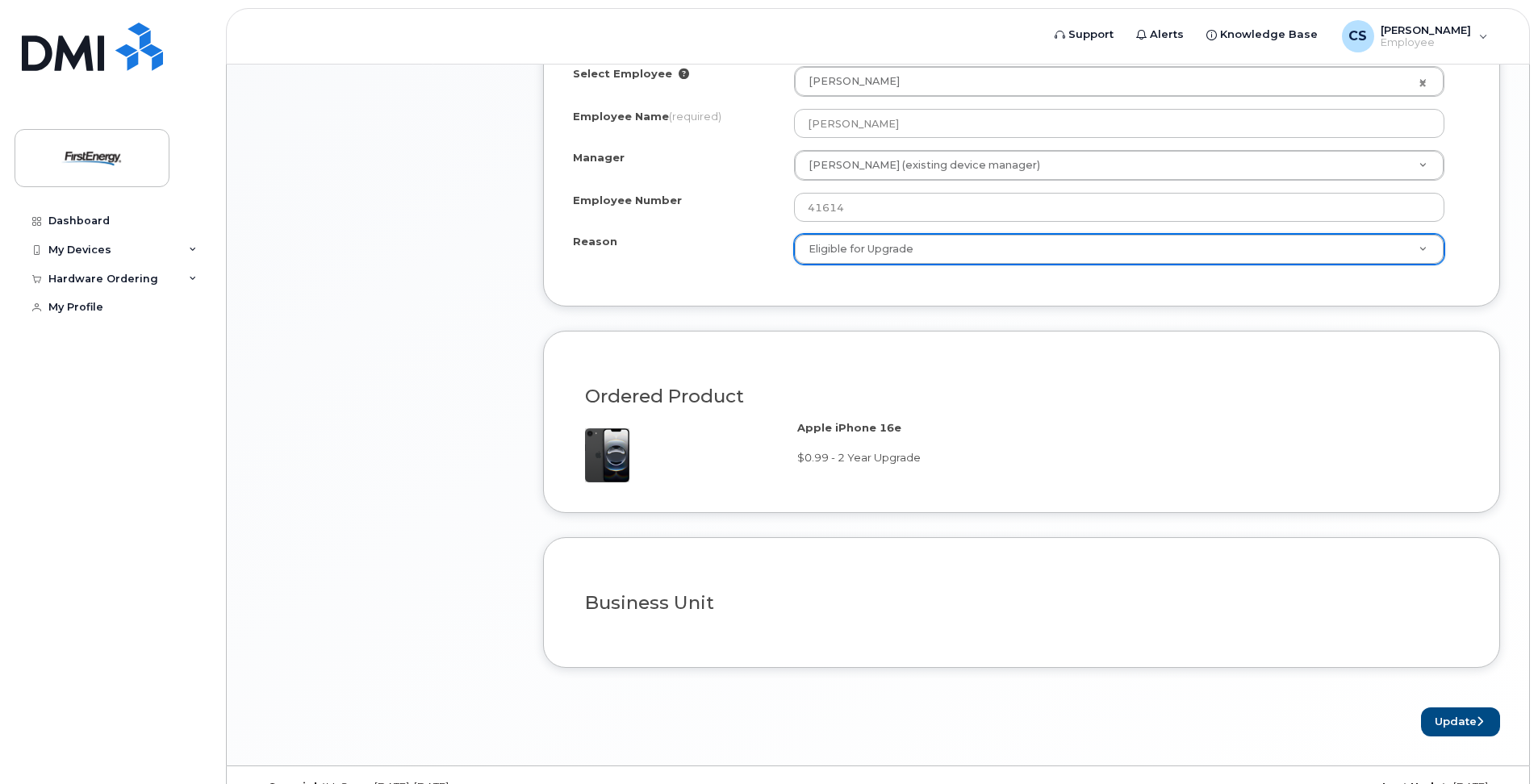
scroll to position [940, 0]
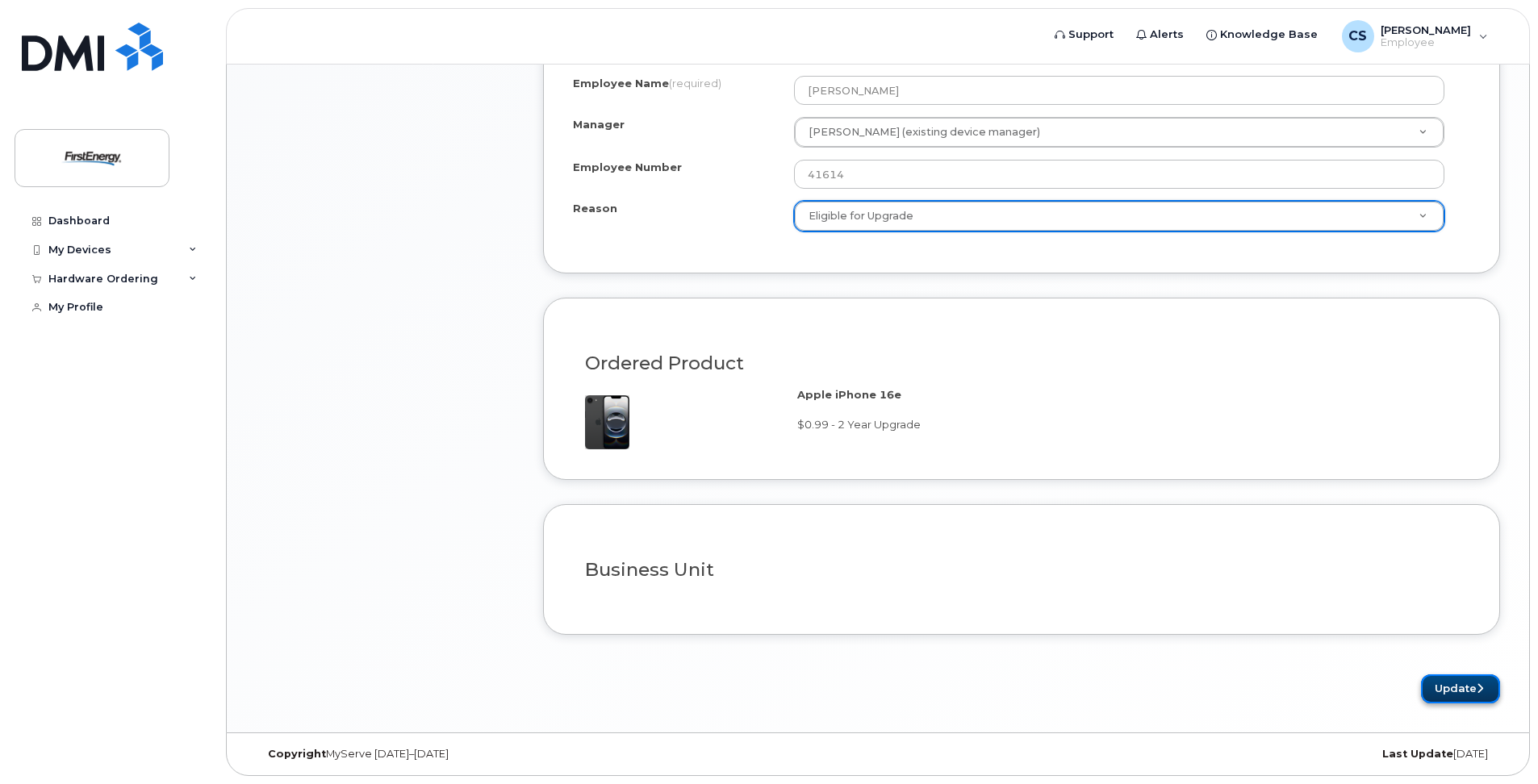
click at [1467, 691] on button "Update" at bounding box center [1459, 689] width 79 height 30
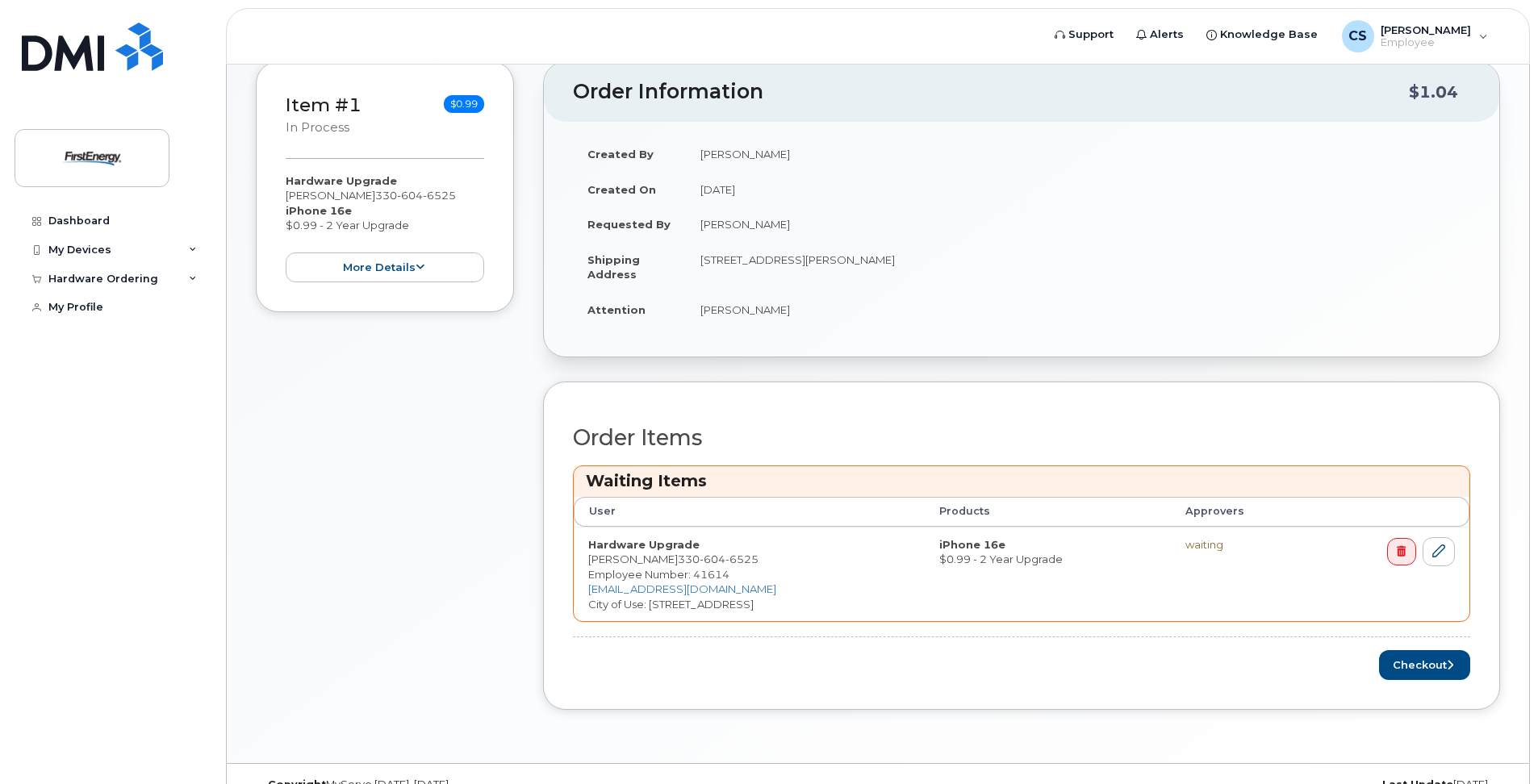
scroll to position [331, 0]
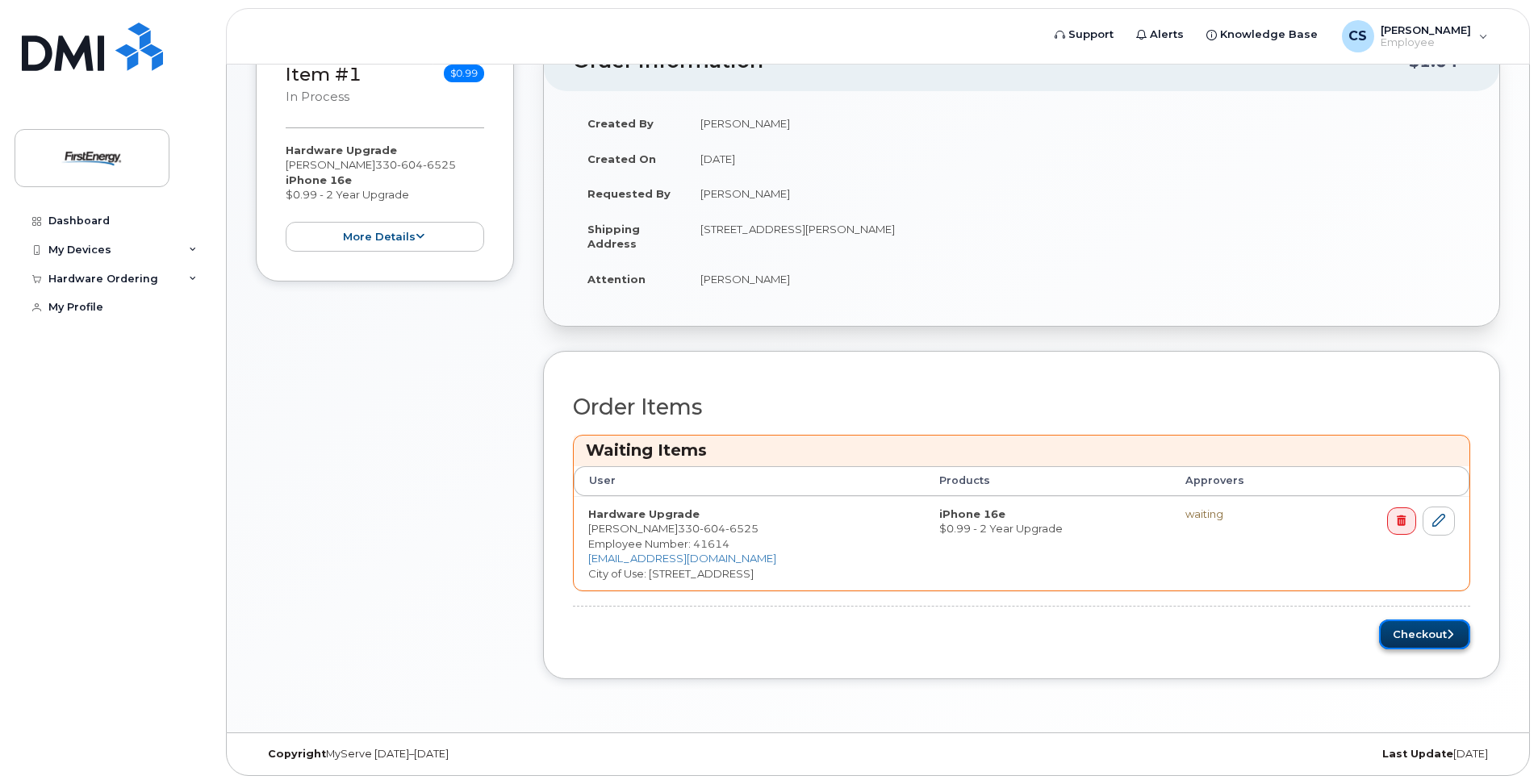
click at [1425, 637] on button "Checkout" at bounding box center [1424, 634] width 91 height 30
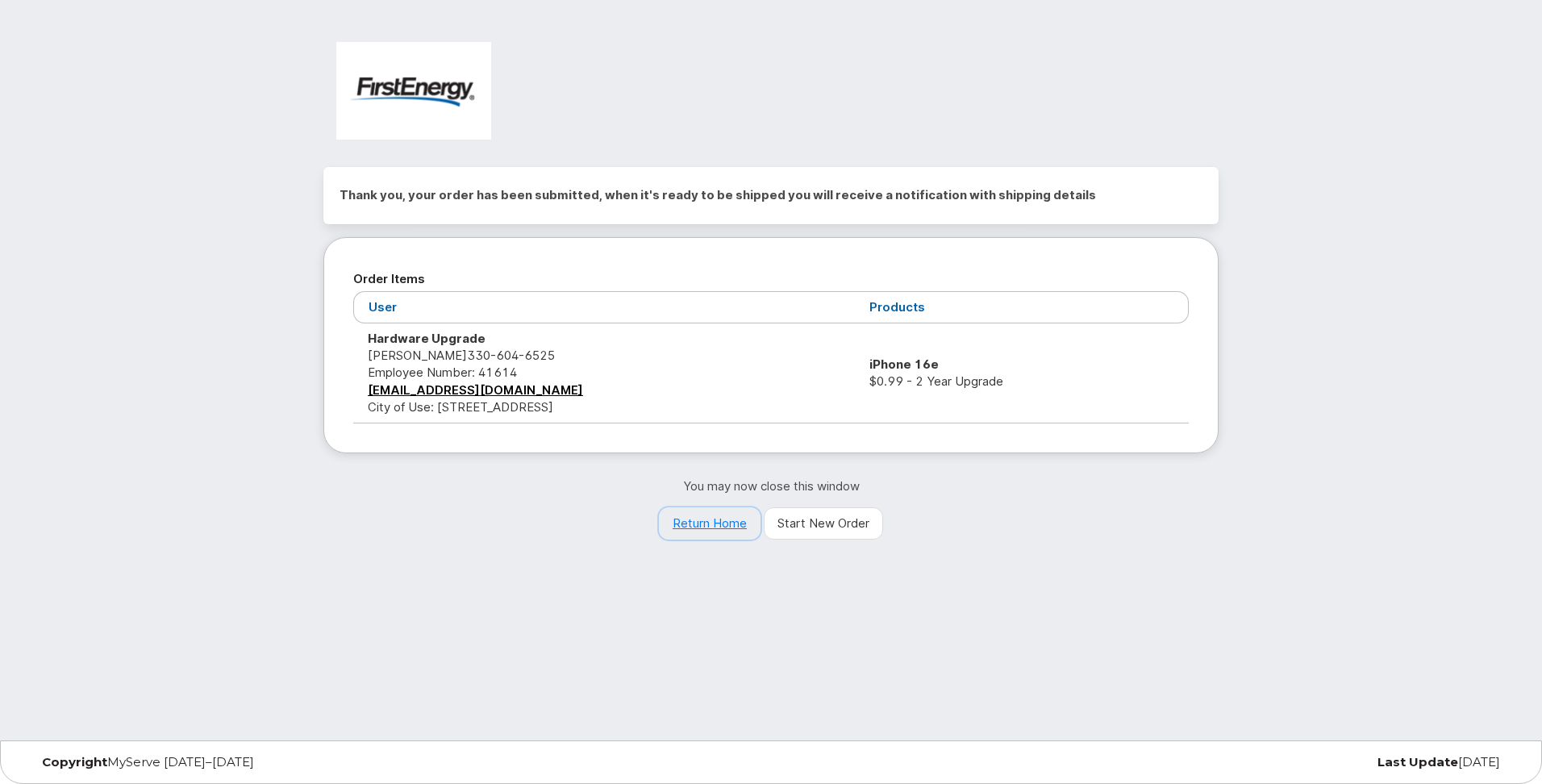
click at [718, 524] on link "Return Home" at bounding box center [710, 523] width 102 height 32
